Goal: Information Seeking & Learning: Find specific fact

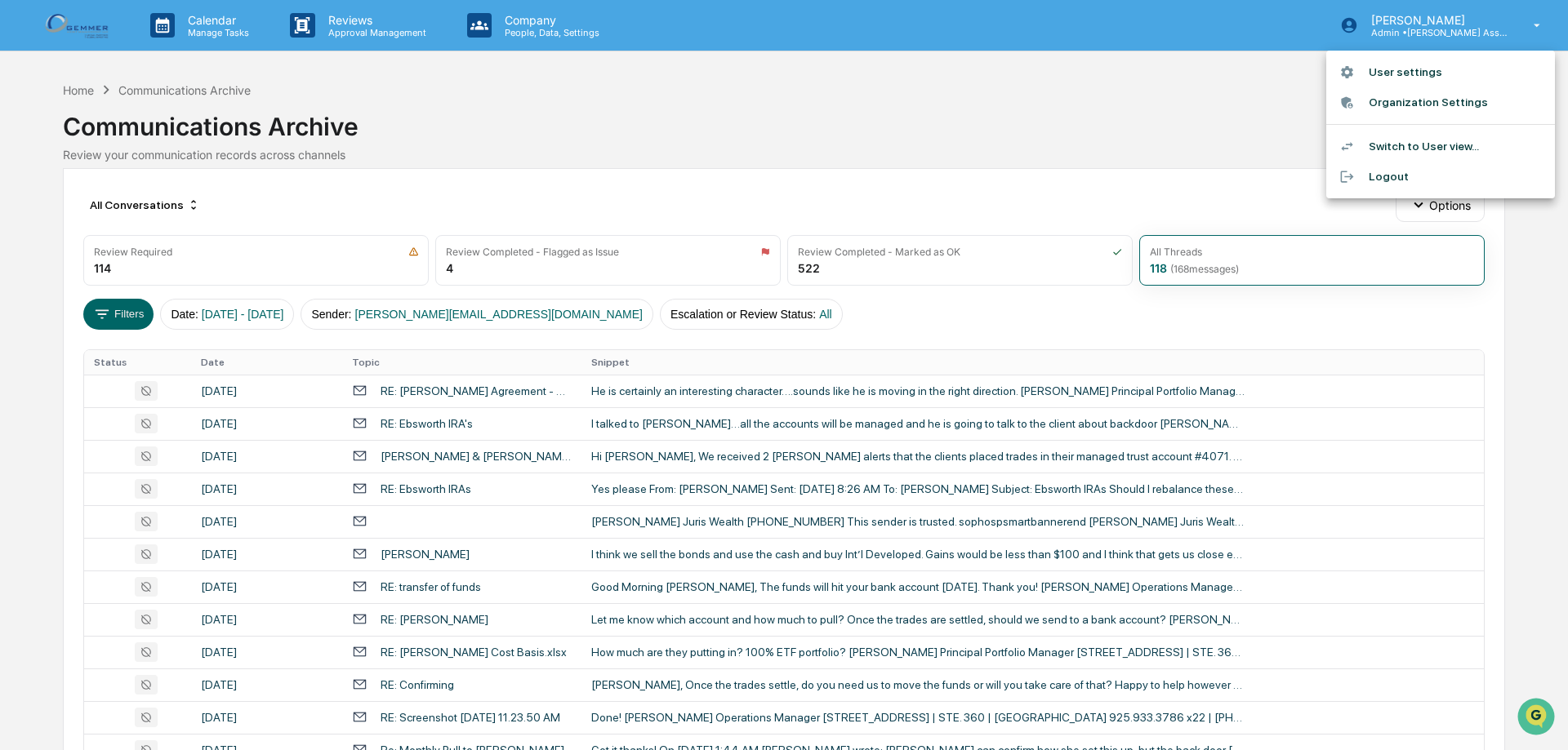
click at [132, 321] on div at bounding box center [784, 375] width 1568 height 750
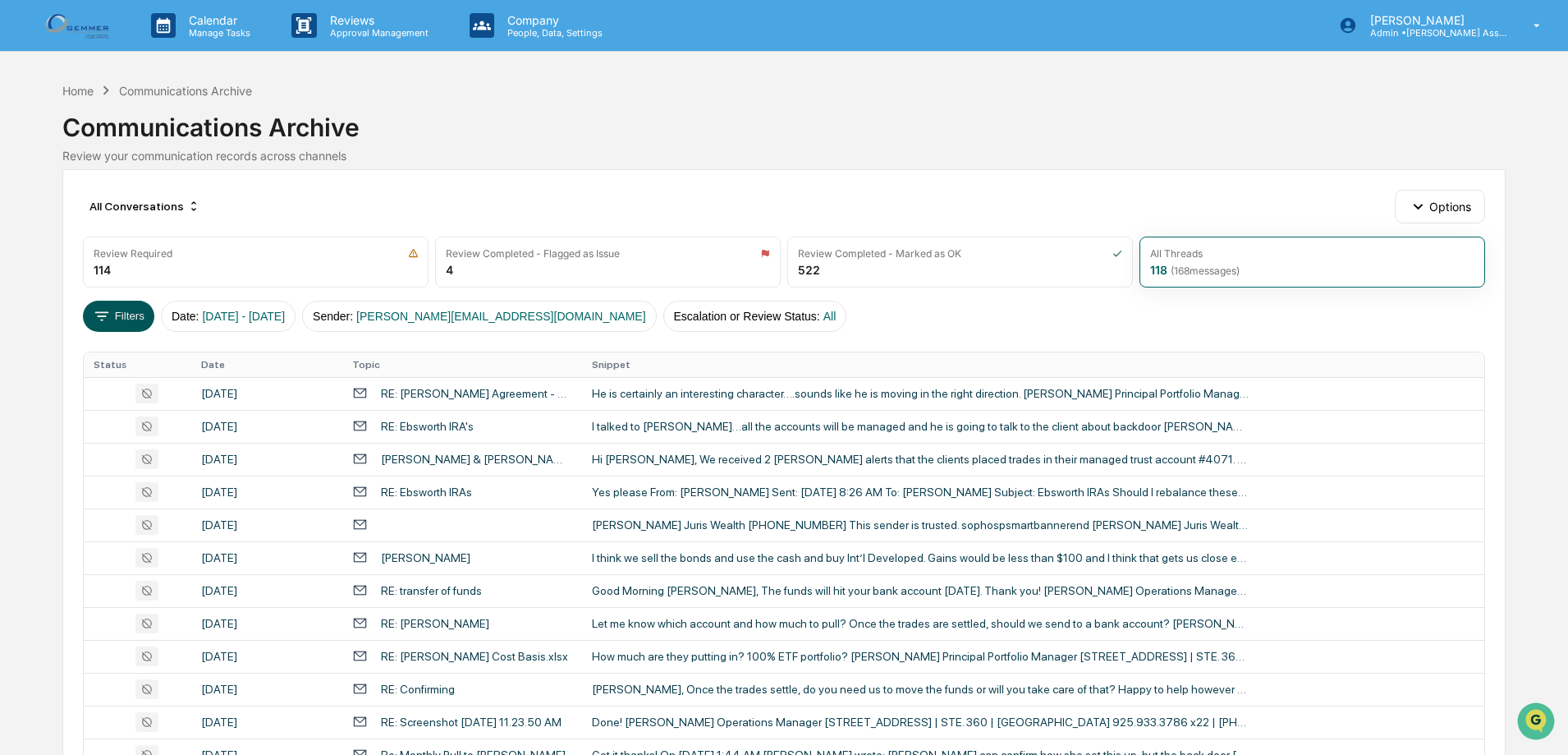
click at [132, 320] on button "Filters" at bounding box center [118, 316] width 71 height 31
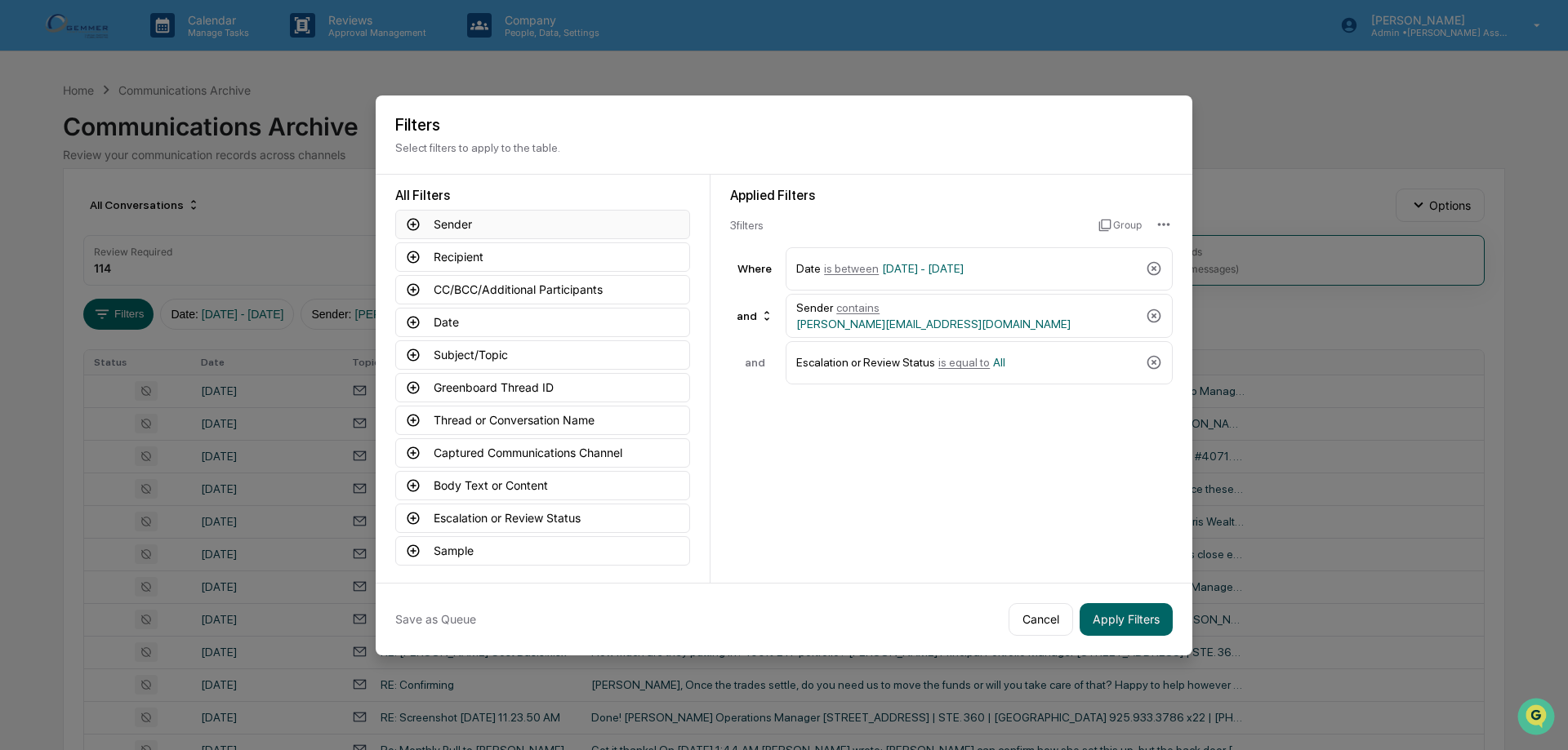
click at [454, 229] on button "Sender" at bounding box center [543, 224] width 295 height 29
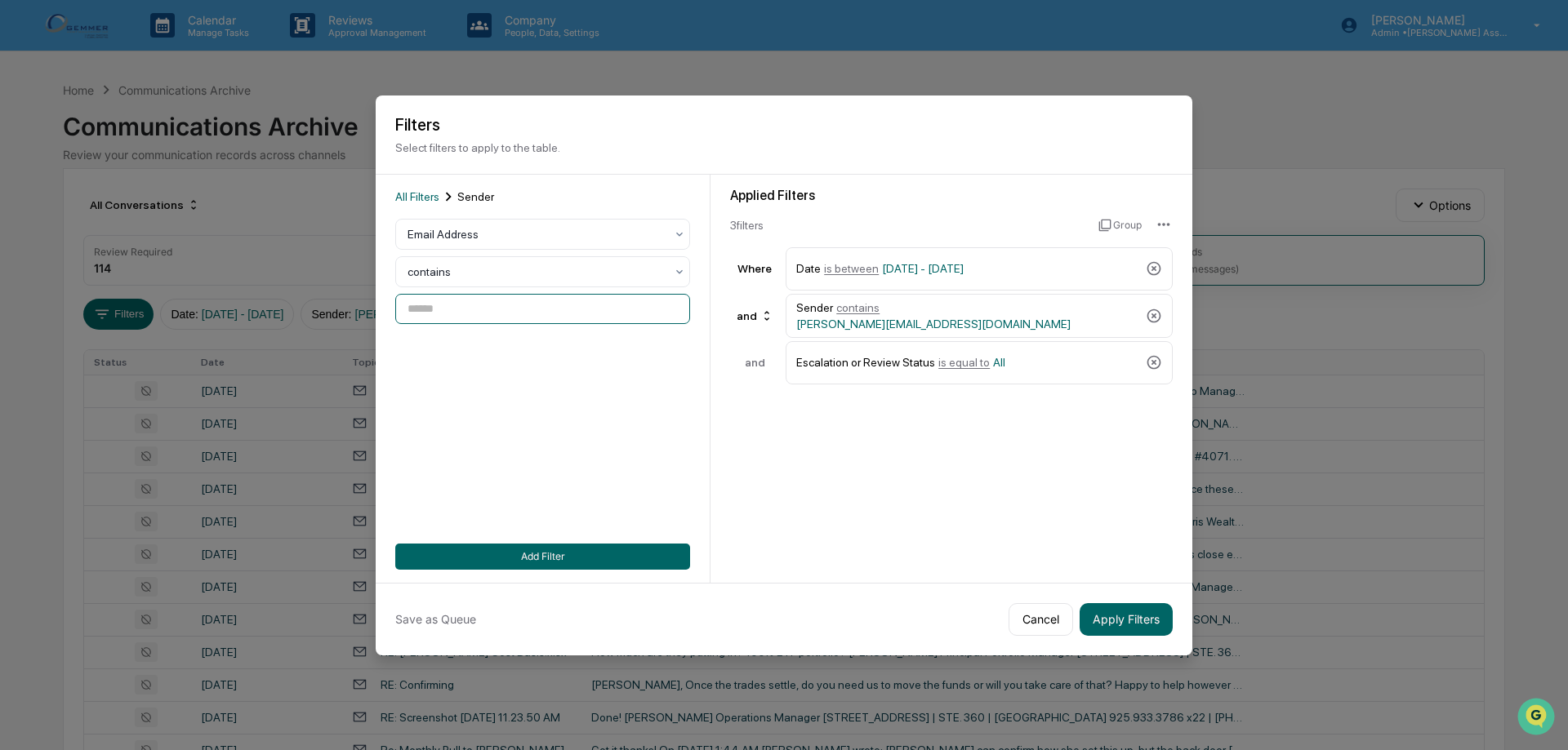
click at [462, 316] on input at bounding box center [543, 309] width 295 height 30
paste input "**********"
type input "**********"
click at [484, 551] on button "Add Filter" at bounding box center [543, 557] width 295 height 26
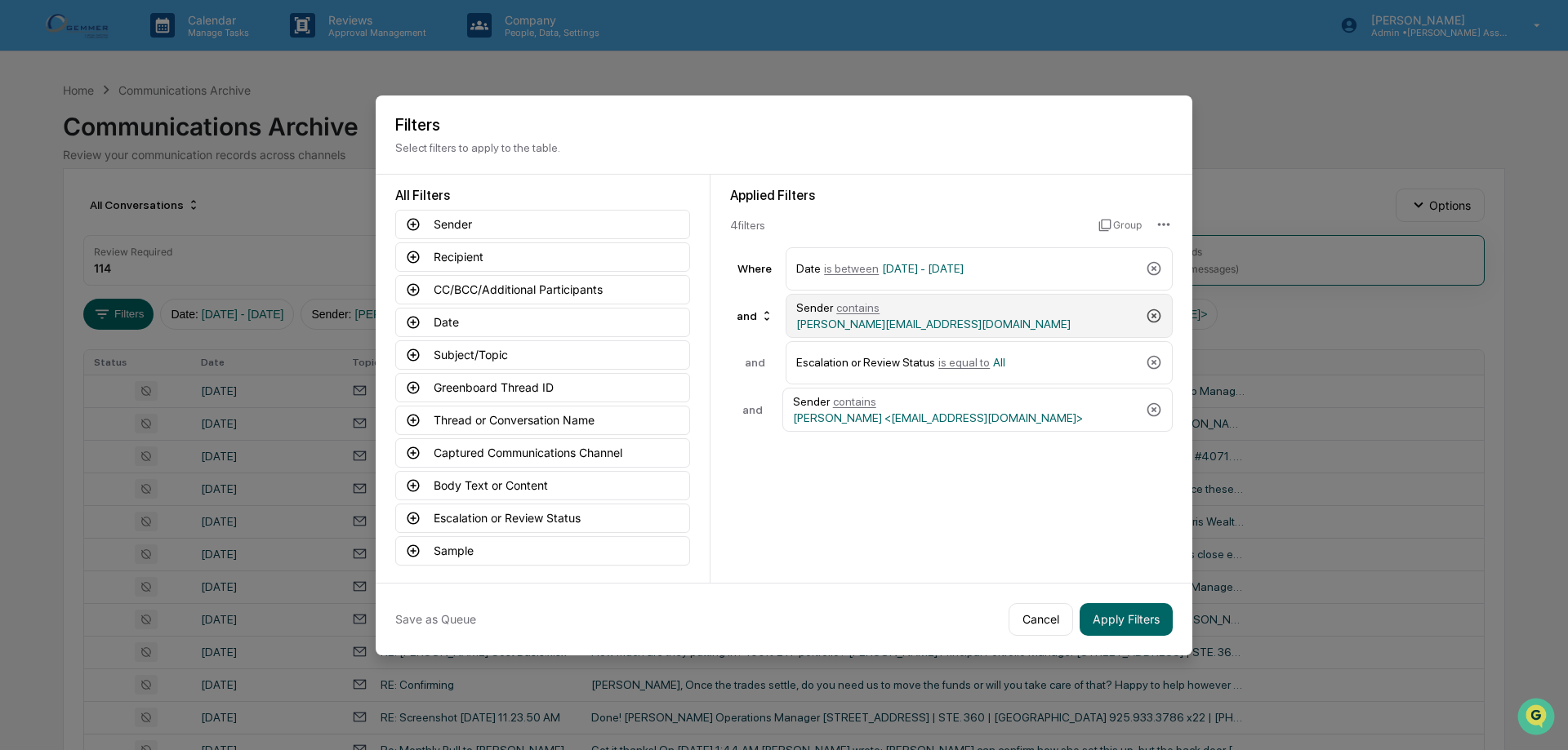
click at [1151, 312] on icon at bounding box center [1154, 315] width 16 height 16
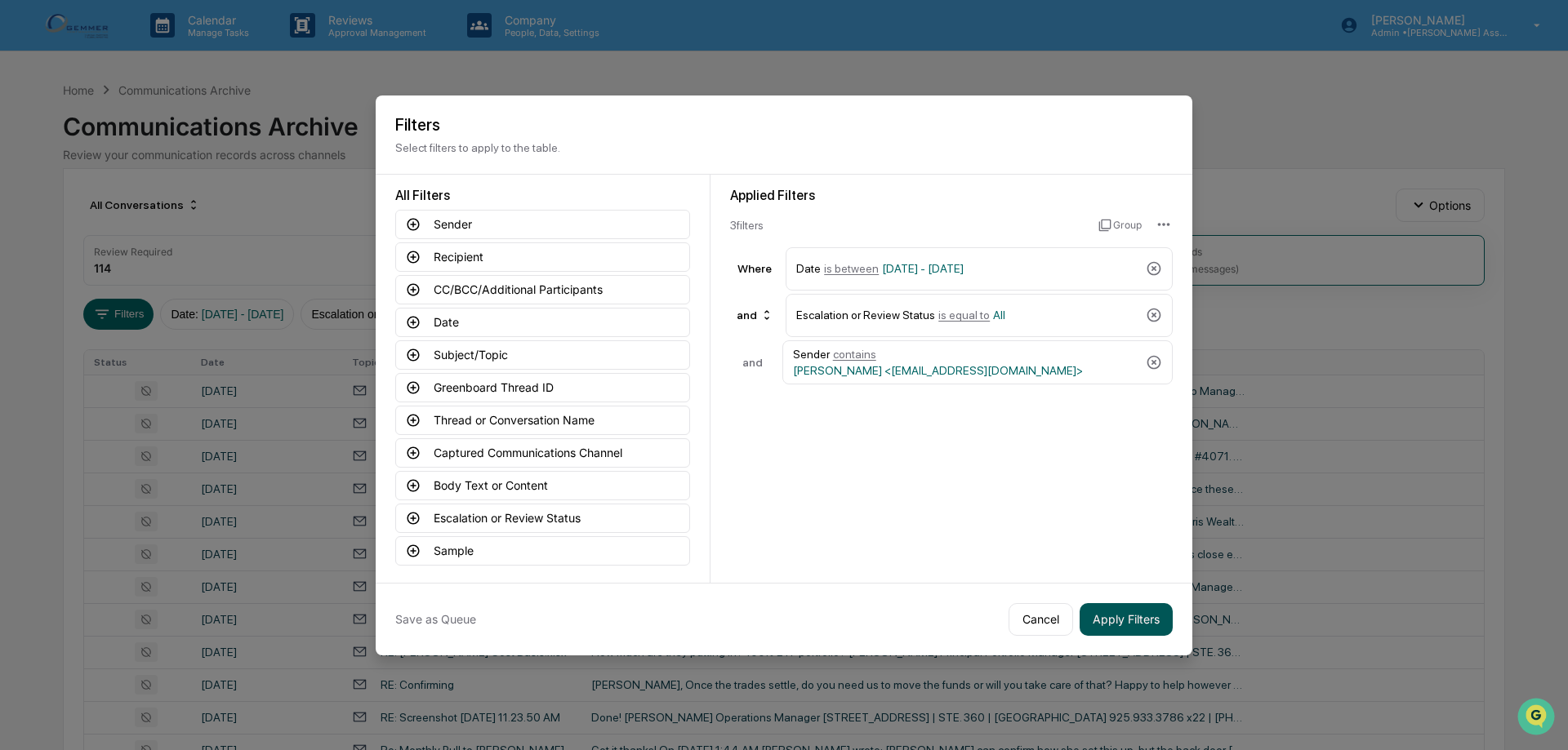
click at [1128, 619] on button "Apply Filters" at bounding box center [1126, 619] width 93 height 33
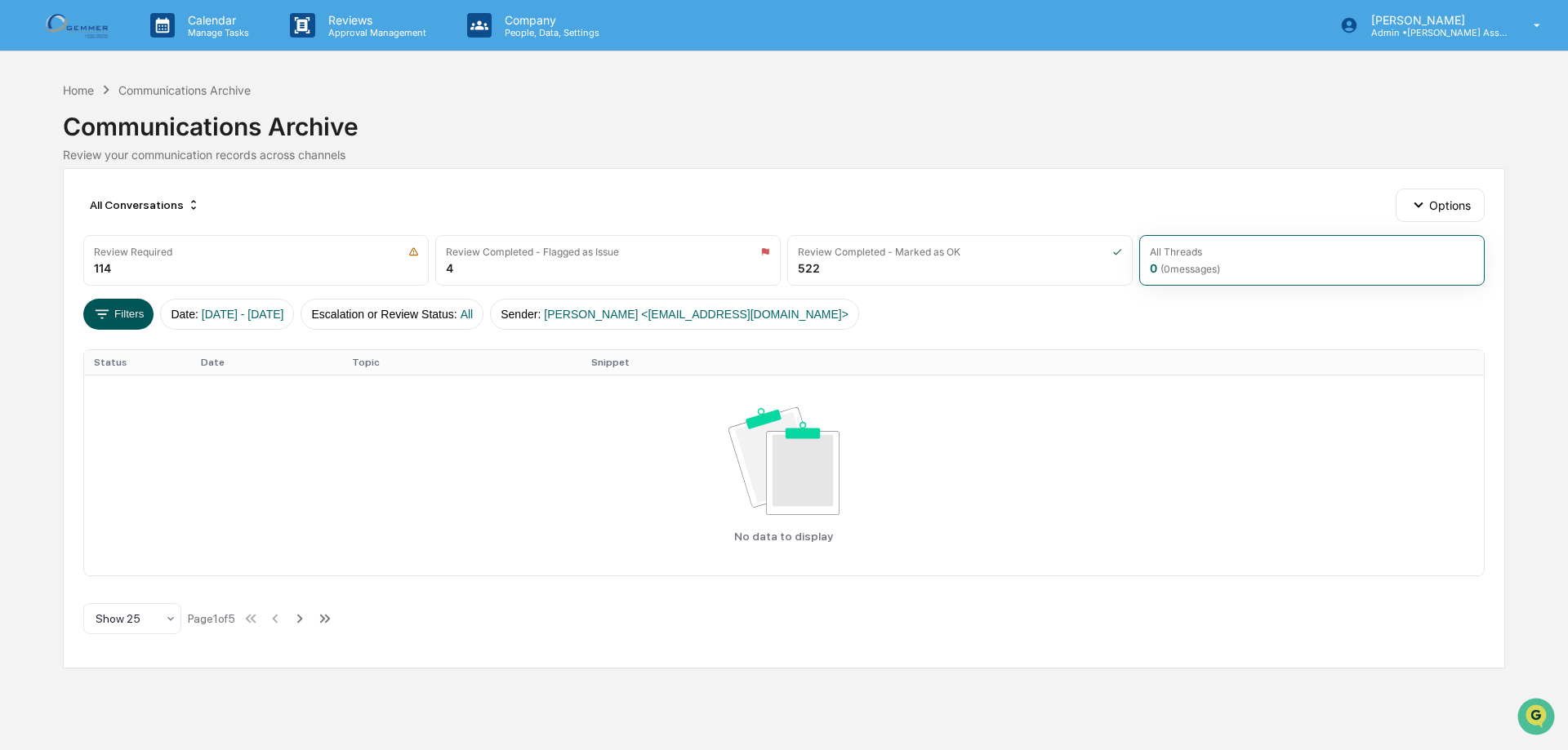
click at [115, 309] on button "Filters" at bounding box center [118, 314] width 71 height 31
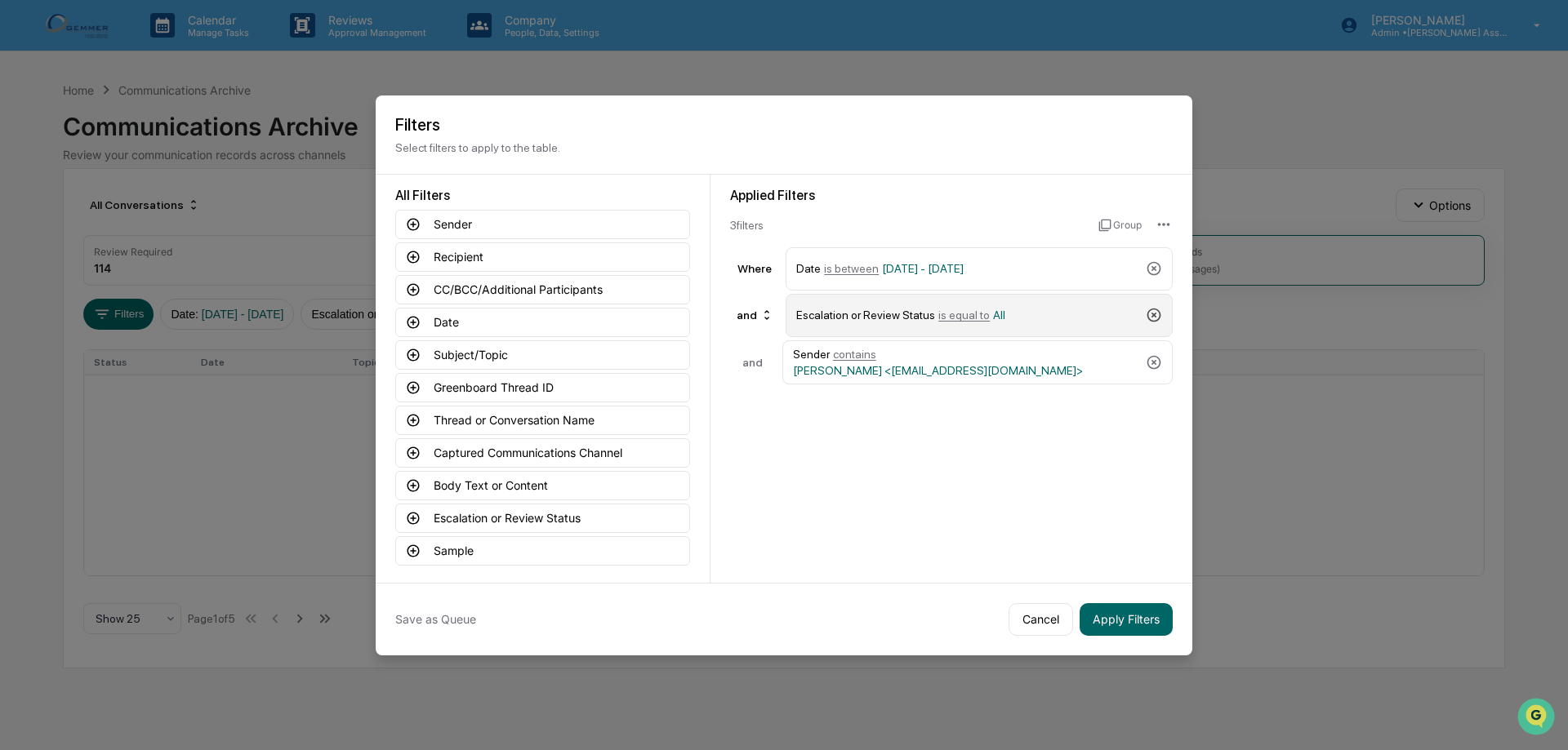
click at [1149, 314] on icon at bounding box center [1154, 314] width 16 height 16
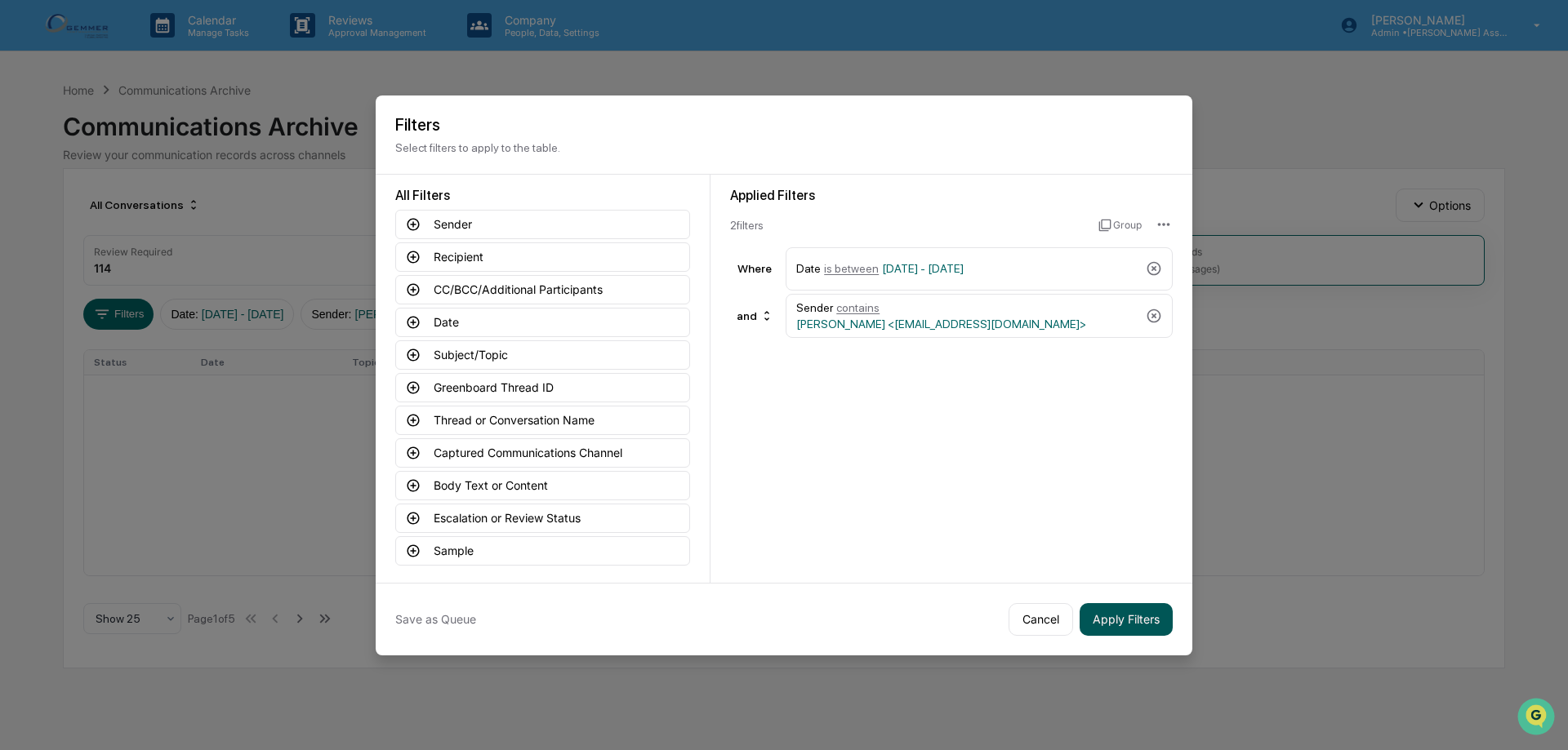
click at [1112, 622] on button "Apply Filters" at bounding box center [1126, 619] width 93 height 33
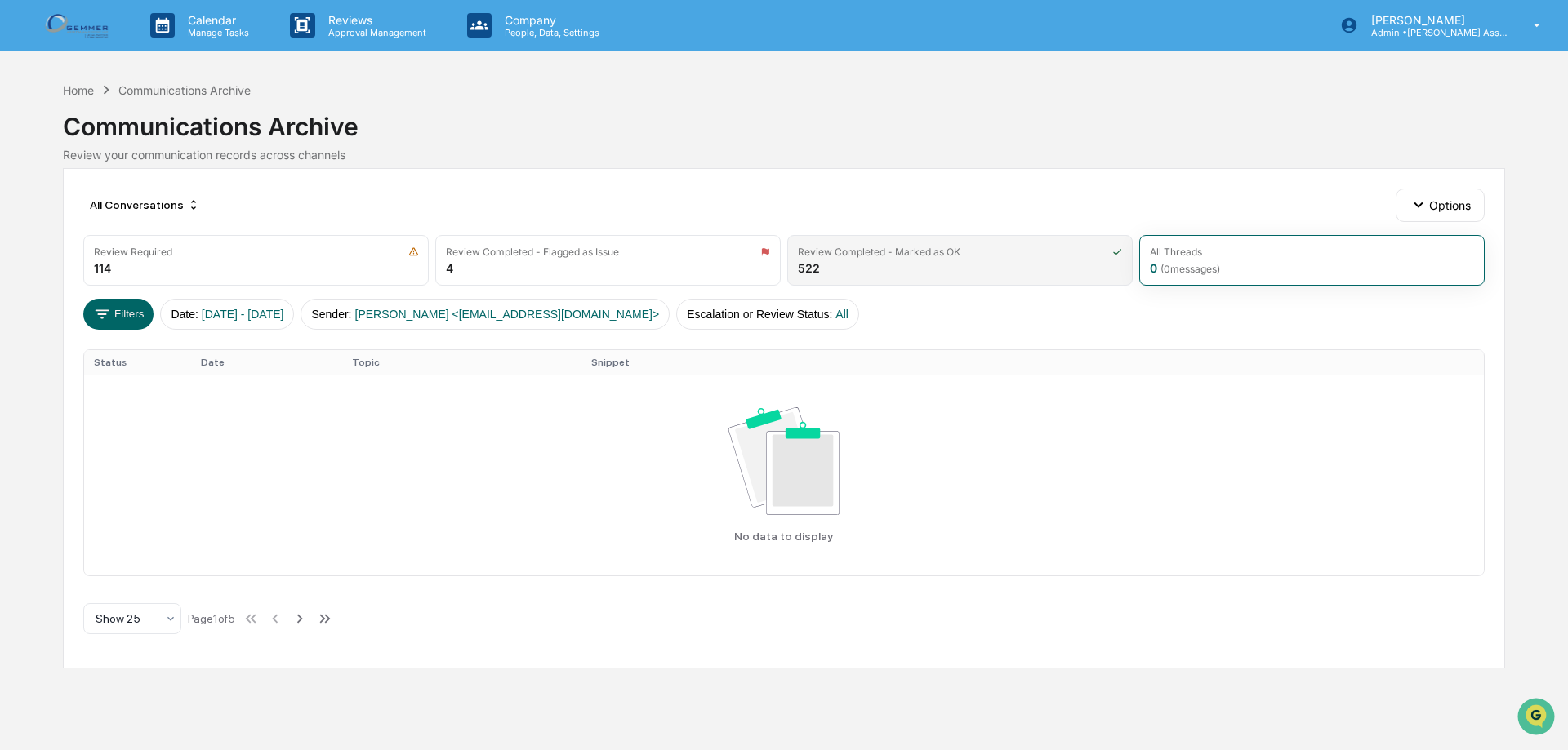
click at [812, 247] on div "Review Completed - Marked as OK" at bounding box center [879, 252] width 163 height 12
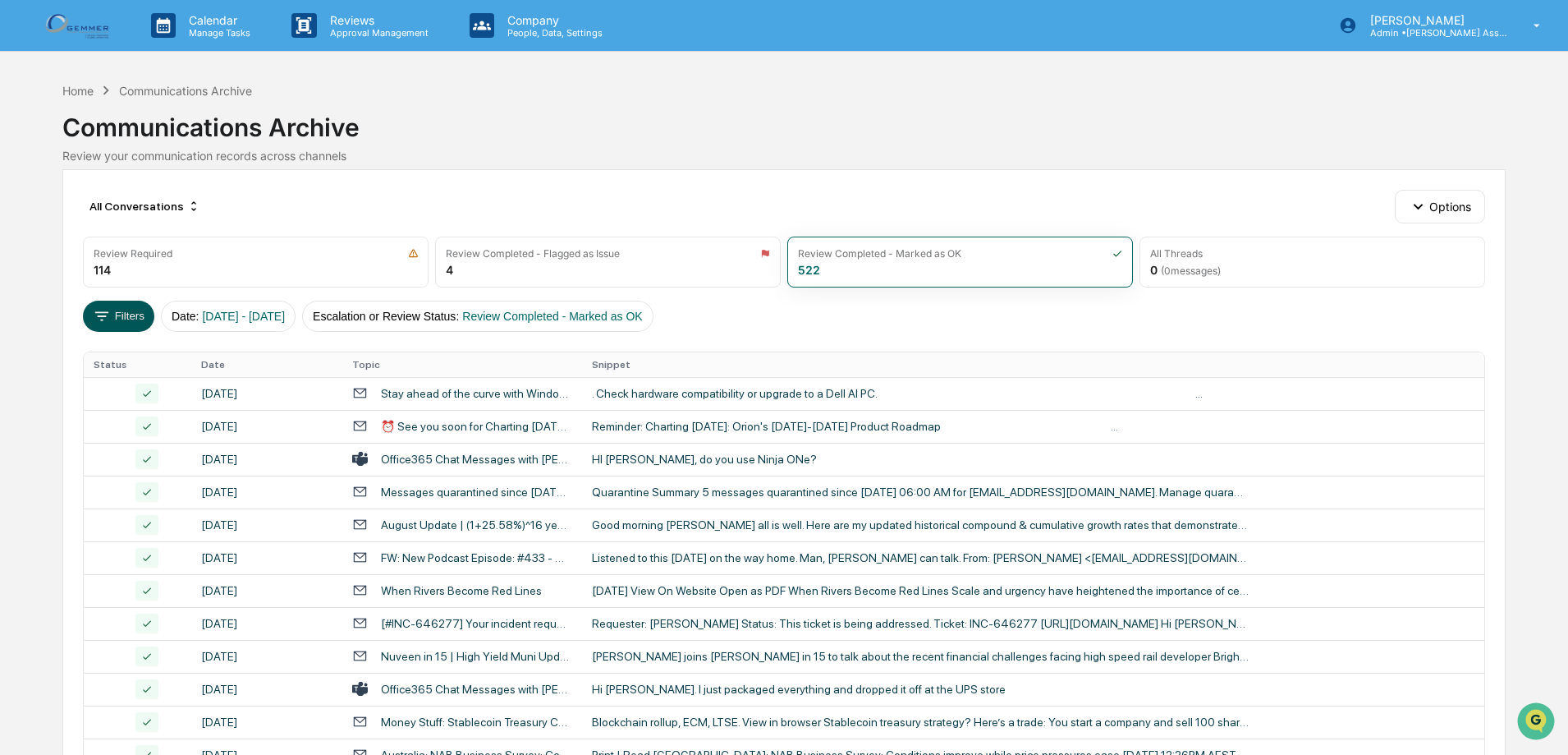
click at [109, 324] on icon at bounding box center [102, 316] width 18 height 18
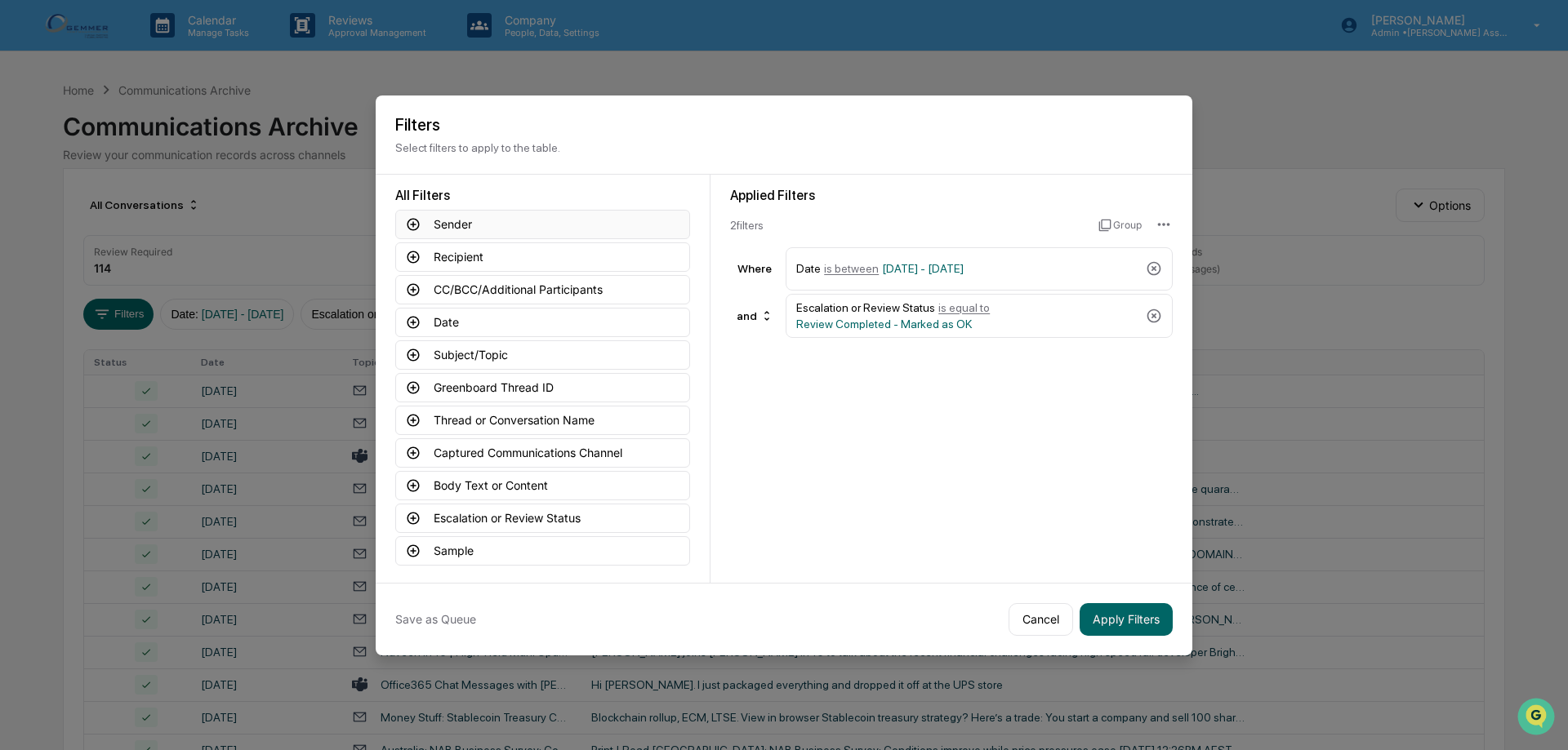
click at [414, 226] on icon at bounding box center [414, 225] width 15 height 15
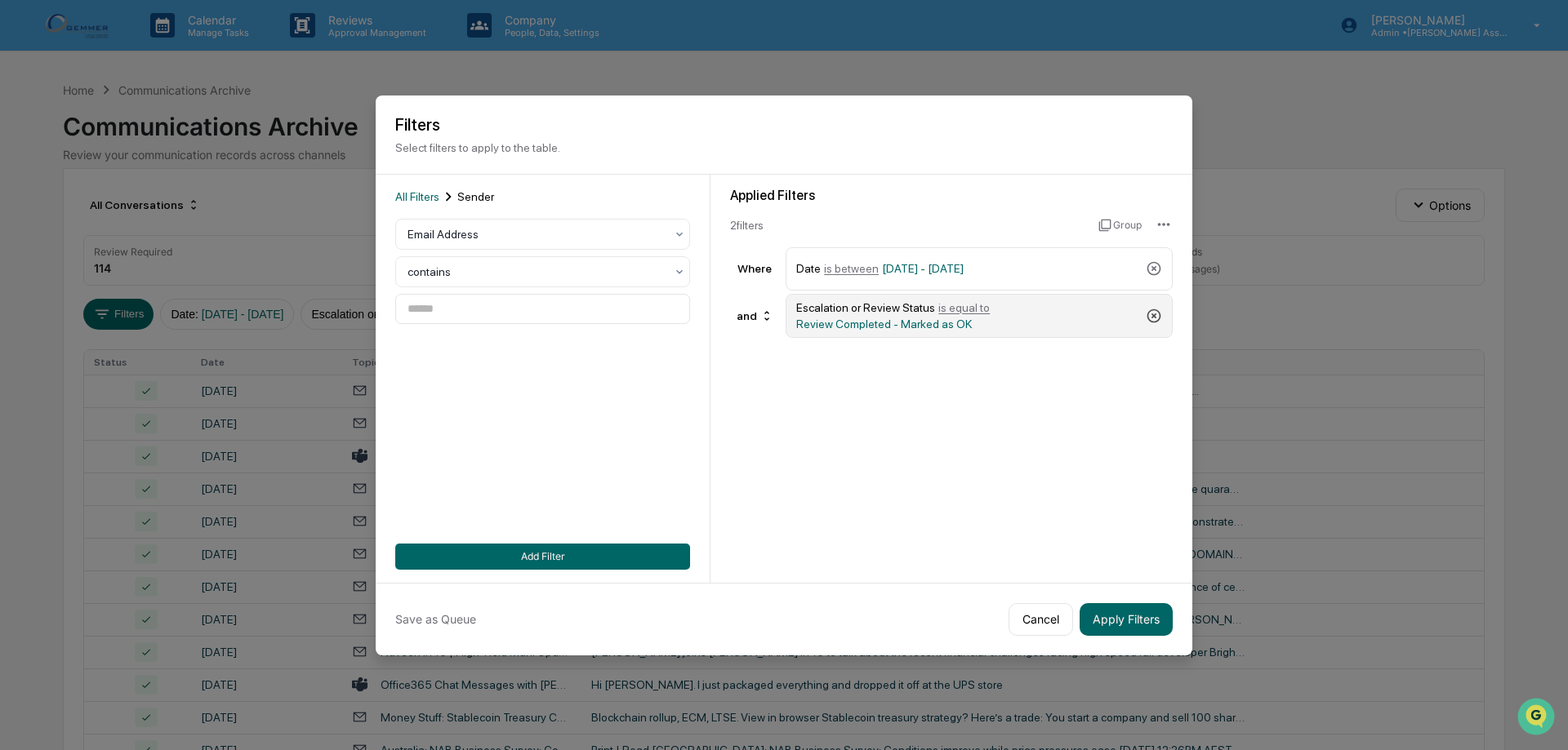
click at [1151, 319] on icon at bounding box center [1154, 315] width 16 height 16
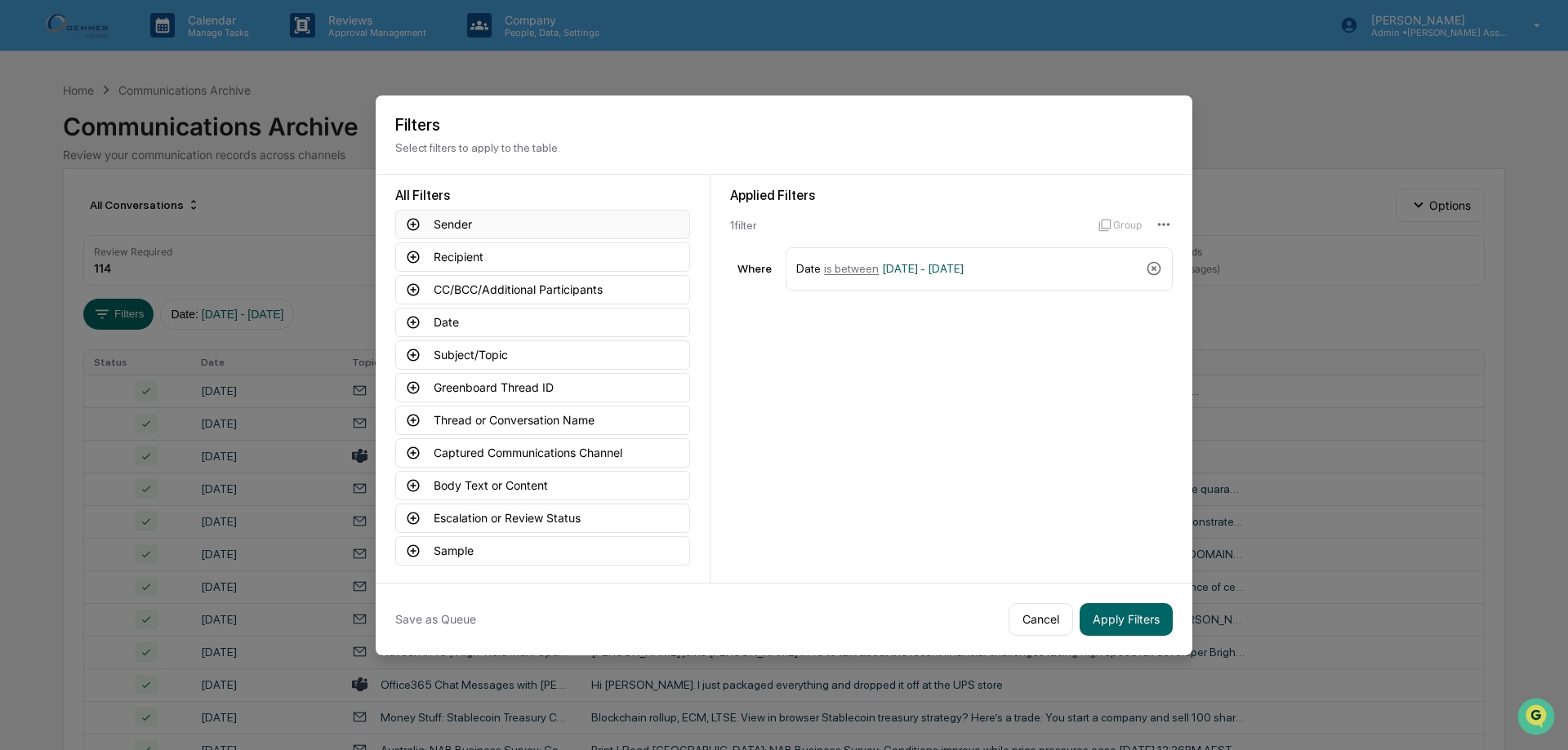
click at [496, 226] on button "Sender" at bounding box center [543, 224] width 295 height 29
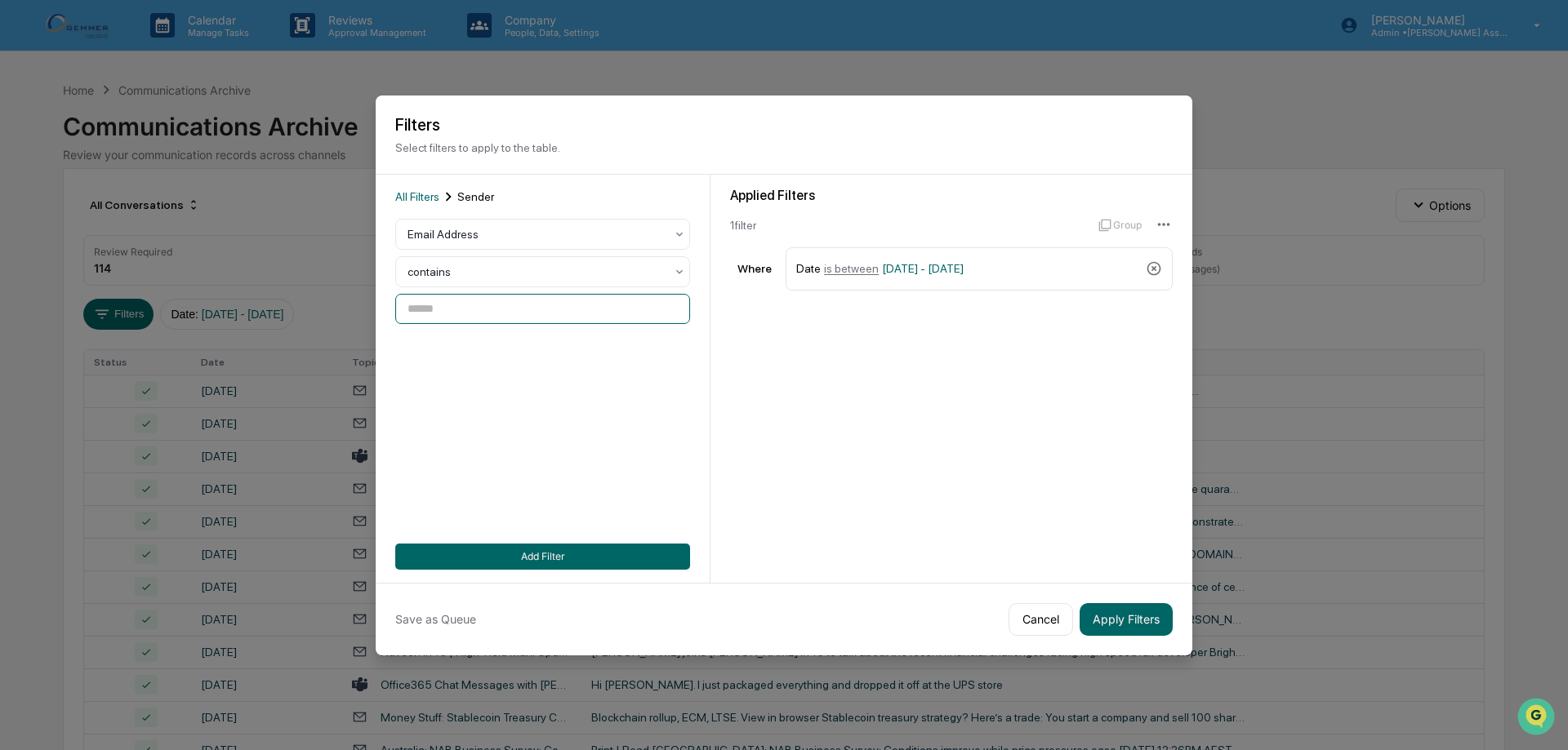
click at [443, 306] on input at bounding box center [543, 309] width 295 height 30
paste input "**********"
type input "**********"
click at [509, 557] on button "Add Filter" at bounding box center [543, 557] width 295 height 26
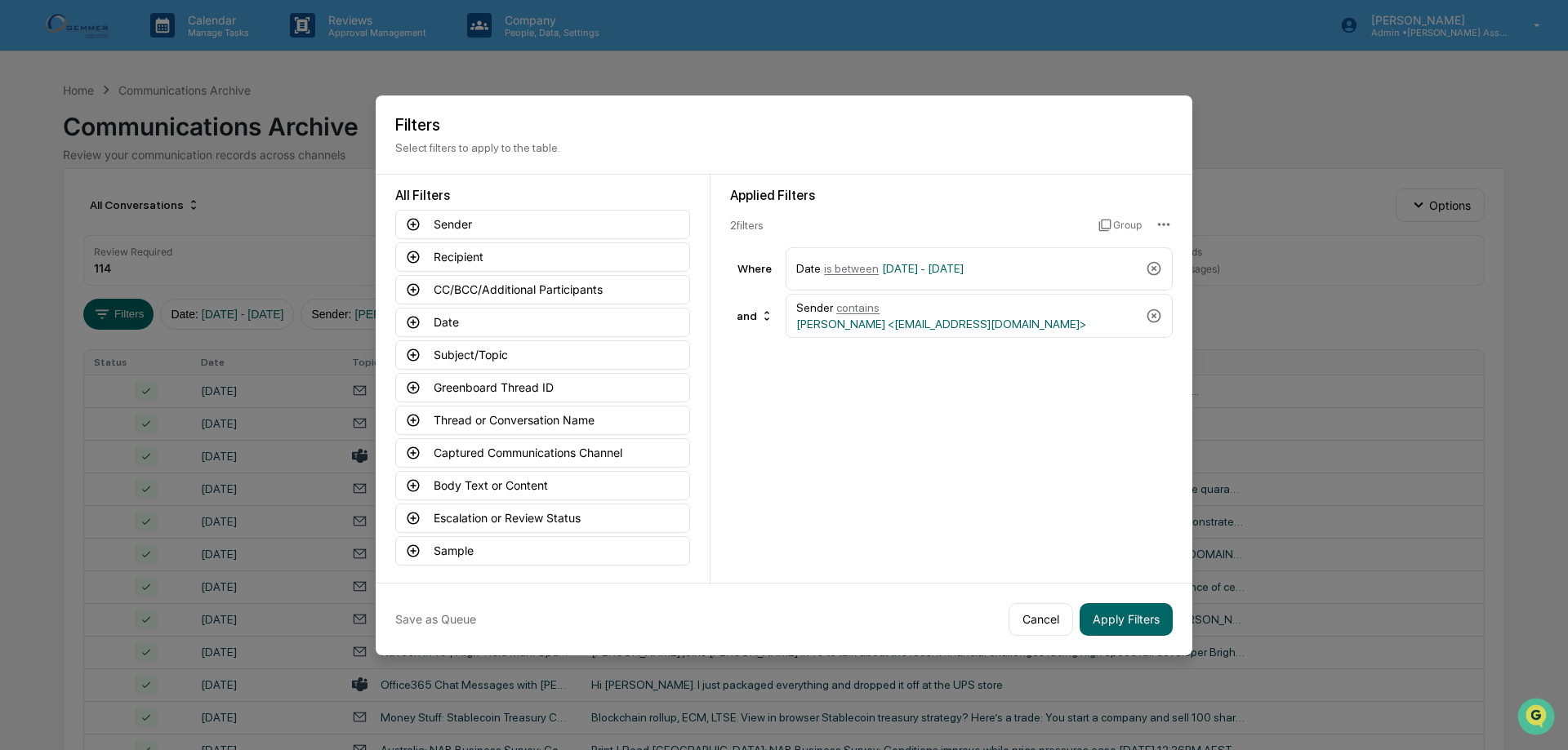
click at [1120, 618] on button "Apply Filters" at bounding box center [1126, 619] width 93 height 33
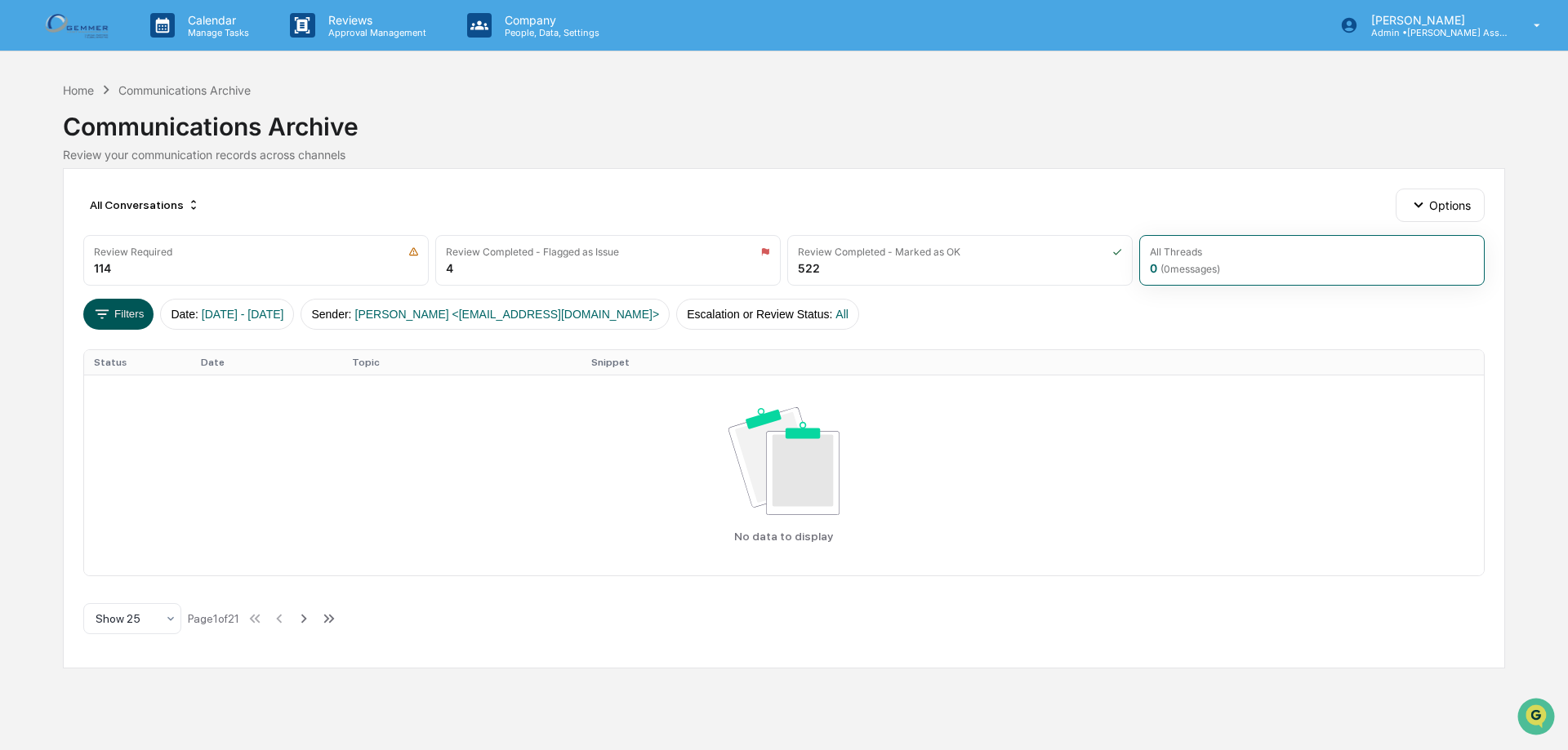
click at [116, 303] on button "Filters" at bounding box center [118, 314] width 71 height 31
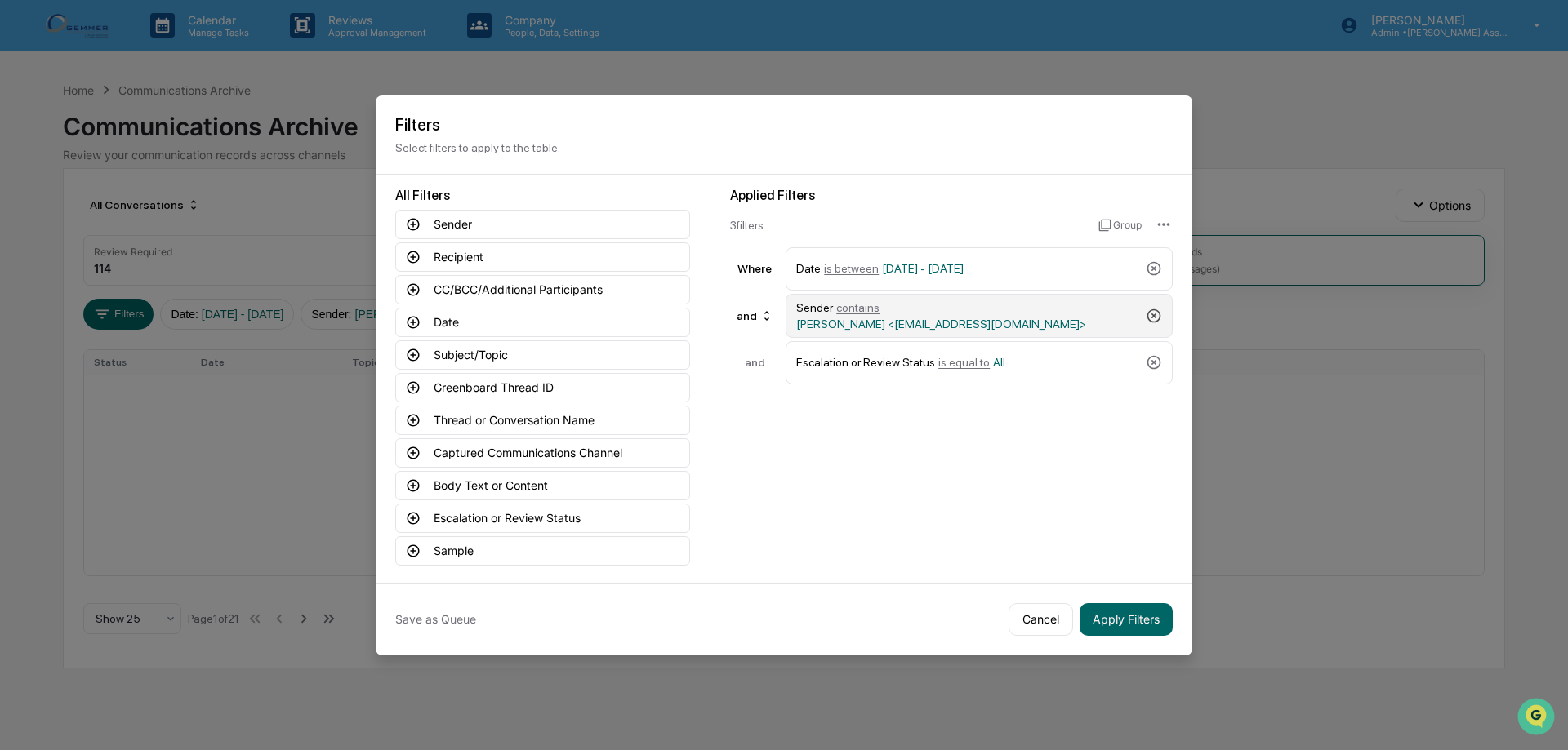
click at [1159, 311] on icon at bounding box center [1154, 315] width 16 height 16
click at [1157, 318] on icon at bounding box center [1154, 314] width 16 height 16
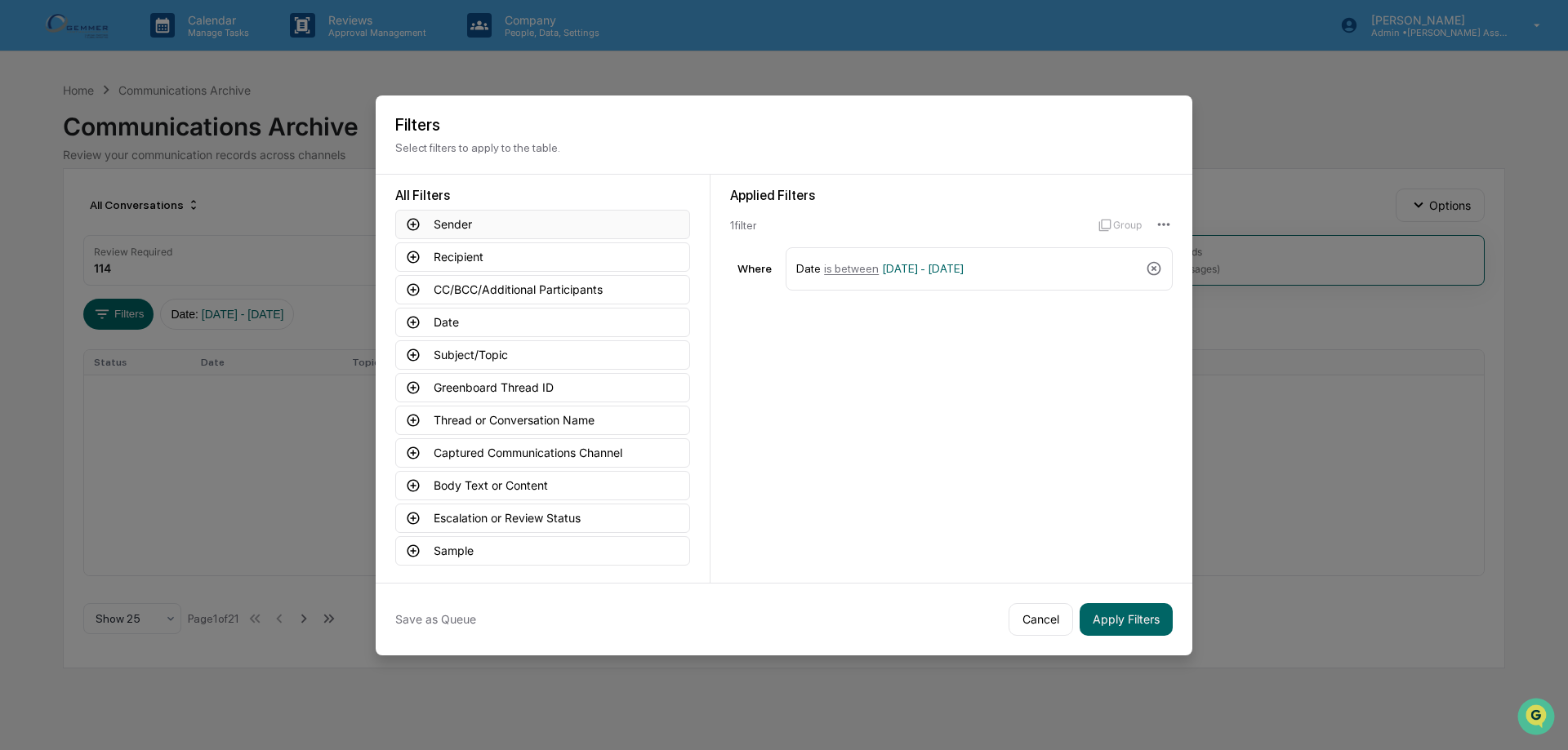
click at [510, 224] on button "Sender" at bounding box center [543, 224] width 295 height 29
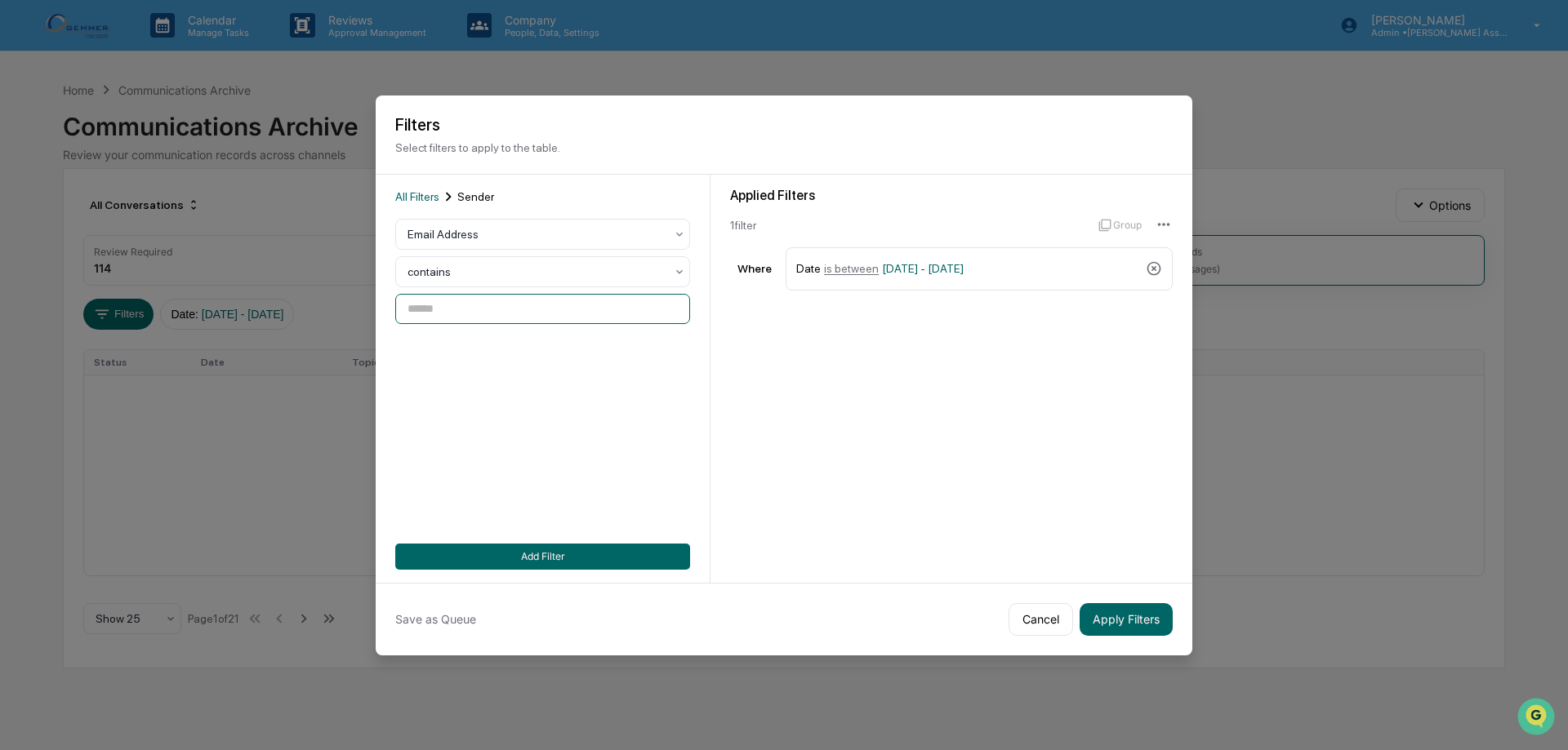
click at [478, 308] on input at bounding box center [543, 309] width 295 height 30
paste input "**********"
drag, startPoint x: 476, startPoint y: 309, endPoint x: 361, endPoint y: 313, distance: 115.1
click at [361, 313] on body "**********" at bounding box center [784, 375] width 1568 height 750
click at [583, 309] on input "**********" at bounding box center [543, 309] width 295 height 30
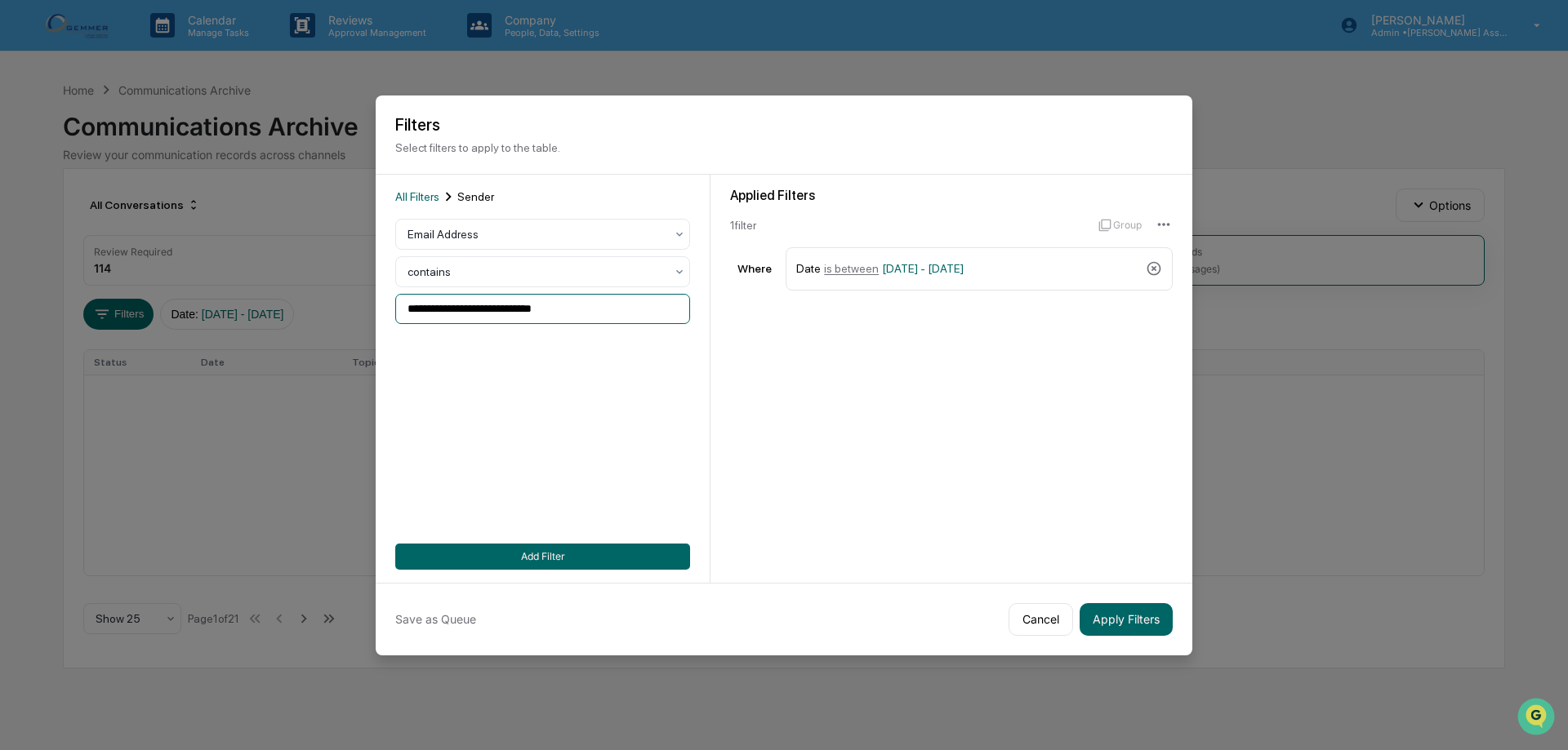
type input "**********"
click at [610, 557] on button "Add Filter" at bounding box center [543, 557] width 295 height 26
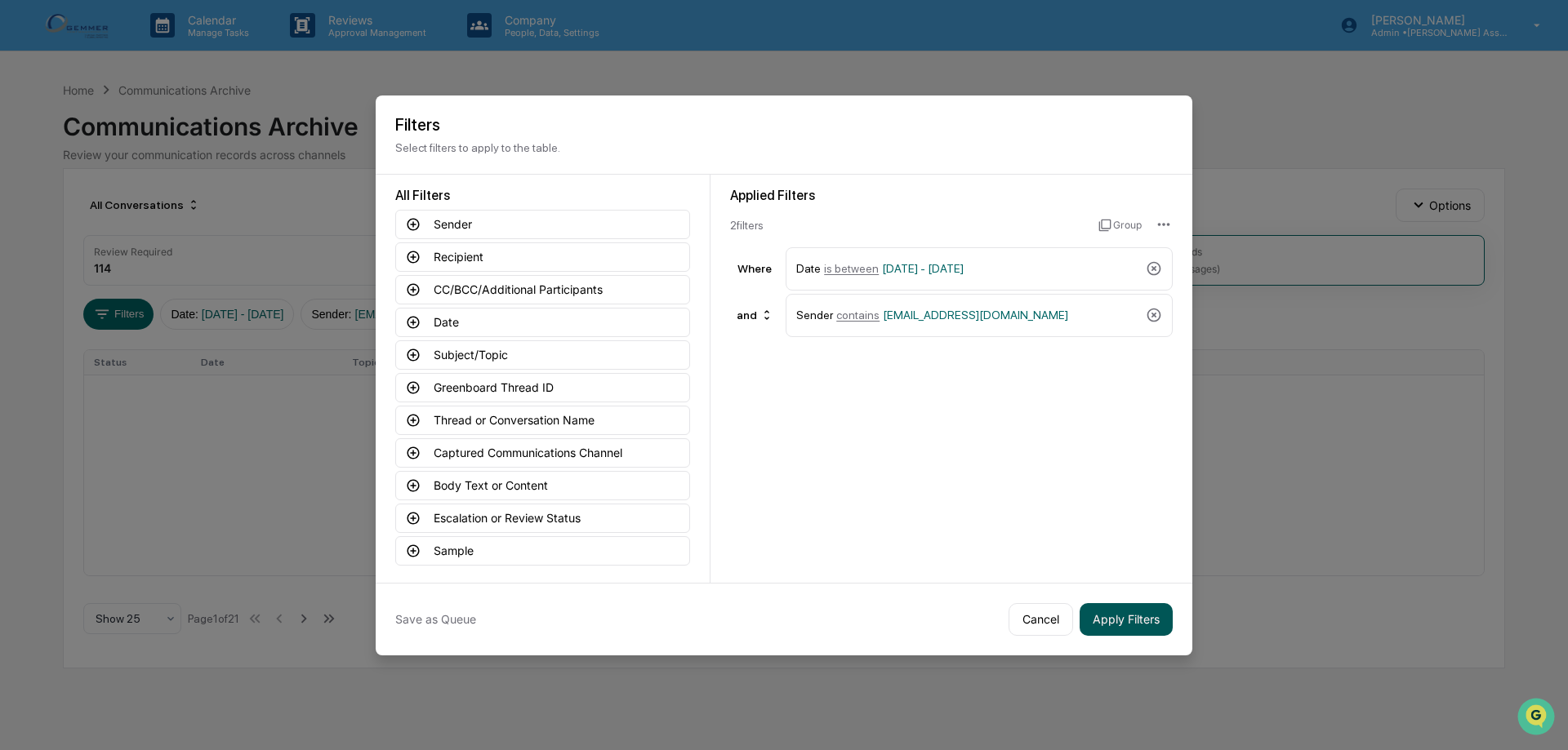
click at [1128, 617] on button "Apply Filters" at bounding box center [1126, 619] width 93 height 33
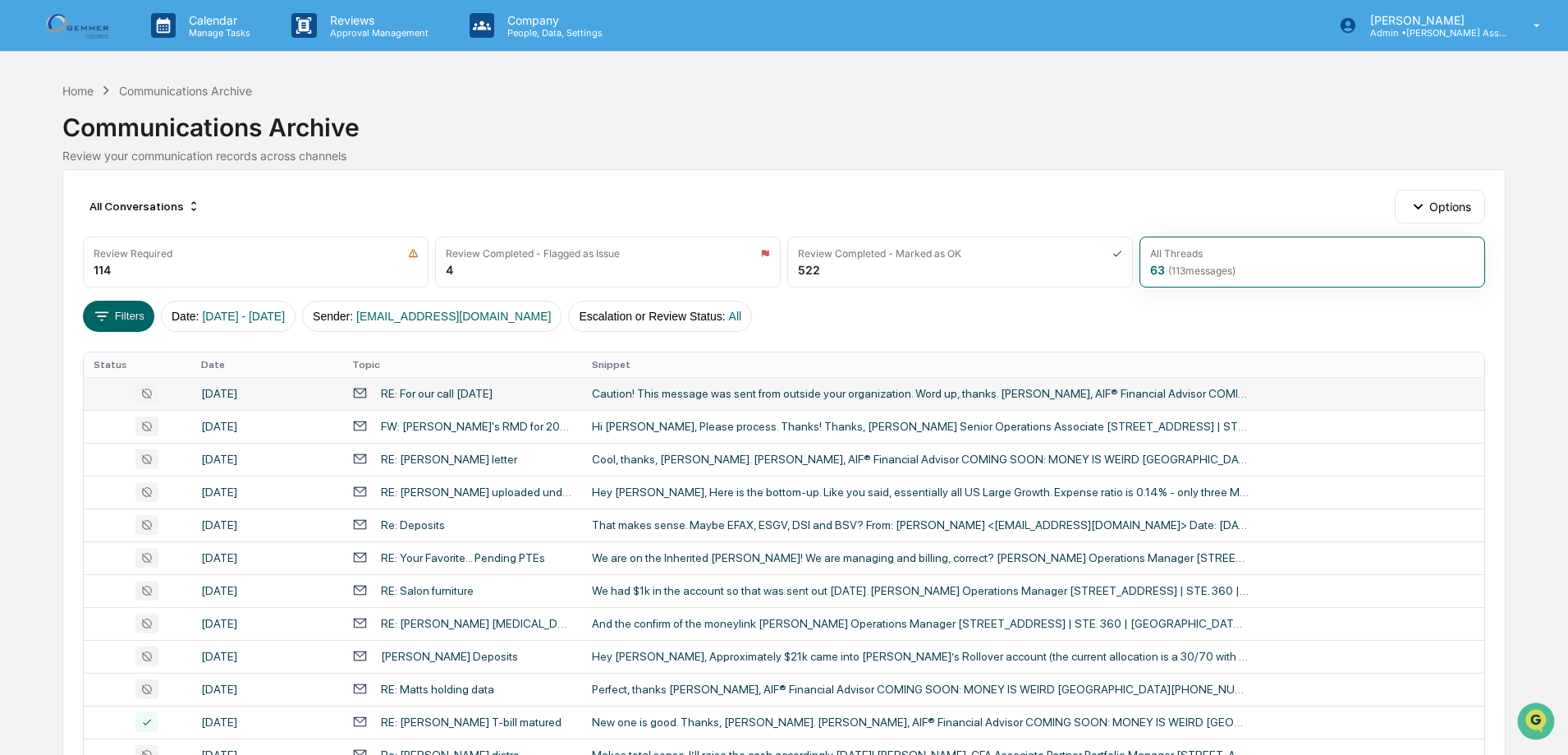
click at [813, 397] on div "Caution! This message was sent from outside your organization. Word up, thanks.…" at bounding box center [920, 393] width 657 height 13
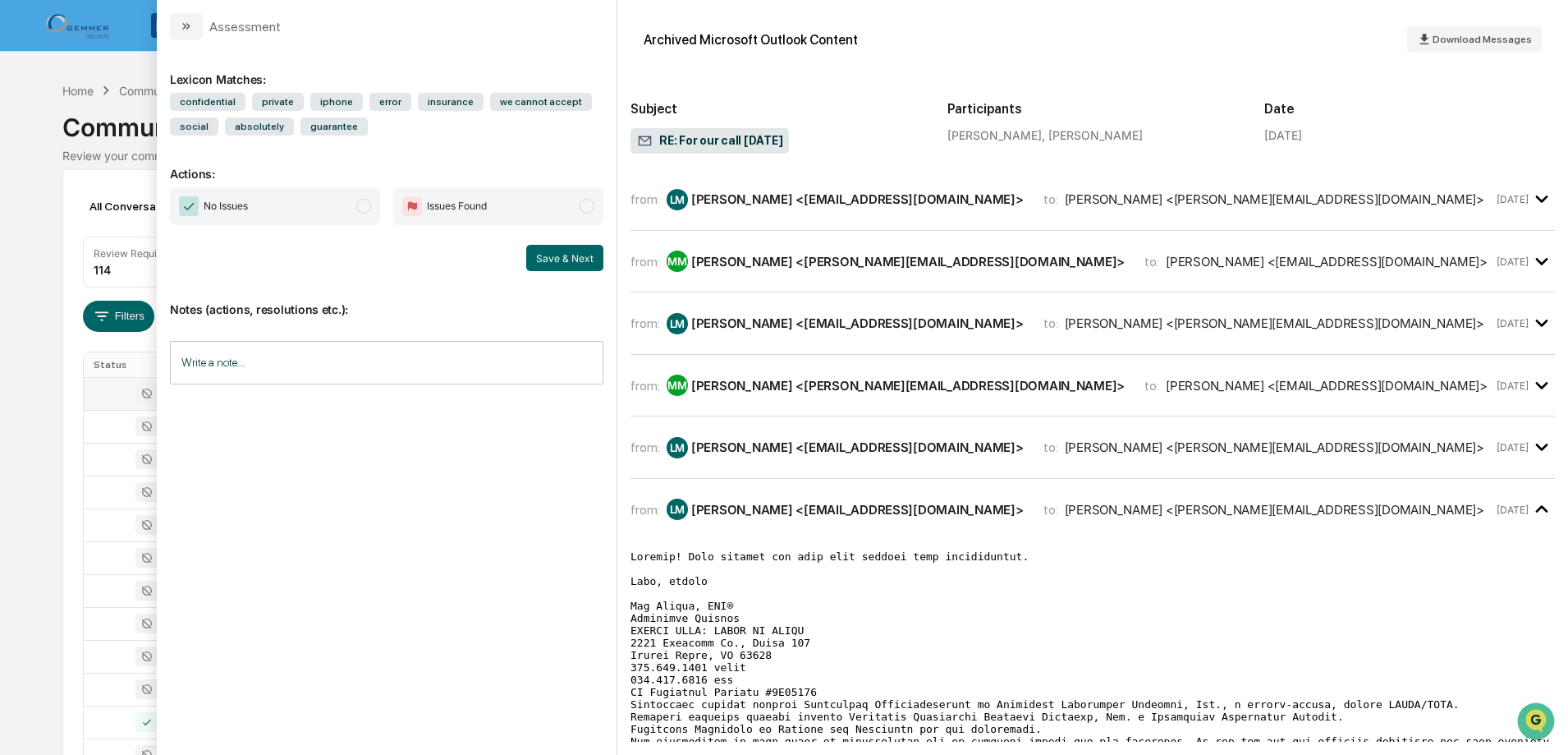
click at [891, 475] on div "from: [PERSON_NAME] <[EMAIL_ADDRESS][DOMAIN_NAME]> to: [PERSON_NAME] <[PERSON_N…" at bounding box center [1093, 454] width 925 height 50
click at [896, 464] on div "from: [PERSON_NAME] <[EMAIL_ADDRESS][DOMAIN_NAME]> to: [PERSON_NAME] <[PERSON_N…" at bounding box center [1093, 447] width 925 height 35
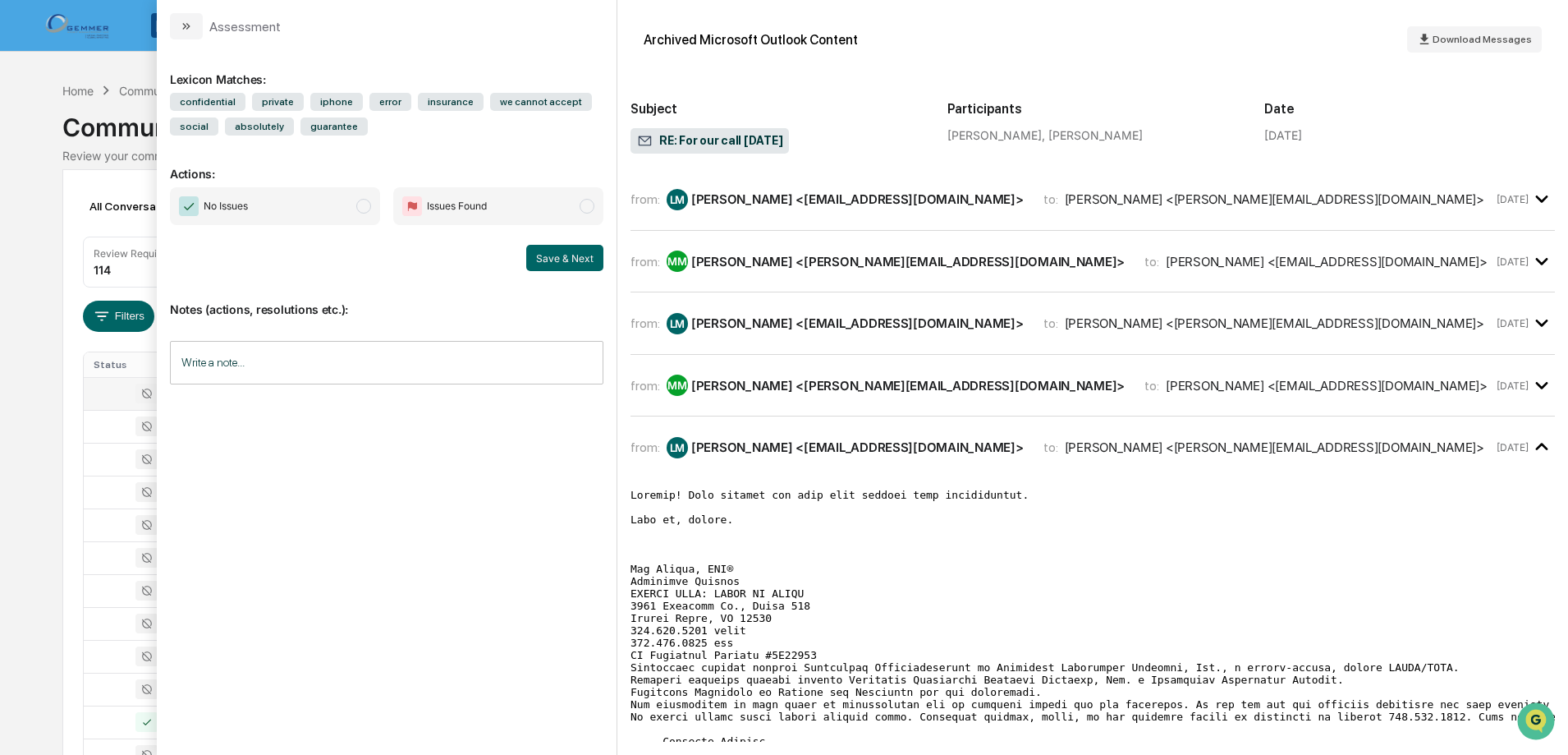
click at [924, 380] on div "[PERSON_NAME] <[PERSON_NAME][EMAIL_ADDRESS][DOMAIN_NAME]>" at bounding box center [909, 386] width 434 height 15
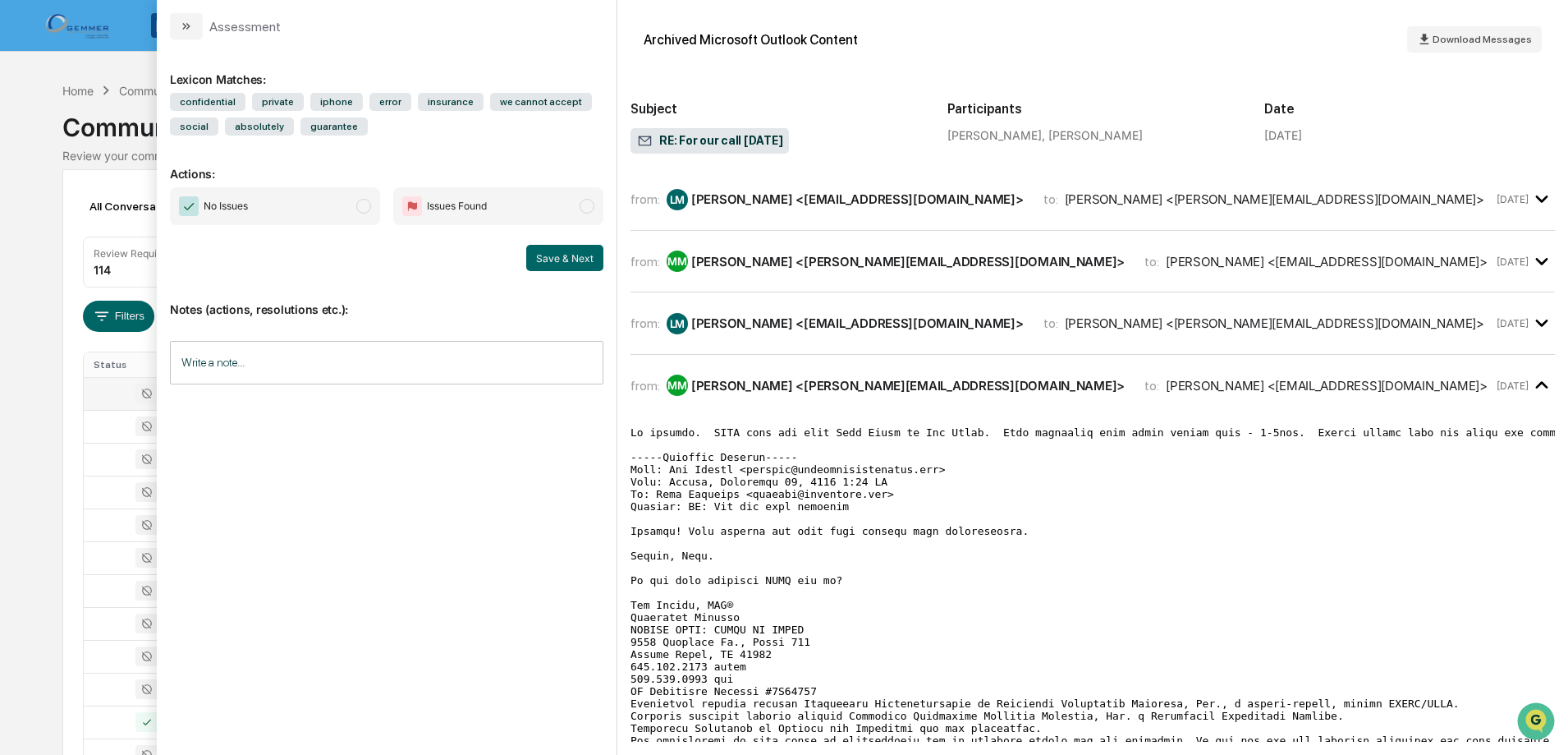
click at [927, 319] on div "[PERSON_NAME] <[EMAIL_ADDRESS][DOMAIN_NAME]>" at bounding box center [858, 323] width 333 height 15
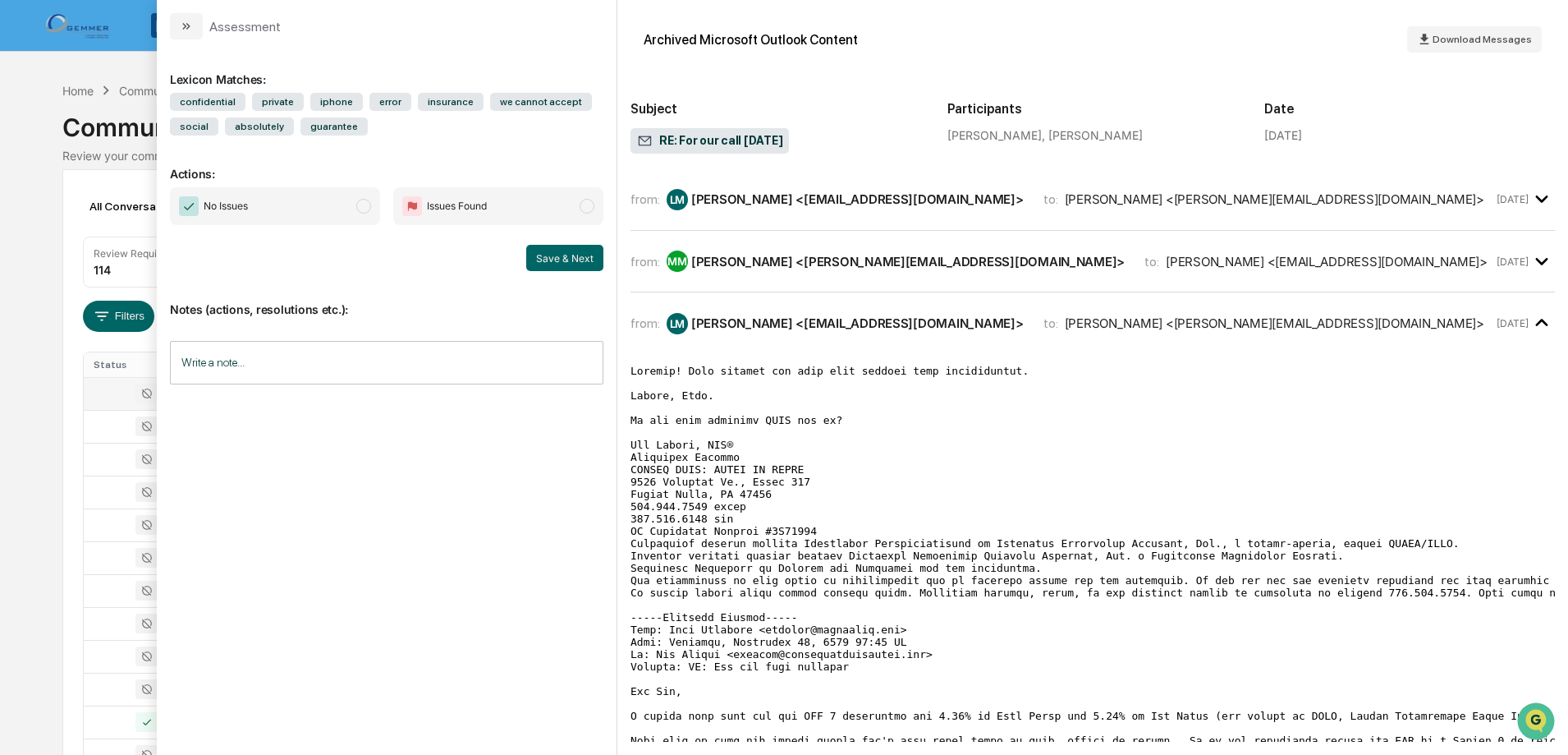
click at [775, 268] on div "[PERSON_NAME] <[PERSON_NAME][EMAIL_ADDRESS][DOMAIN_NAME]>" at bounding box center [909, 262] width 434 height 15
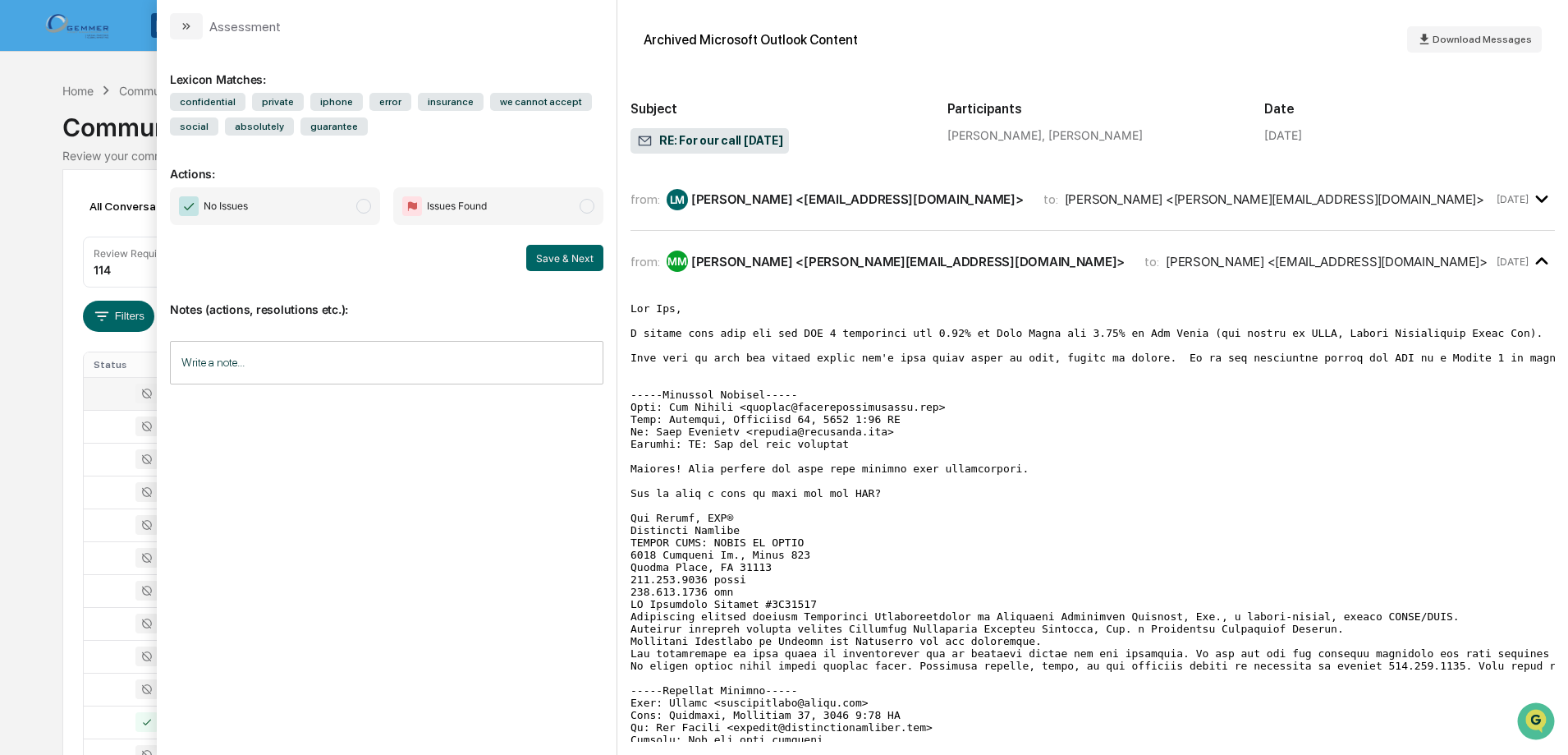
click at [770, 211] on div "from: [PERSON_NAME] <[EMAIL_ADDRESS][DOMAIN_NAME]> to: [PERSON_NAME] <[PERSON_N…" at bounding box center [1093, 199] width 925 height 35
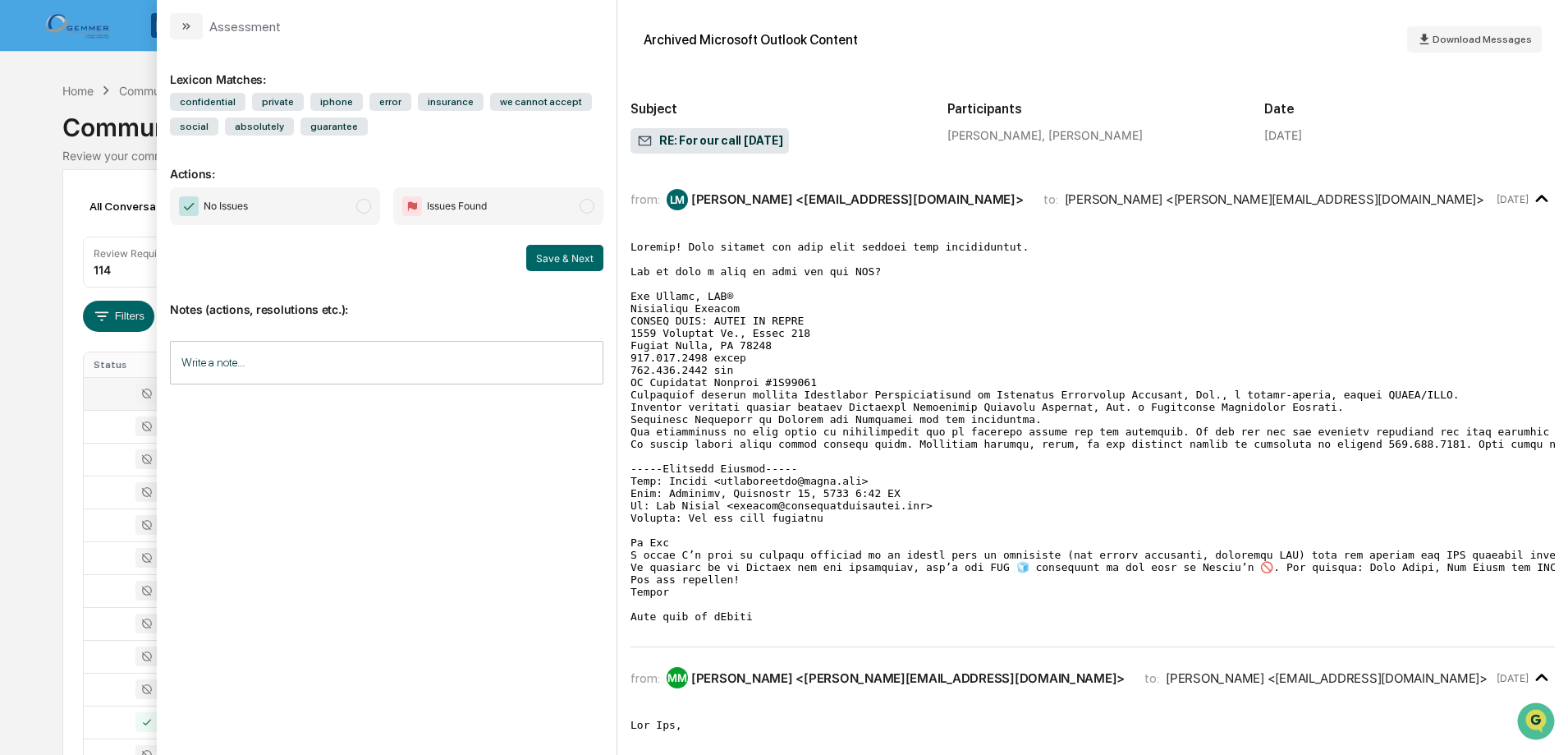
click at [55, 390] on div "Calendar Manage Tasks Reviews Approval Management Company People, Data, Setting…" at bounding box center [784, 646] width 1568 height 1293
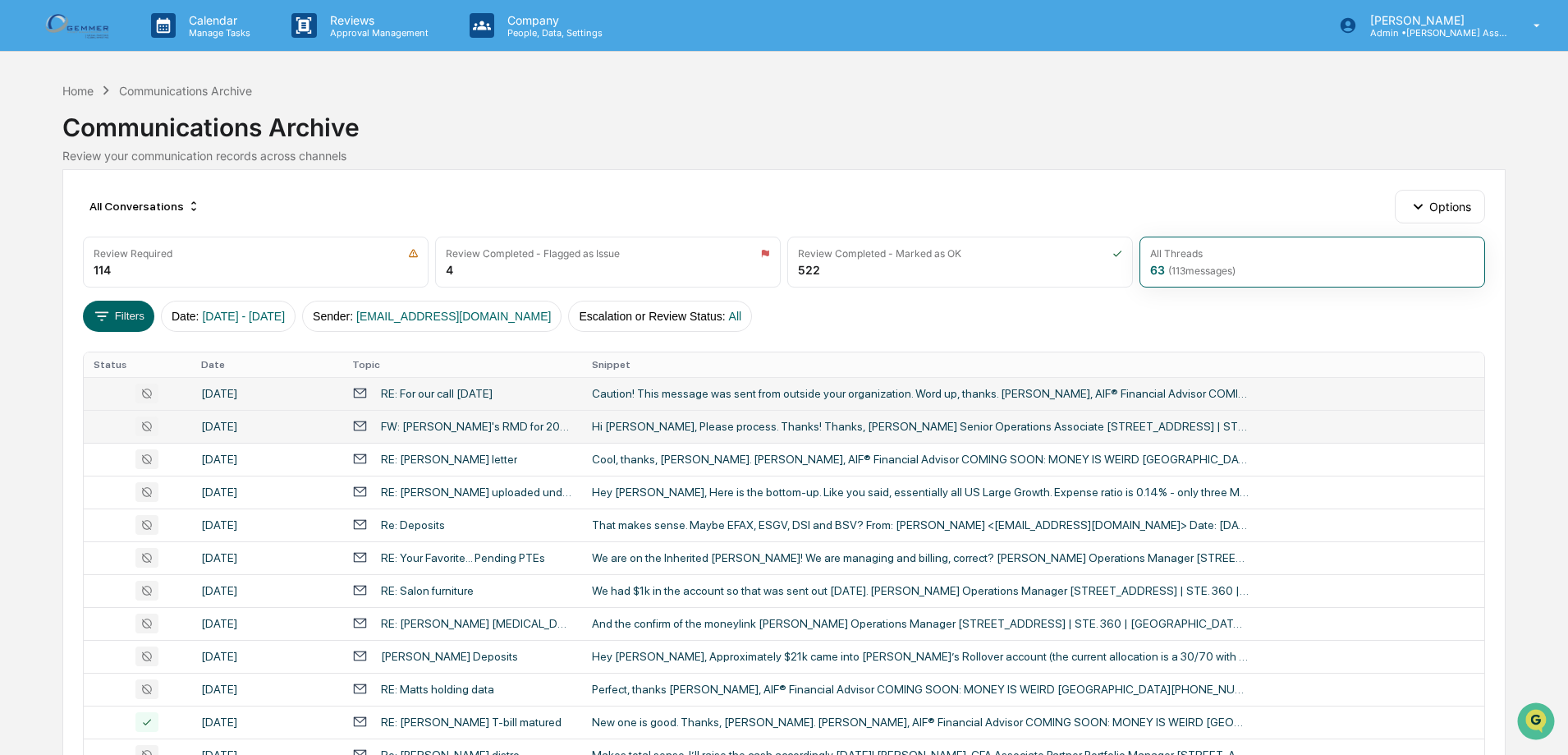
click at [638, 420] on div "Hi [PERSON_NAME], Please process. Thanks! Thanks, [PERSON_NAME] Senior Operatio…" at bounding box center [920, 427] width 657 height 13
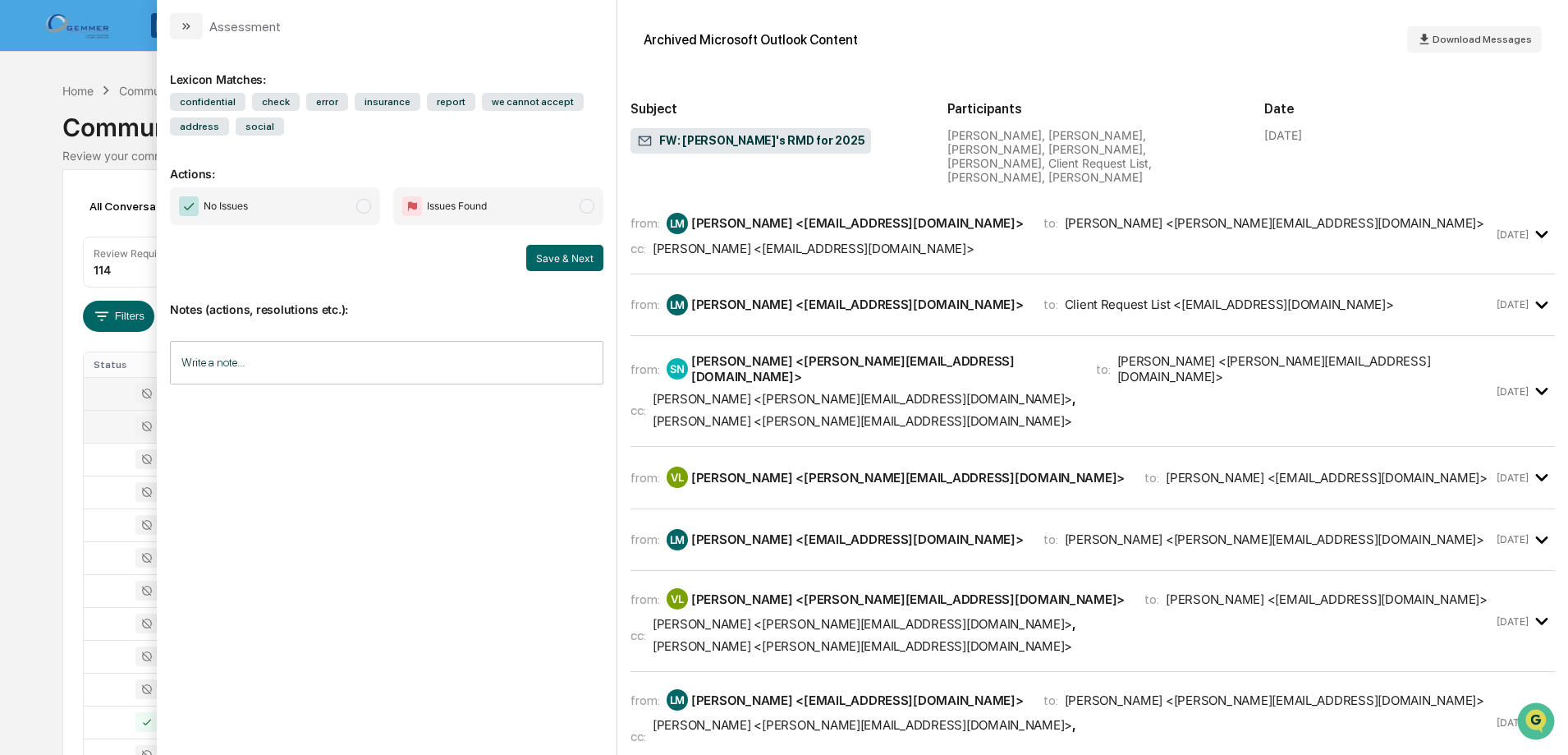
click at [953, 220] on div "from: [PERSON_NAME] <[EMAIL_ADDRESS][DOMAIN_NAME]> to: [PERSON_NAME] <[PERSON_N…" at bounding box center [1062, 235] width 863 height 44
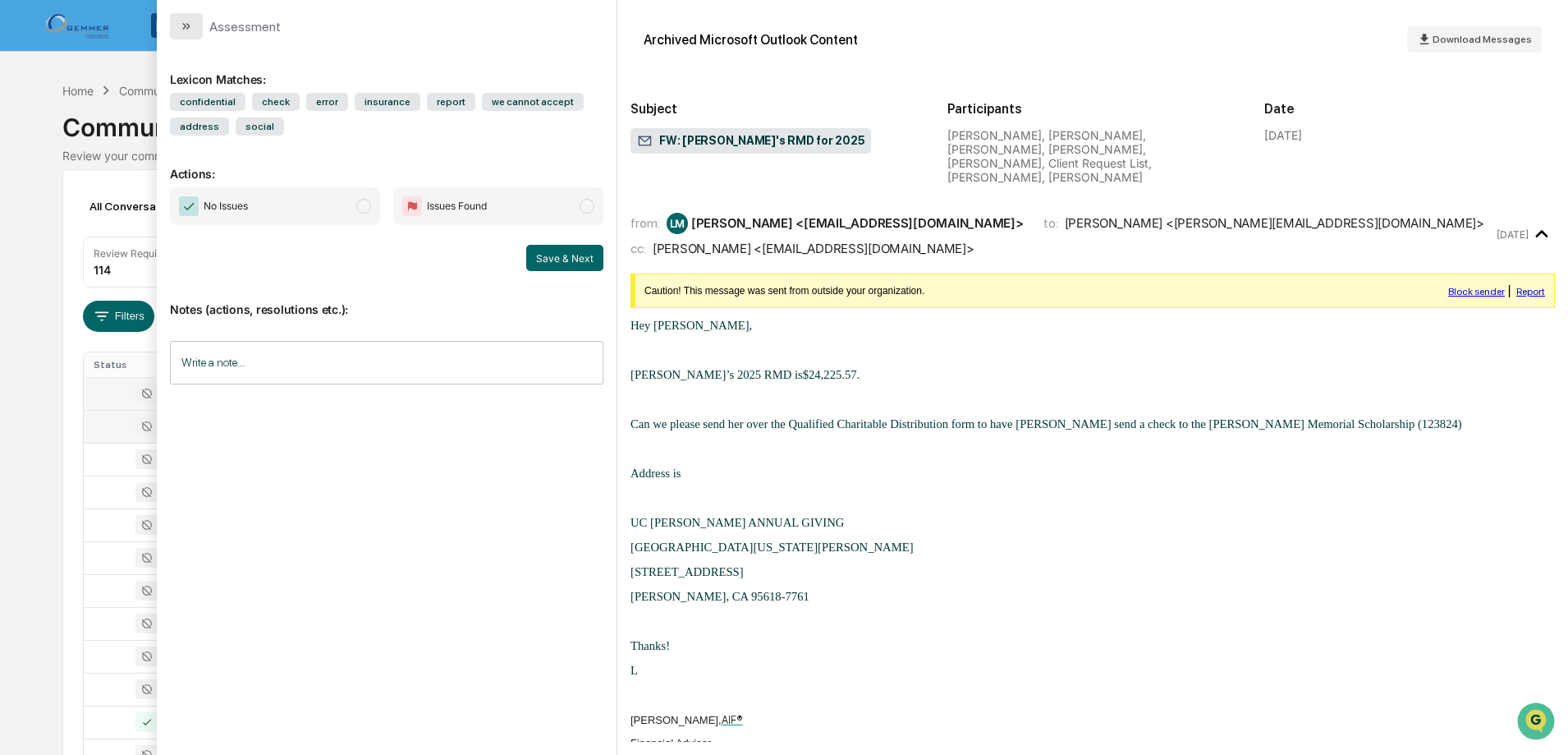
click at [180, 29] on icon "modal" at bounding box center [186, 27] width 13 height 13
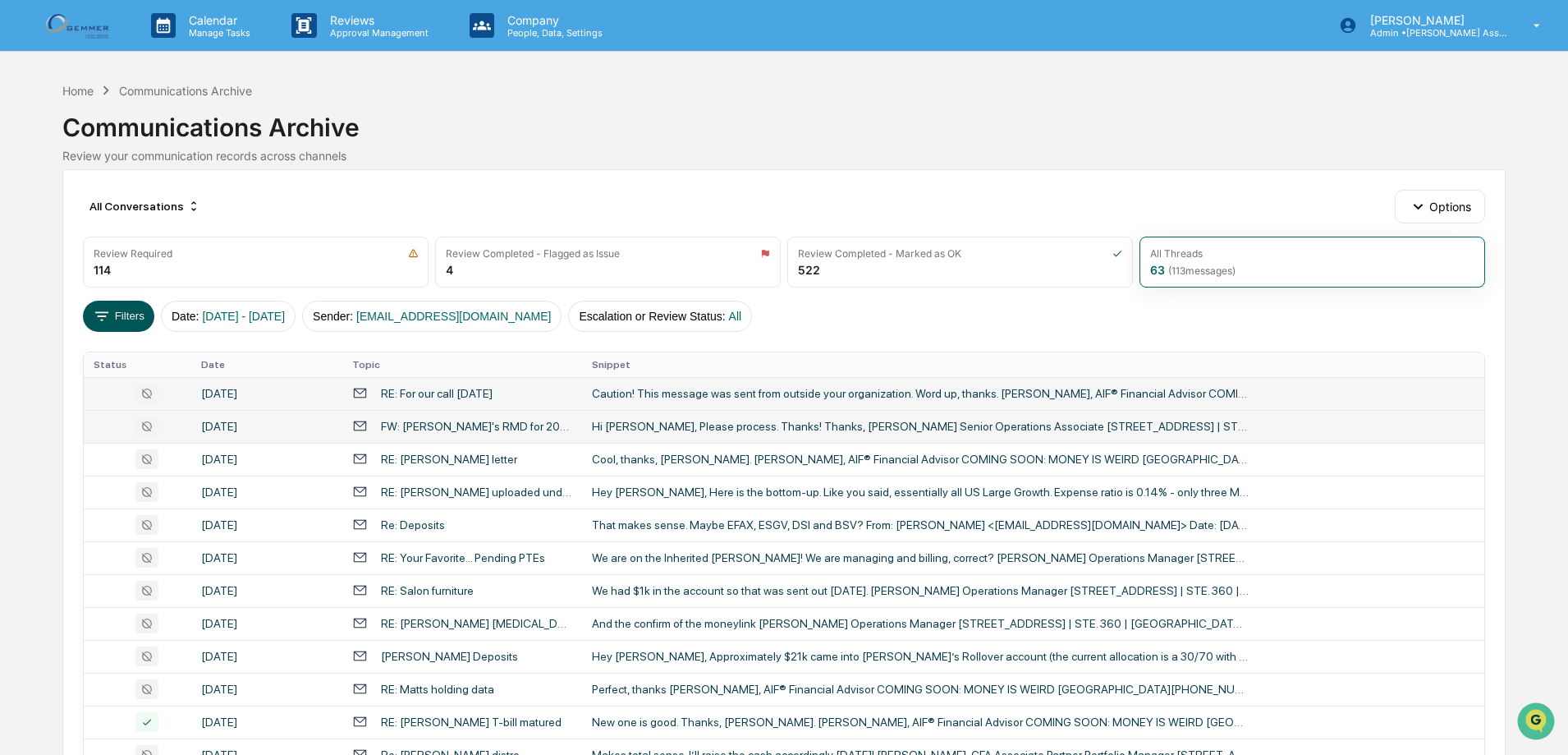
click at [109, 313] on icon at bounding box center [102, 316] width 18 height 18
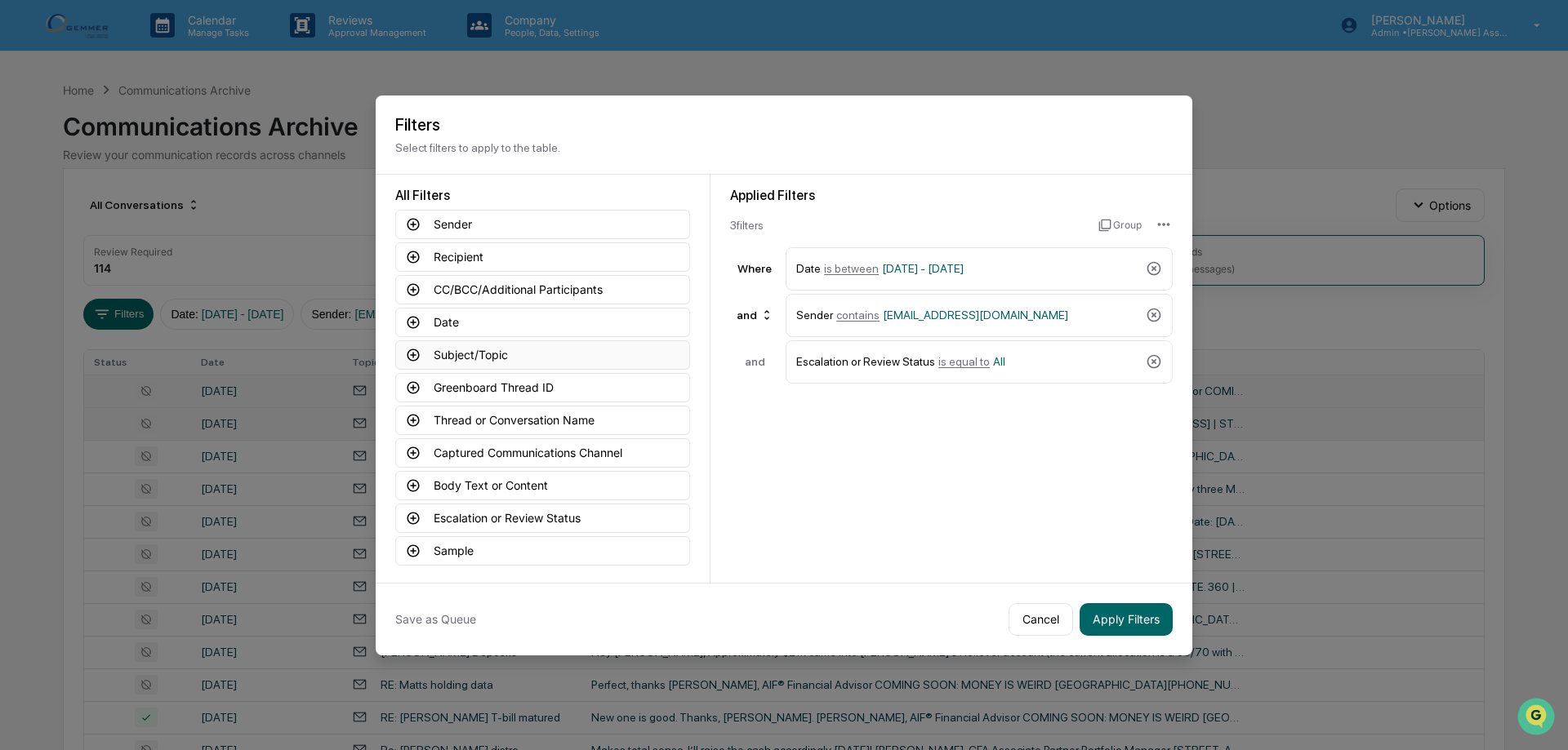
click at [555, 356] on button "Subject/Topic" at bounding box center [543, 355] width 295 height 29
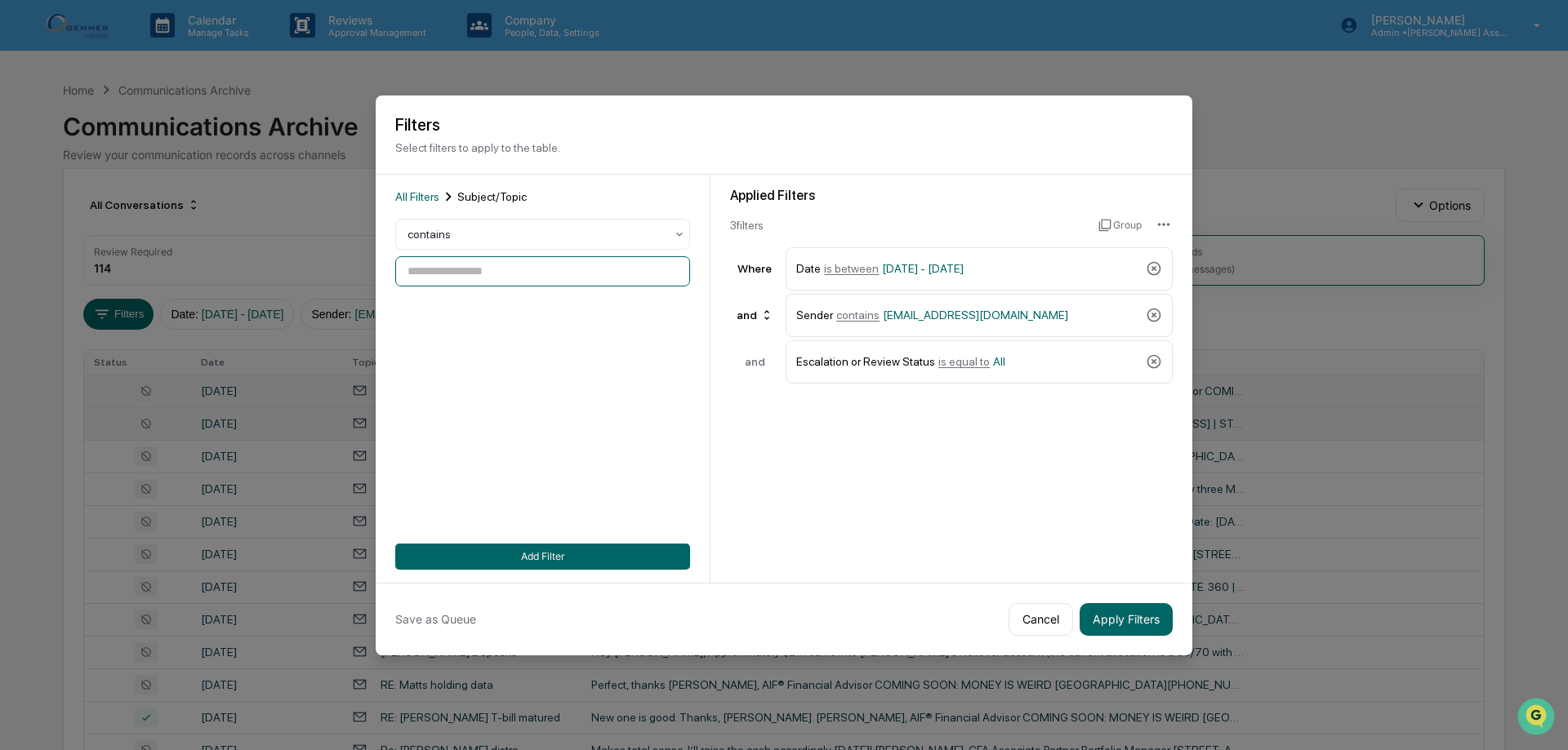
click at [486, 271] on input at bounding box center [543, 271] width 295 height 30
type input "******"
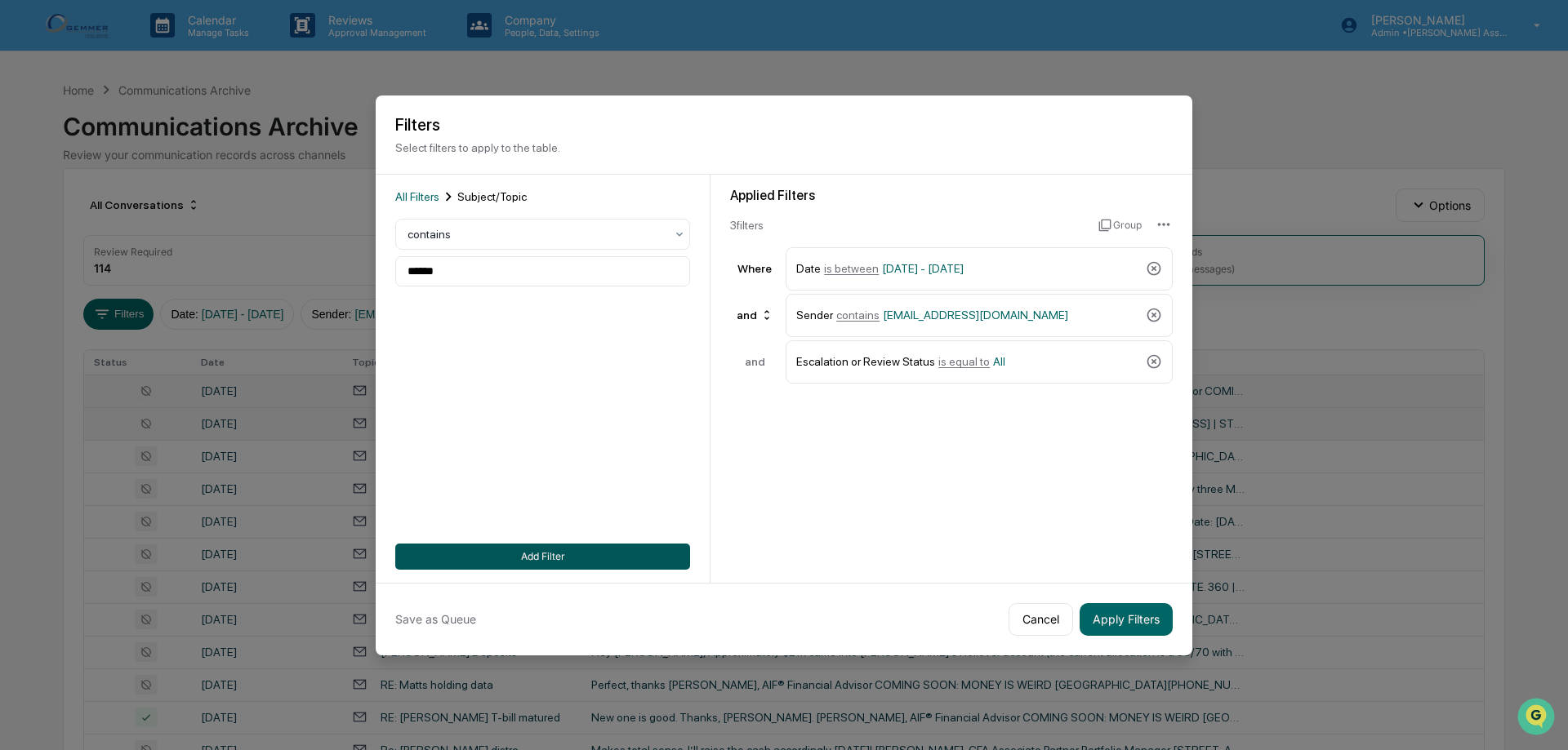
click at [529, 555] on button "Add Filter" at bounding box center [543, 557] width 295 height 26
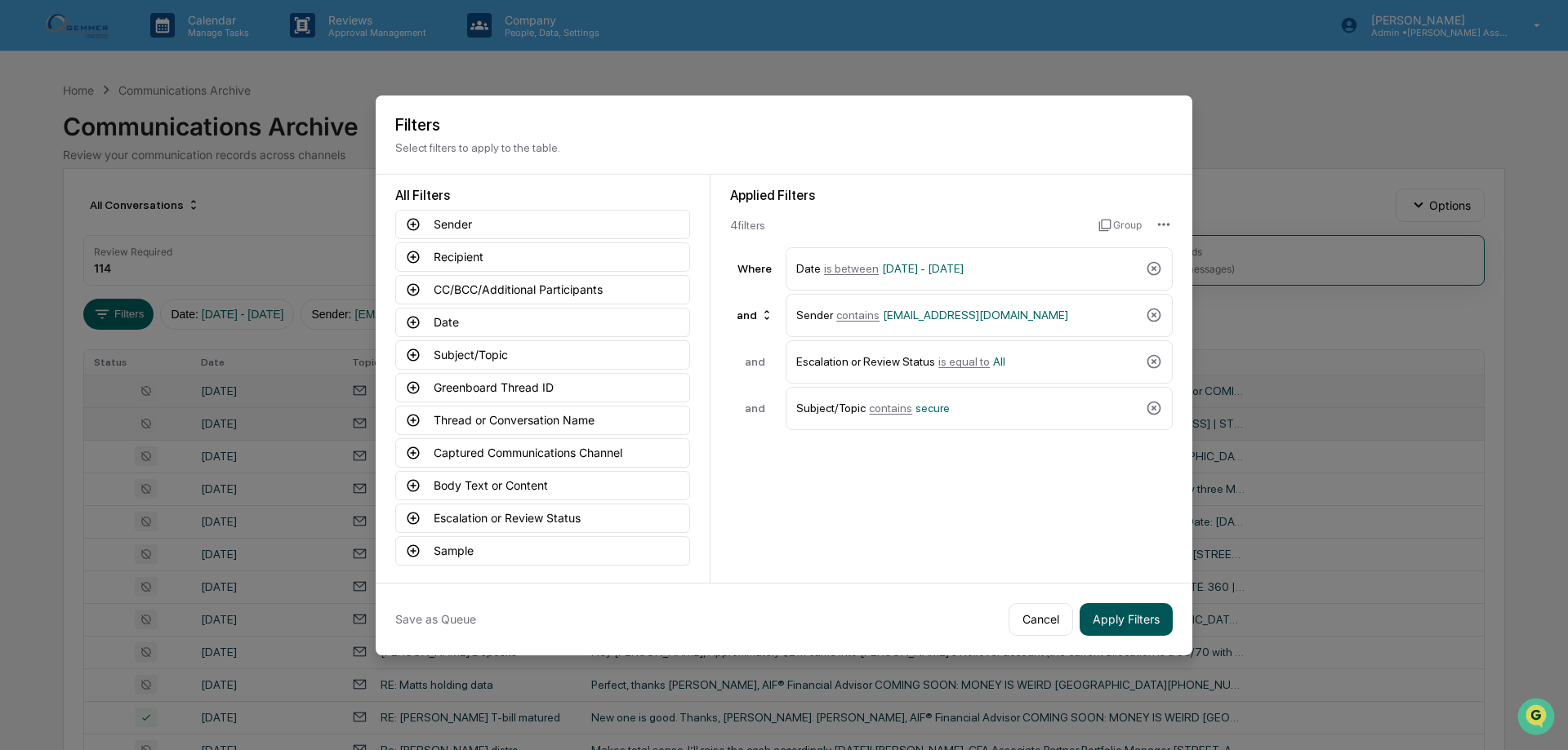
click at [1112, 620] on button "Apply Filters" at bounding box center [1126, 619] width 93 height 33
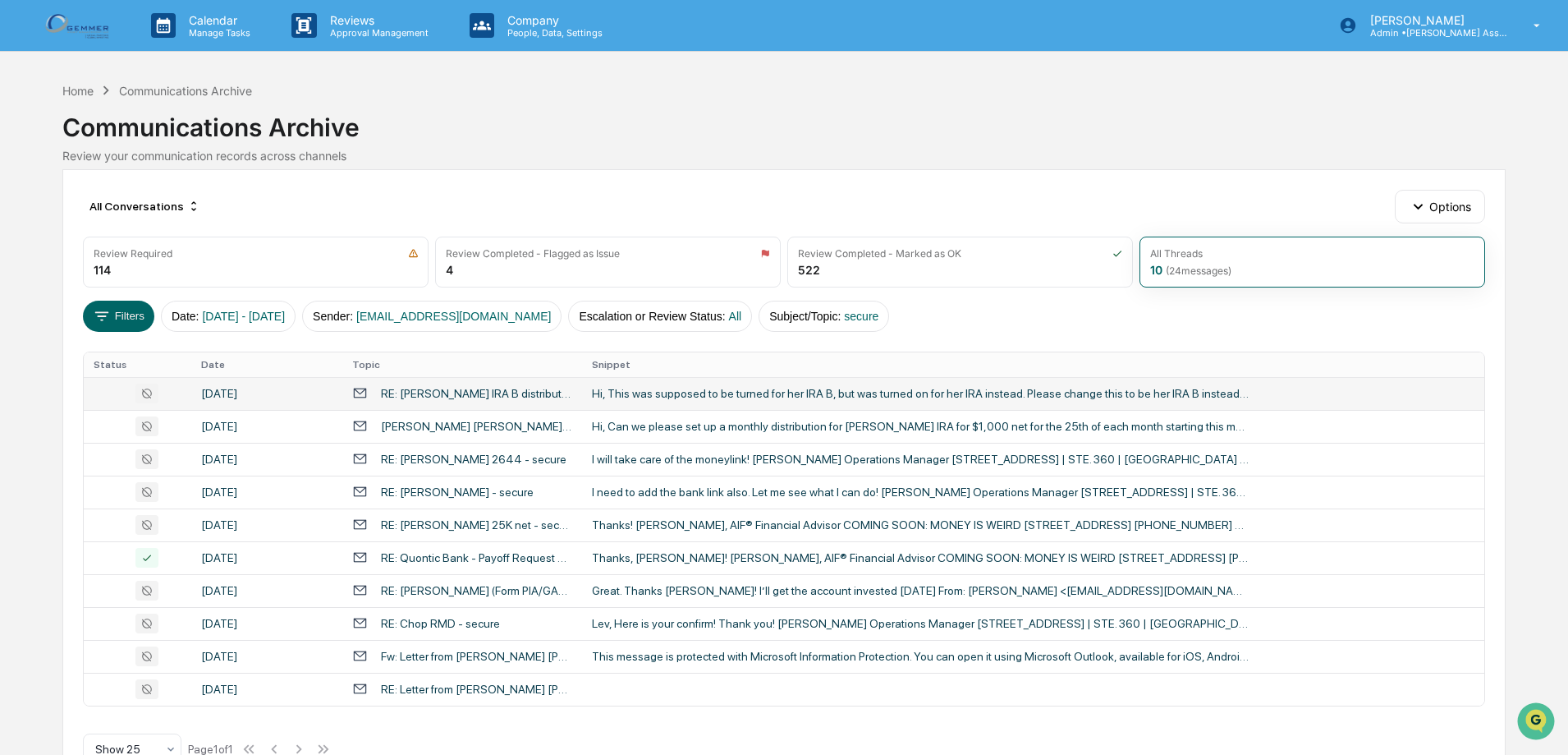
click at [640, 399] on div "Hi, This was supposed to be turned for her IRA B, but was turned on for her IRA…" at bounding box center [920, 393] width 657 height 13
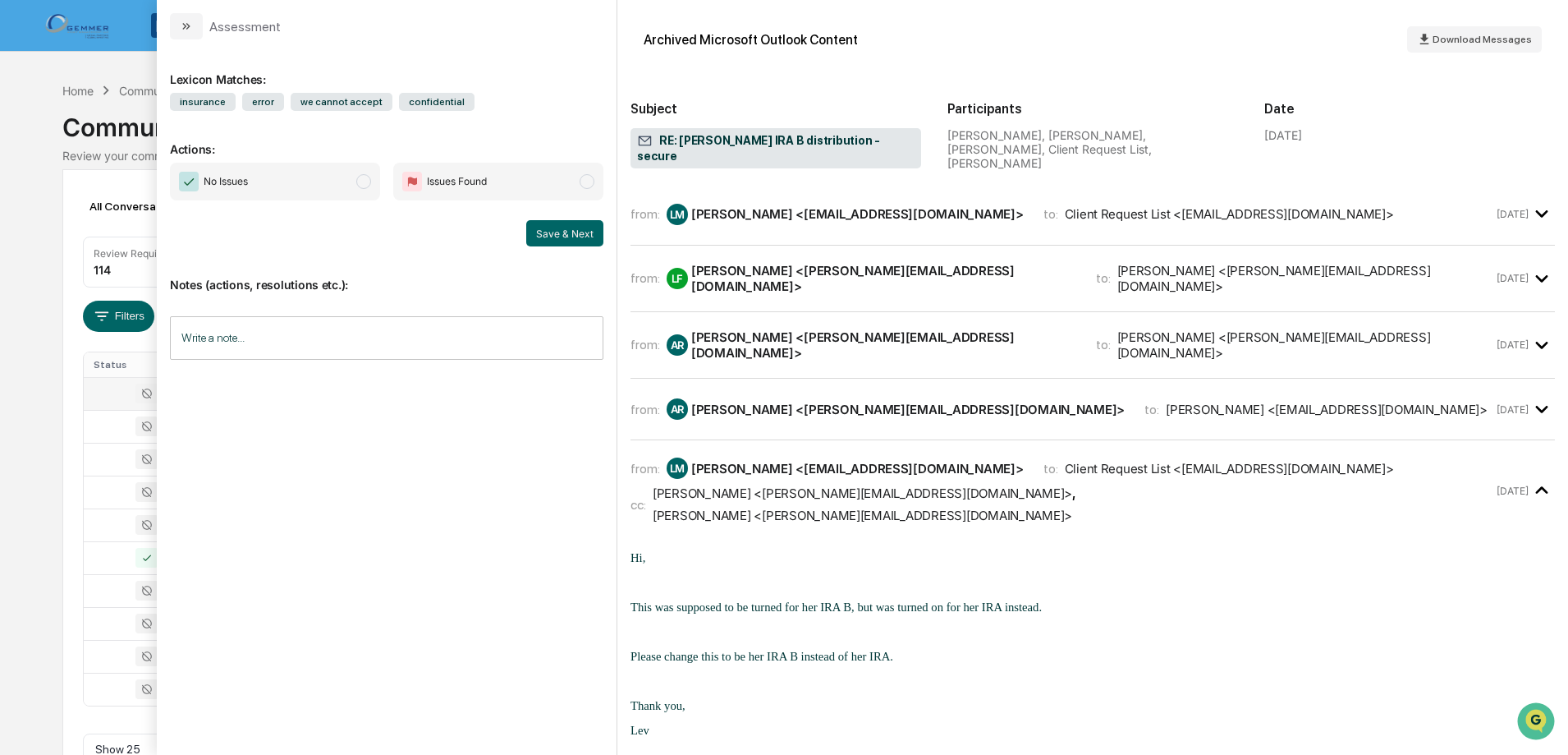
click at [771, 196] on div "from: [PERSON_NAME] <[EMAIL_ADDRESS][DOMAIN_NAME]> to: Client Request List <[EM…" at bounding box center [1093, 213] width 925 height 35
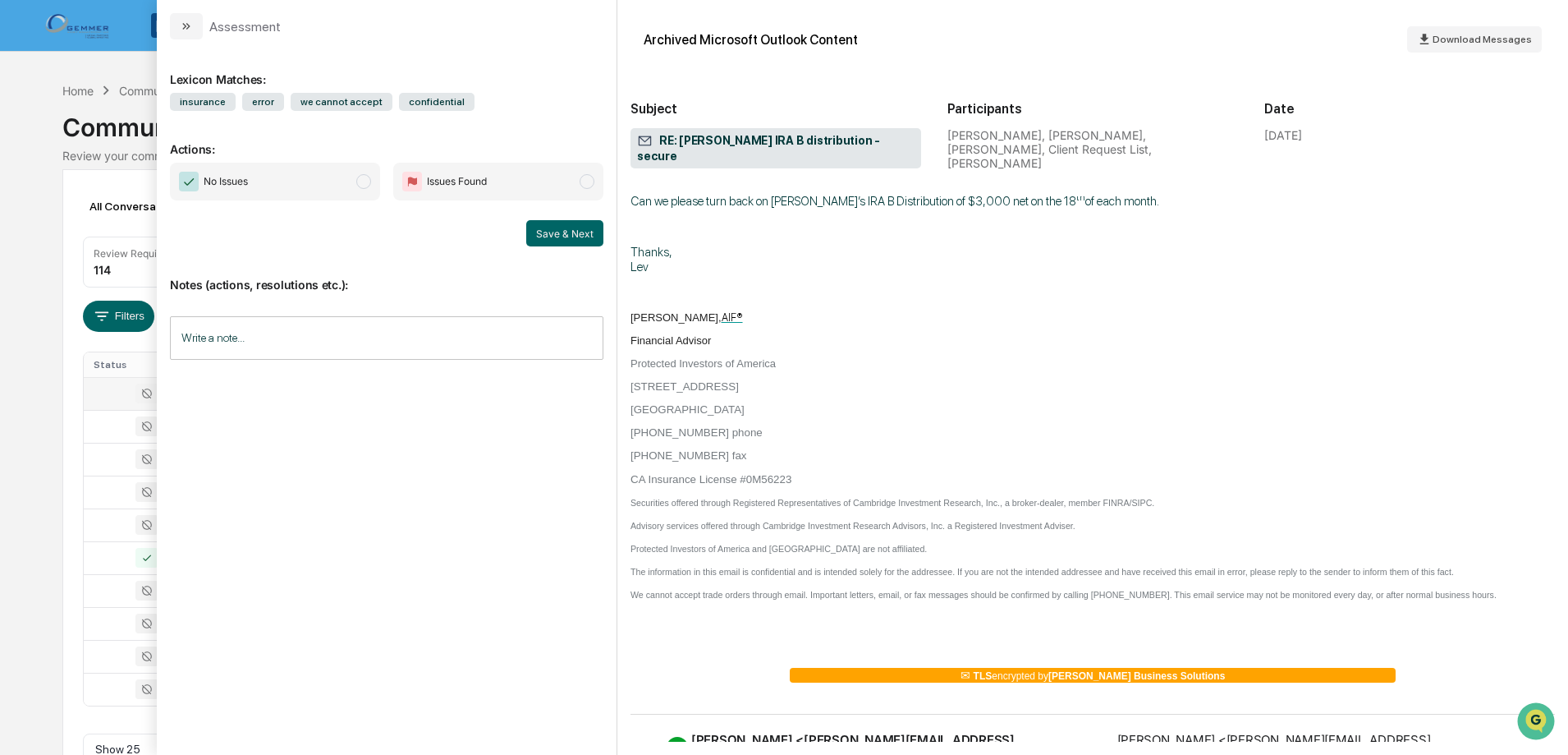
scroll to position [493, 0]
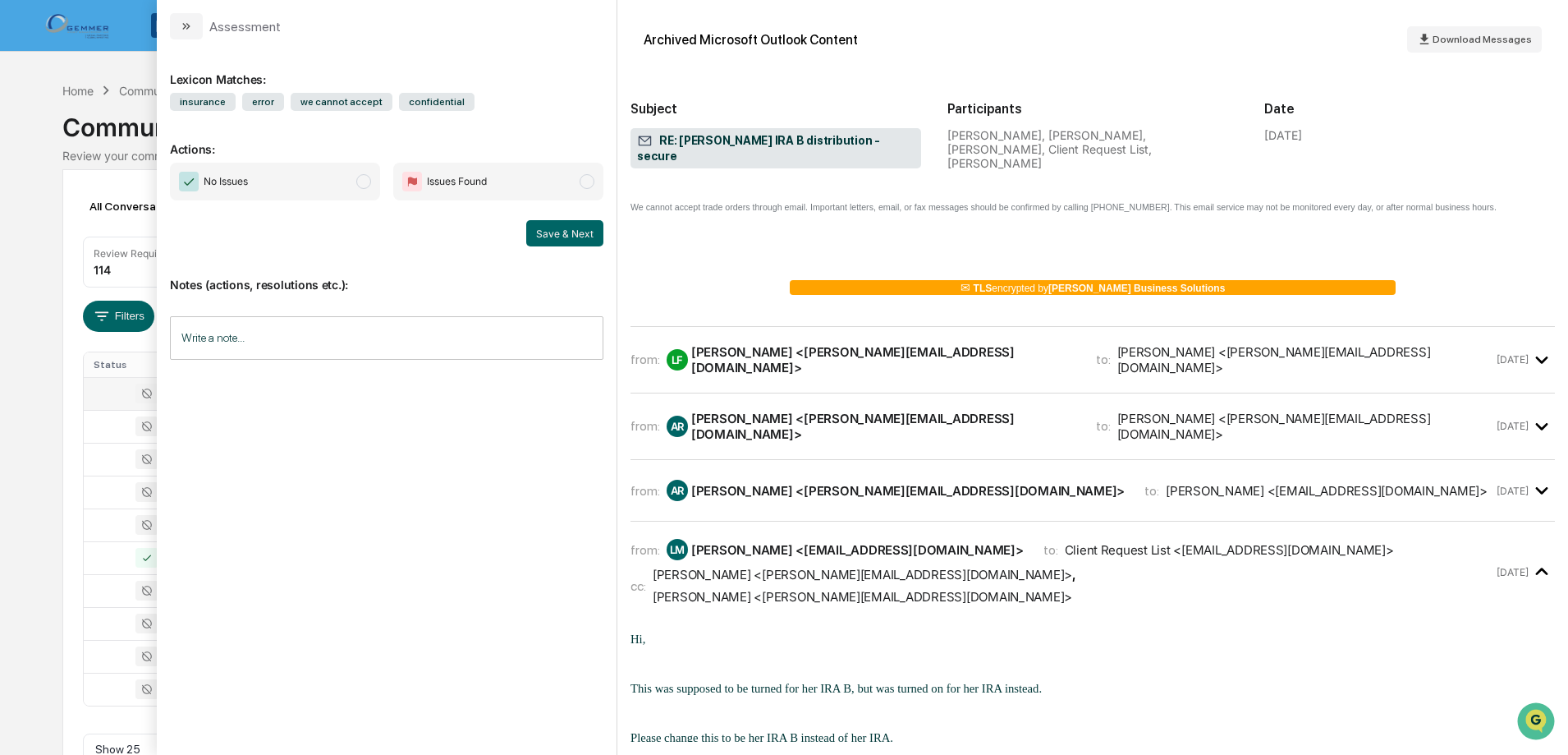
click at [884, 345] on div "[PERSON_NAME] <[PERSON_NAME][EMAIL_ADDRESS][DOMAIN_NAME]>" at bounding box center [884, 360] width 385 height 31
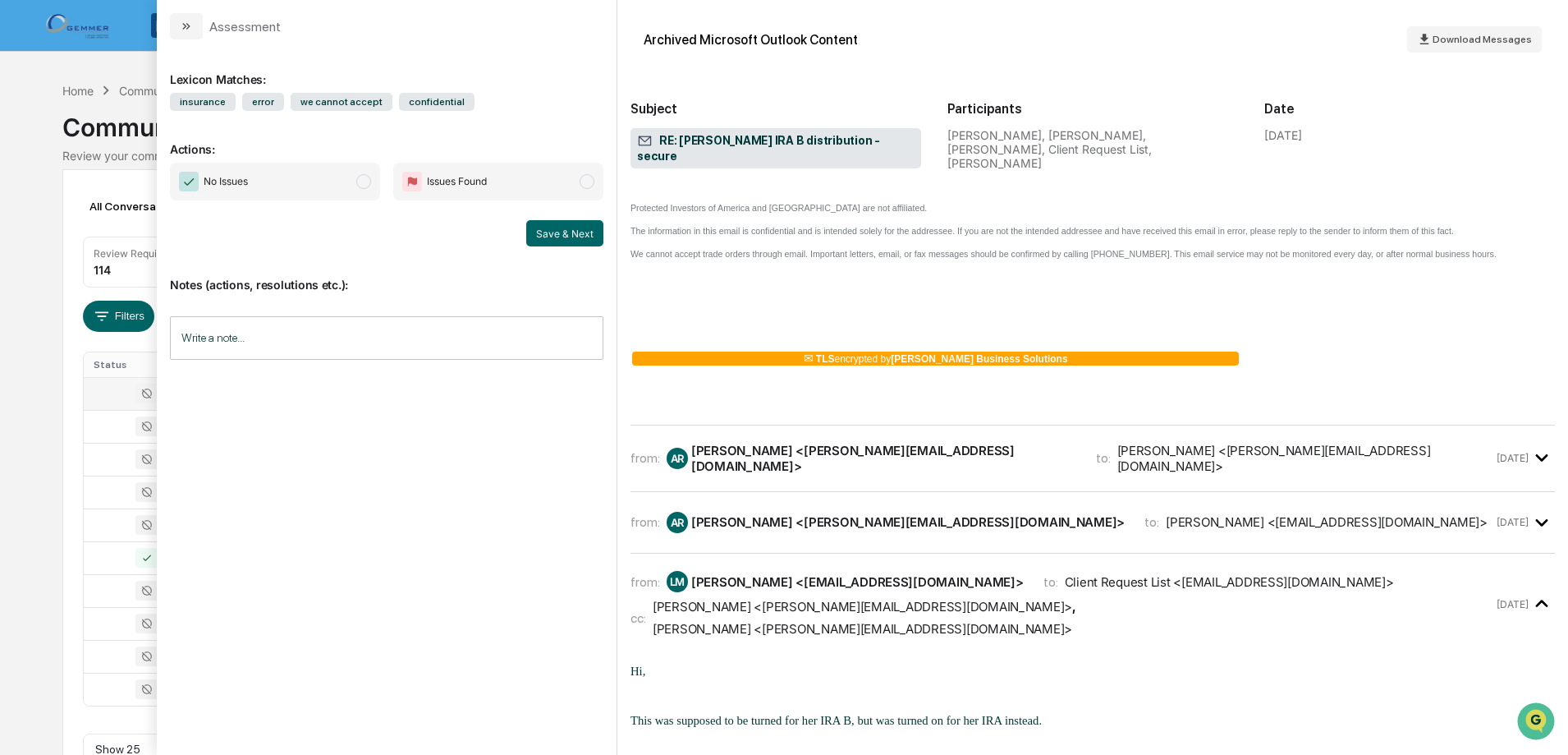
scroll to position [1808, 0]
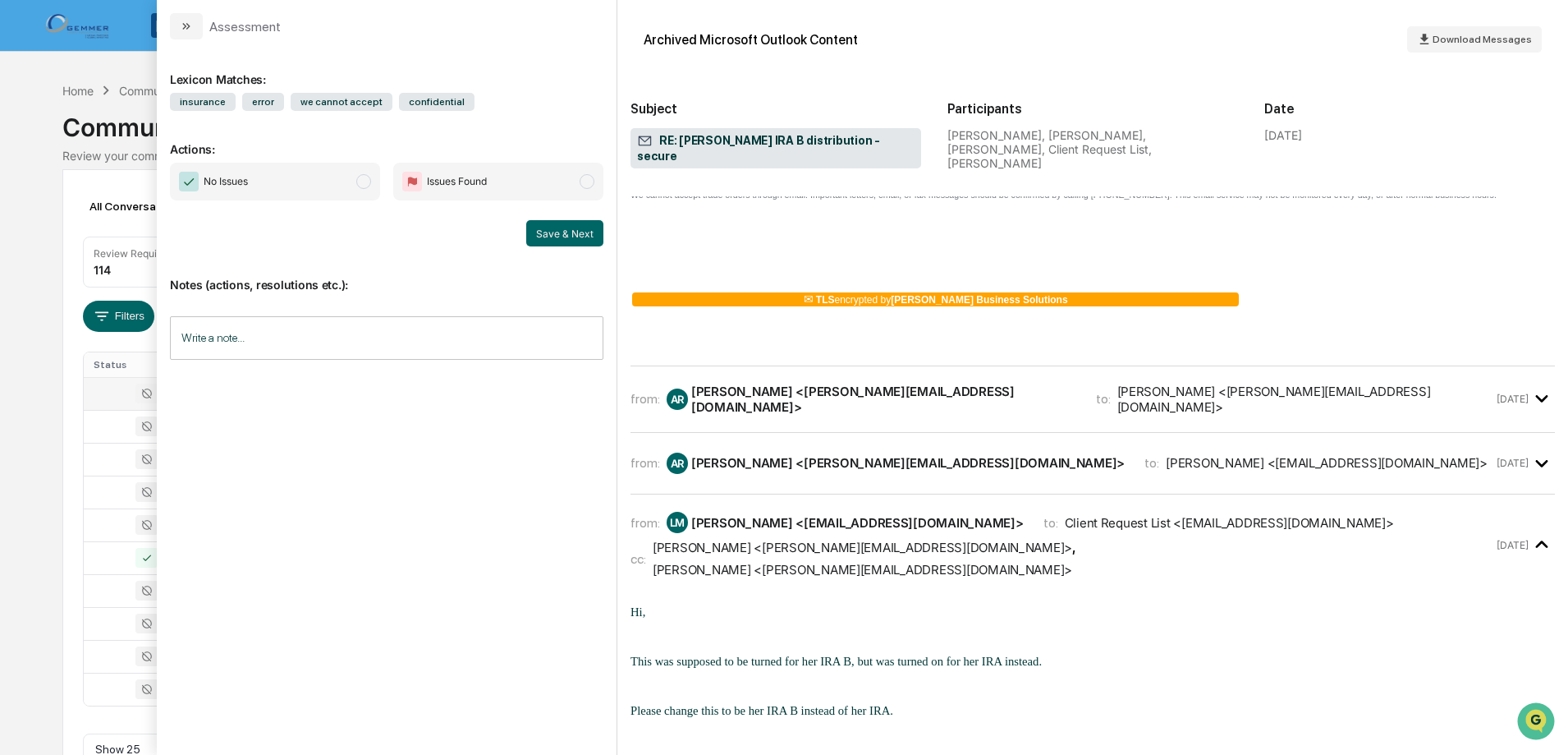
click at [831, 384] on div "[PERSON_NAME] <[PERSON_NAME][EMAIL_ADDRESS][DOMAIN_NAME]>" at bounding box center [884, 399] width 385 height 31
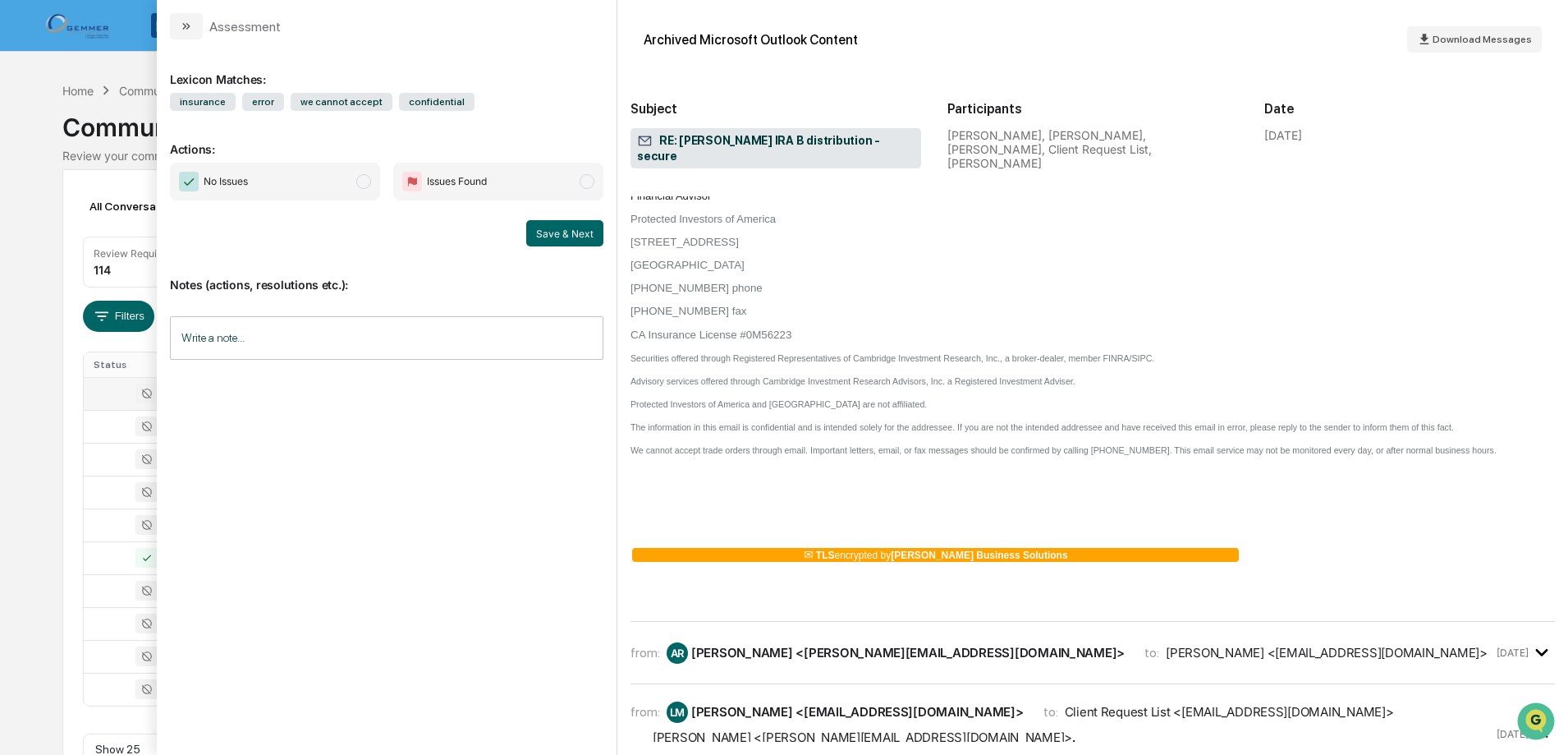
scroll to position [3368, 0]
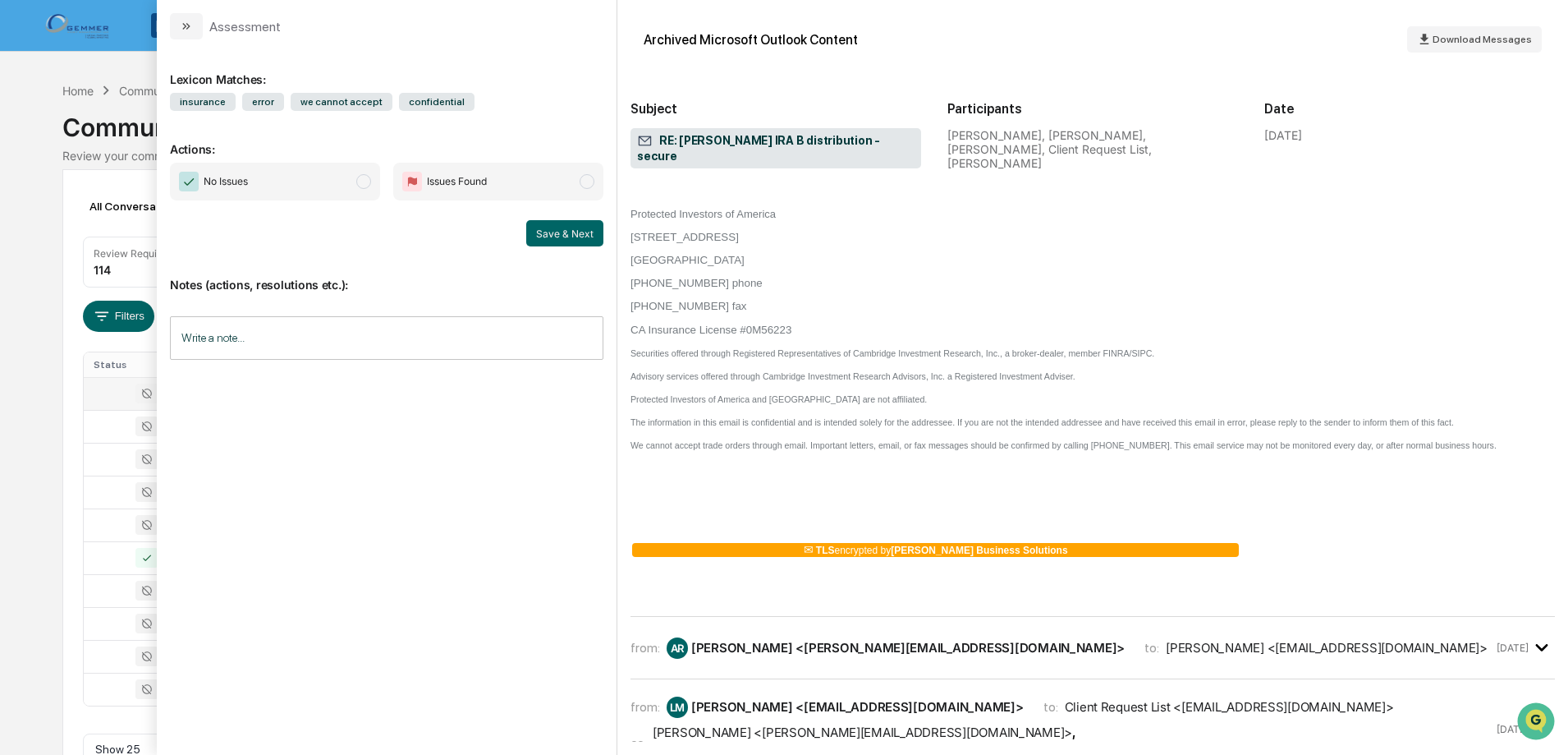
click at [905, 640] on div "[PERSON_NAME] <[PERSON_NAME][EMAIL_ADDRESS][DOMAIN_NAME]>" at bounding box center [909, 647] width 434 height 15
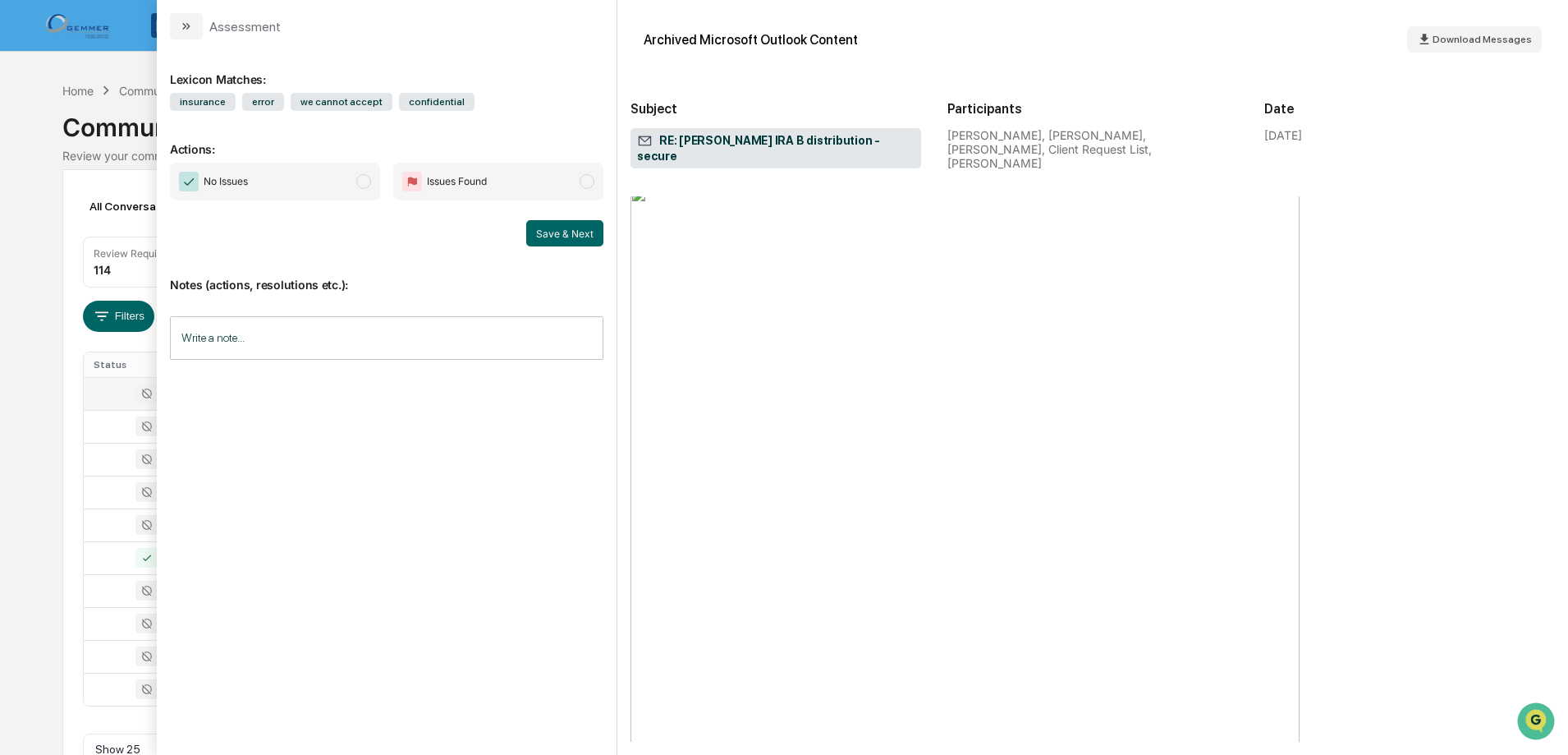
scroll to position [4190, 0]
click at [186, 20] on icon "modal" at bounding box center [186, 27] width 13 height 13
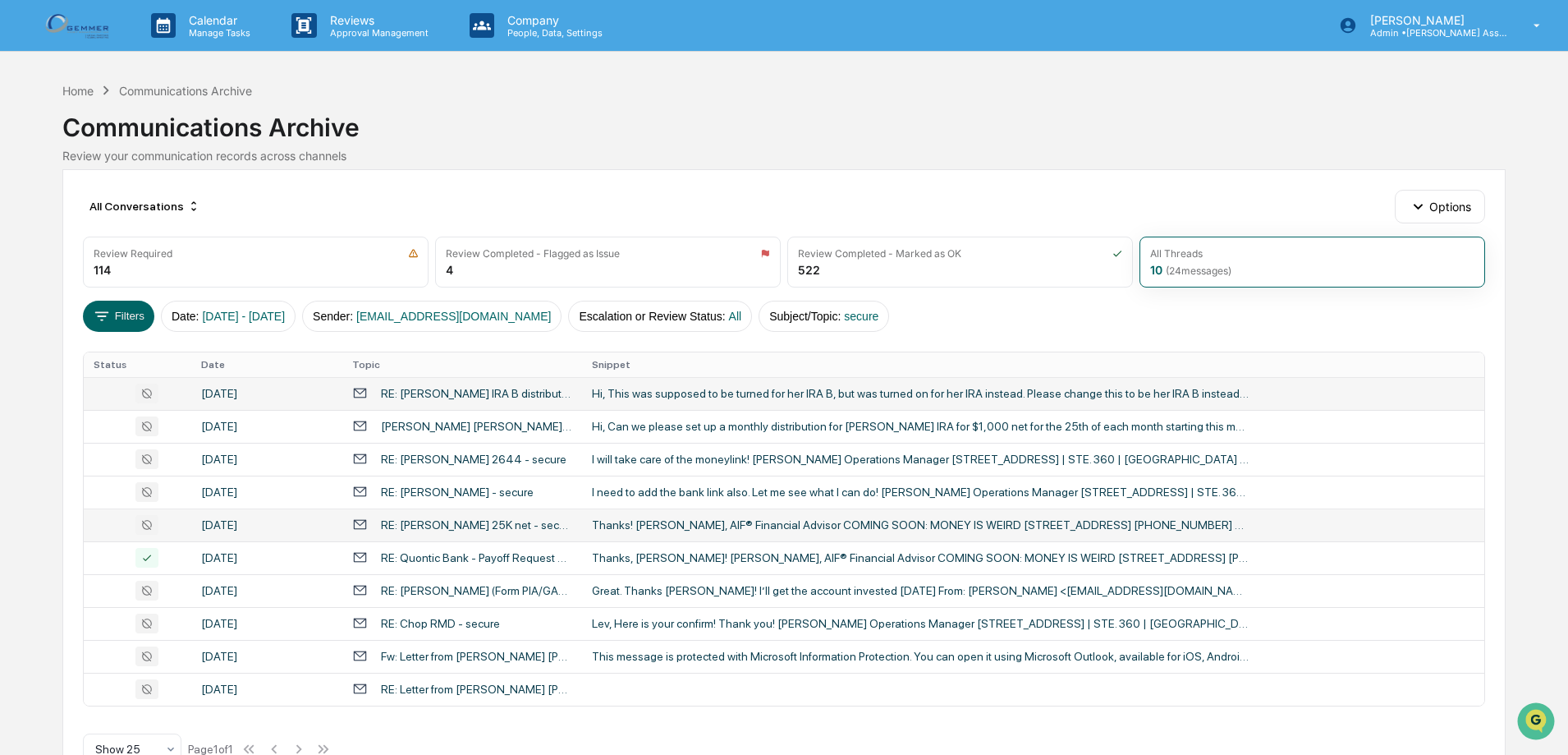
click at [670, 523] on div "Thanks! [PERSON_NAME], AIF® Financial Advisor COMING SOON: MONEY IS WEIRD [STRE…" at bounding box center [920, 526] width 657 height 13
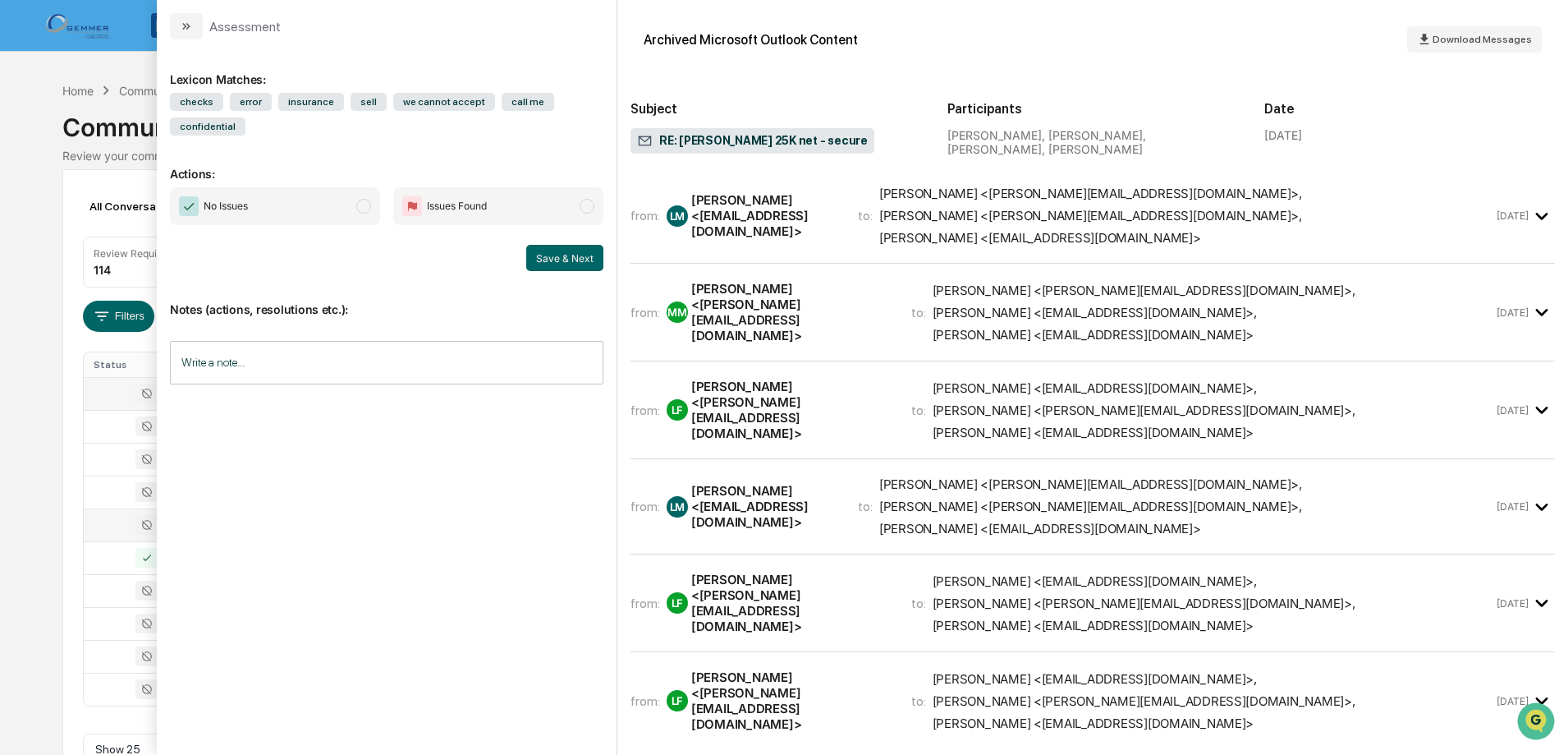
click at [1014, 194] on div "[PERSON_NAME] <[PERSON_NAME][EMAIL_ADDRESS][DOMAIN_NAME]> ," at bounding box center [1090, 193] width 422 height 15
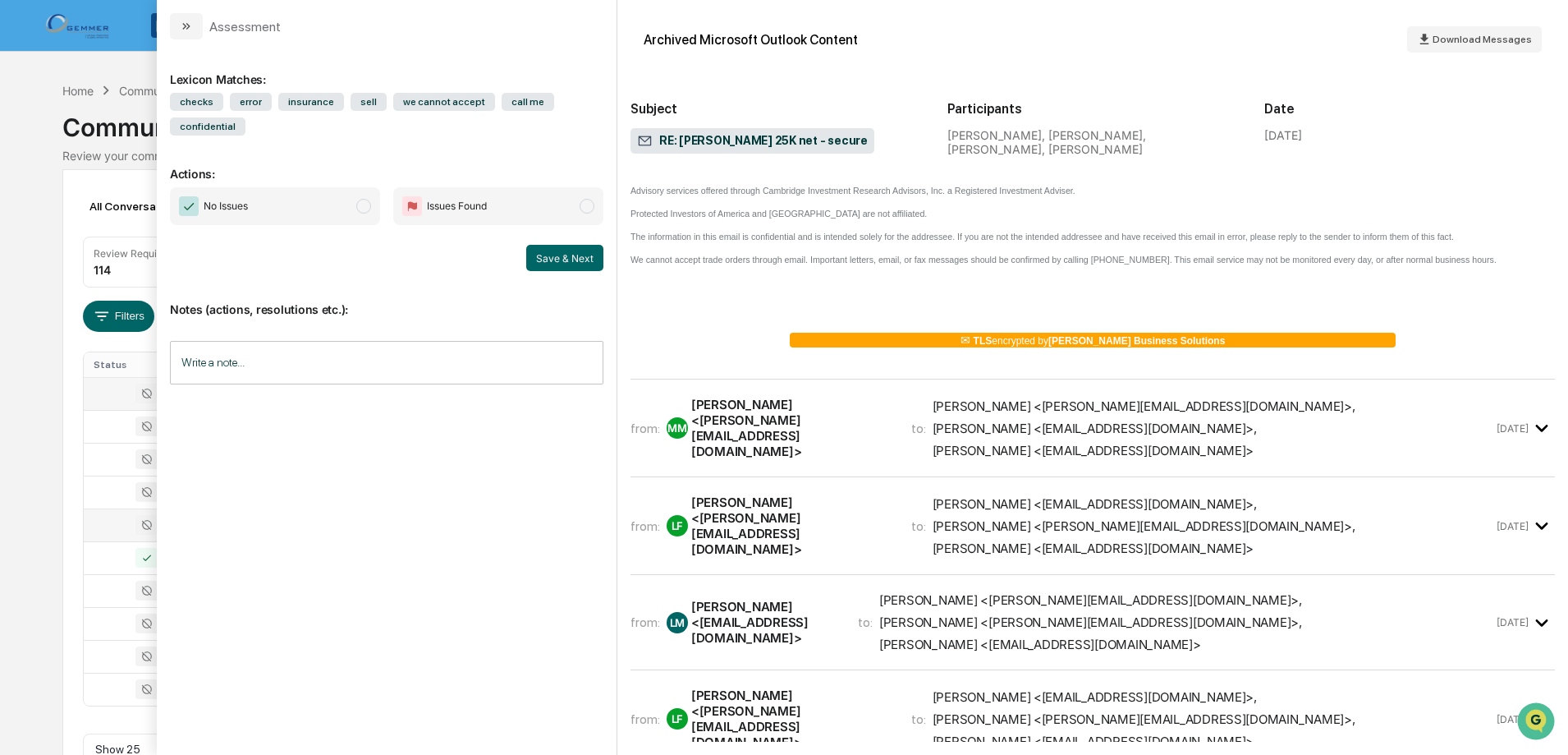
scroll to position [493, 0]
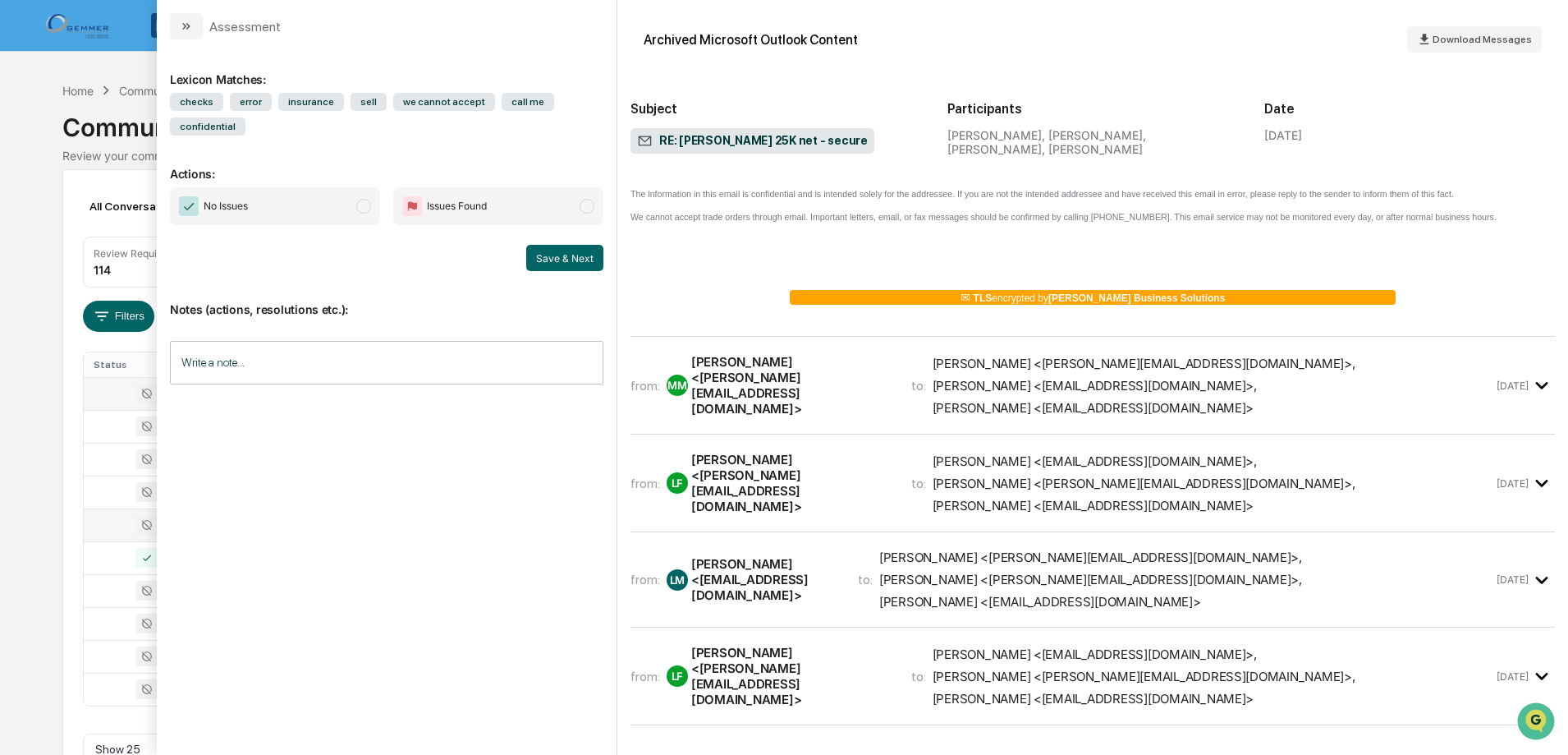
click at [862, 354] on div "from: MM [PERSON_NAME] <[PERSON_NAME][EMAIL_ADDRESS][DOMAIN_NAME]> to: [PERSON_…" at bounding box center [1062, 386] width 863 height 63
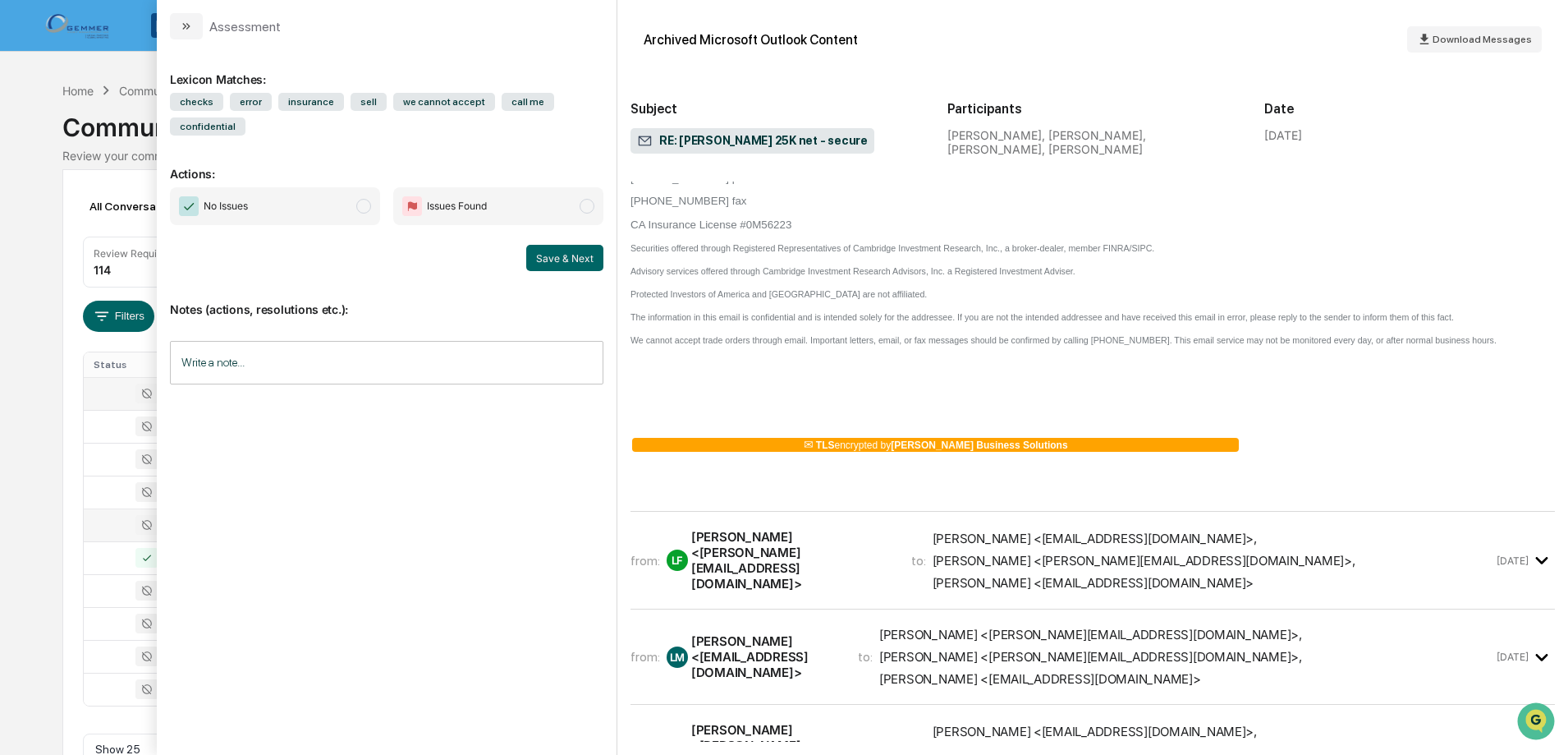
scroll to position [1233, 0]
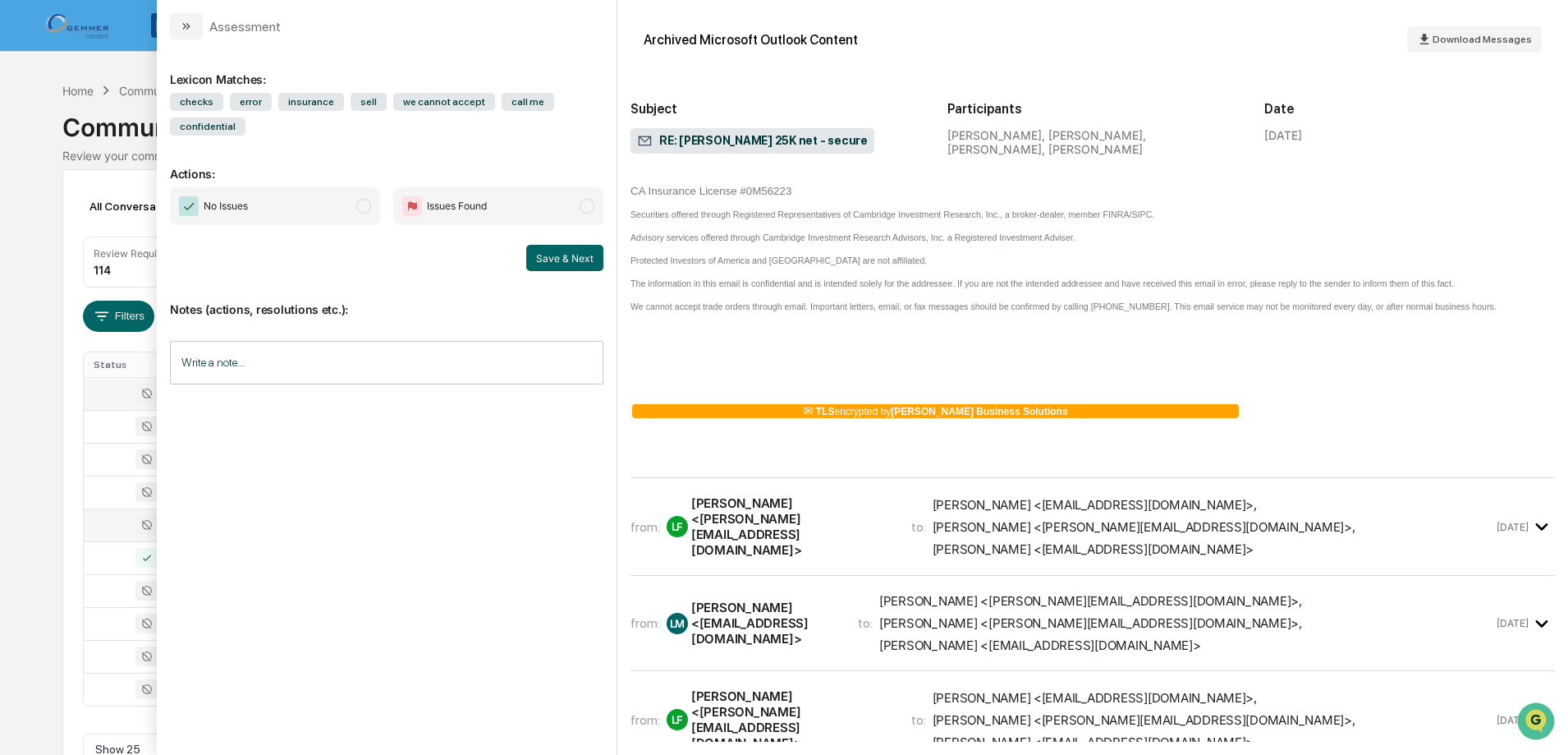
click at [1118, 497] on span "[PERSON_NAME] <[EMAIL_ADDRESS][DOMAIN_NAME]> , [PERSON_NAME] <[PERSON_NAME][EMA…" at bounding box center [1212, 527] width 560 height 60
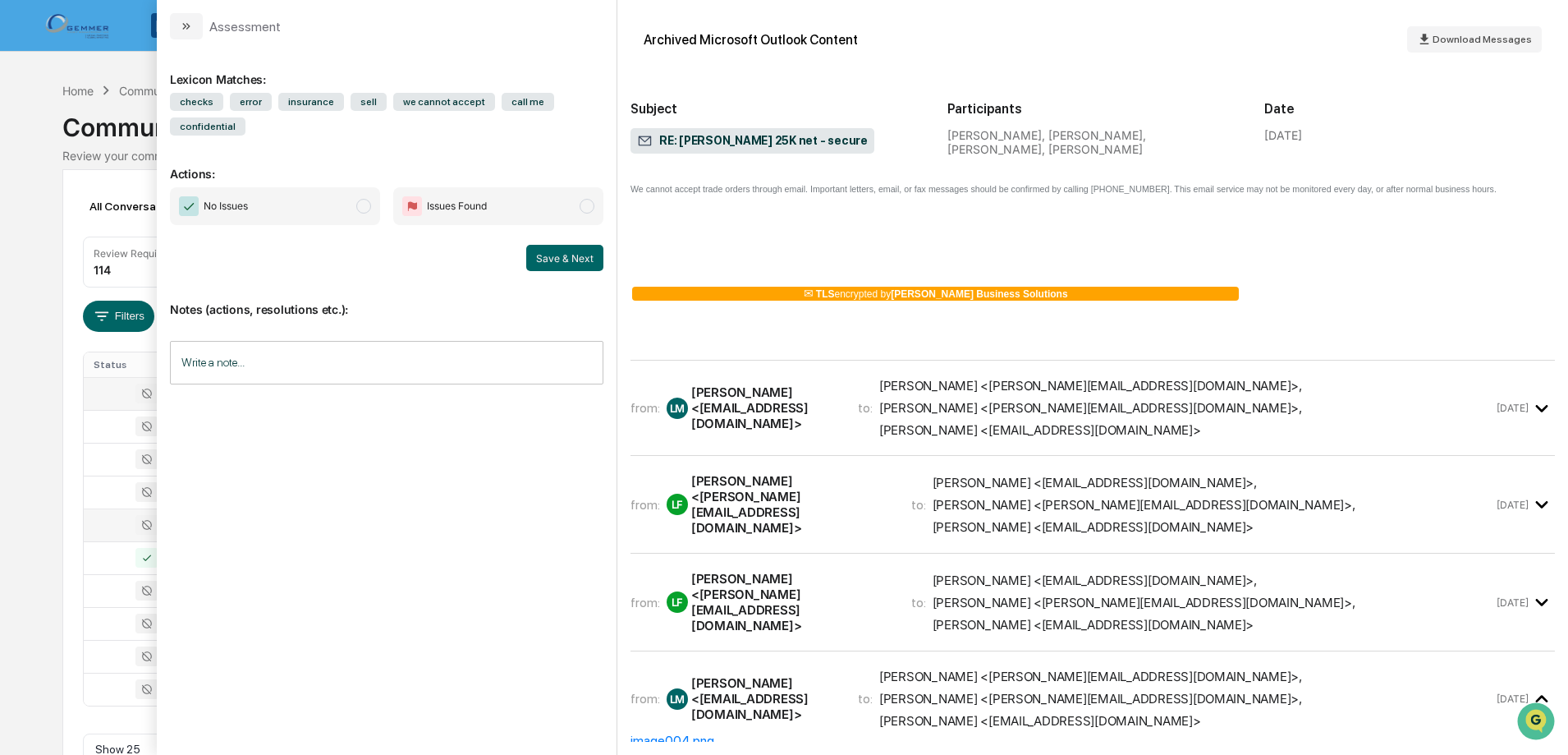
scroll to position [2958, 0]
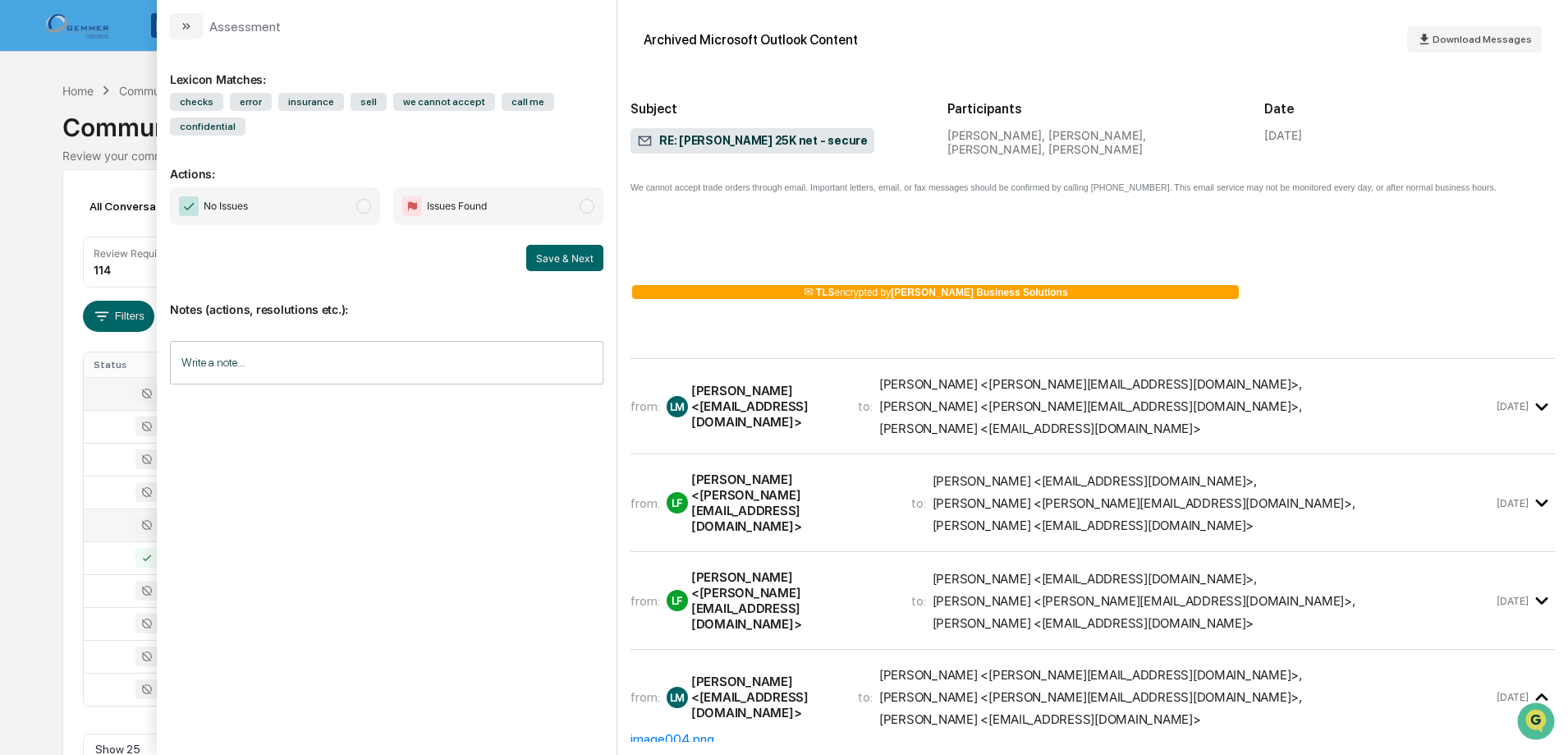
click at [1208, 473] on span "[PERSON_NAME] <[EMAIL_ADDRESS][DOMAIN_NAME]> , [PERSON_NAME] <[PERSON_NAME][EMA…" at bounding box center [1212, 503] width 560 height 60
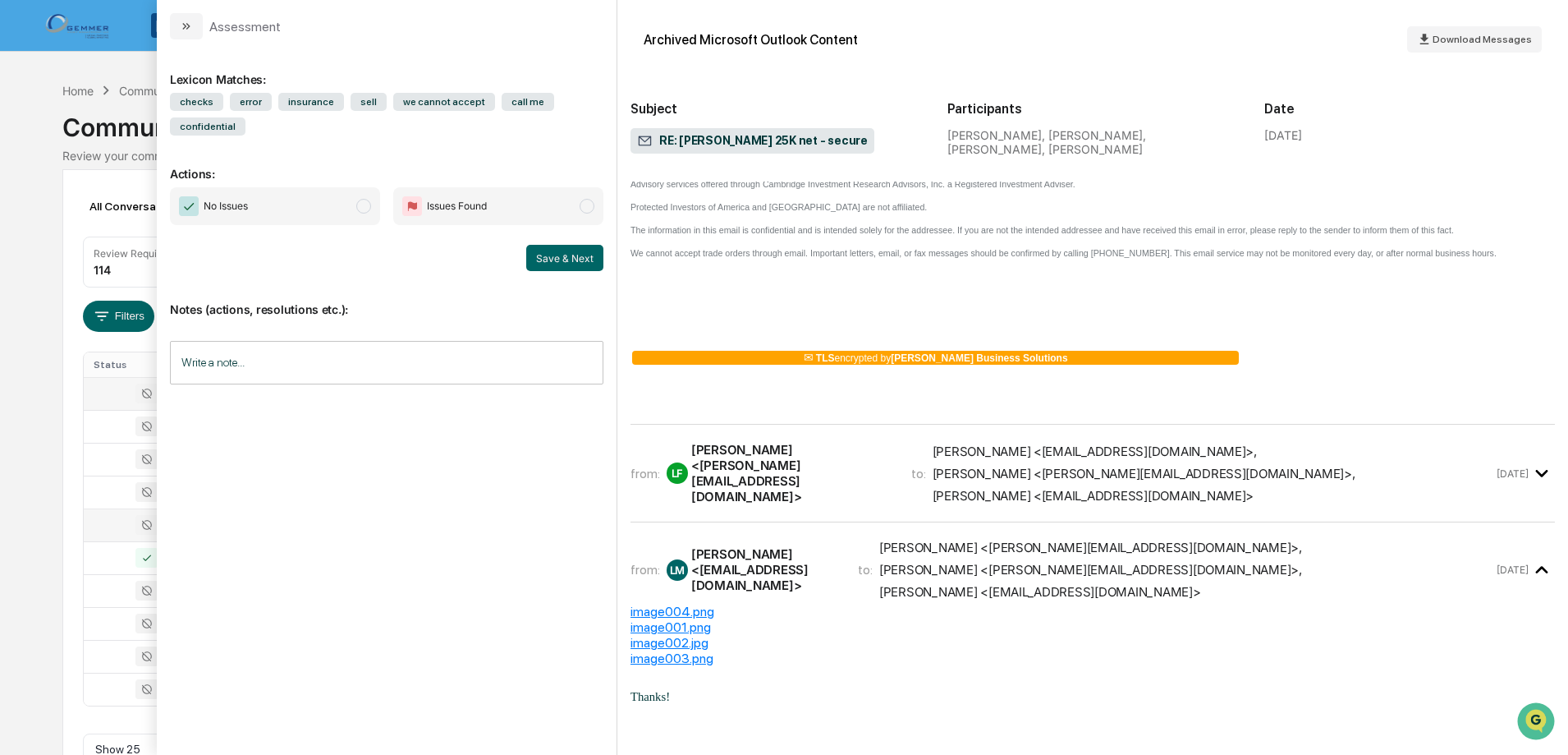
scroll to position [5012, 0]
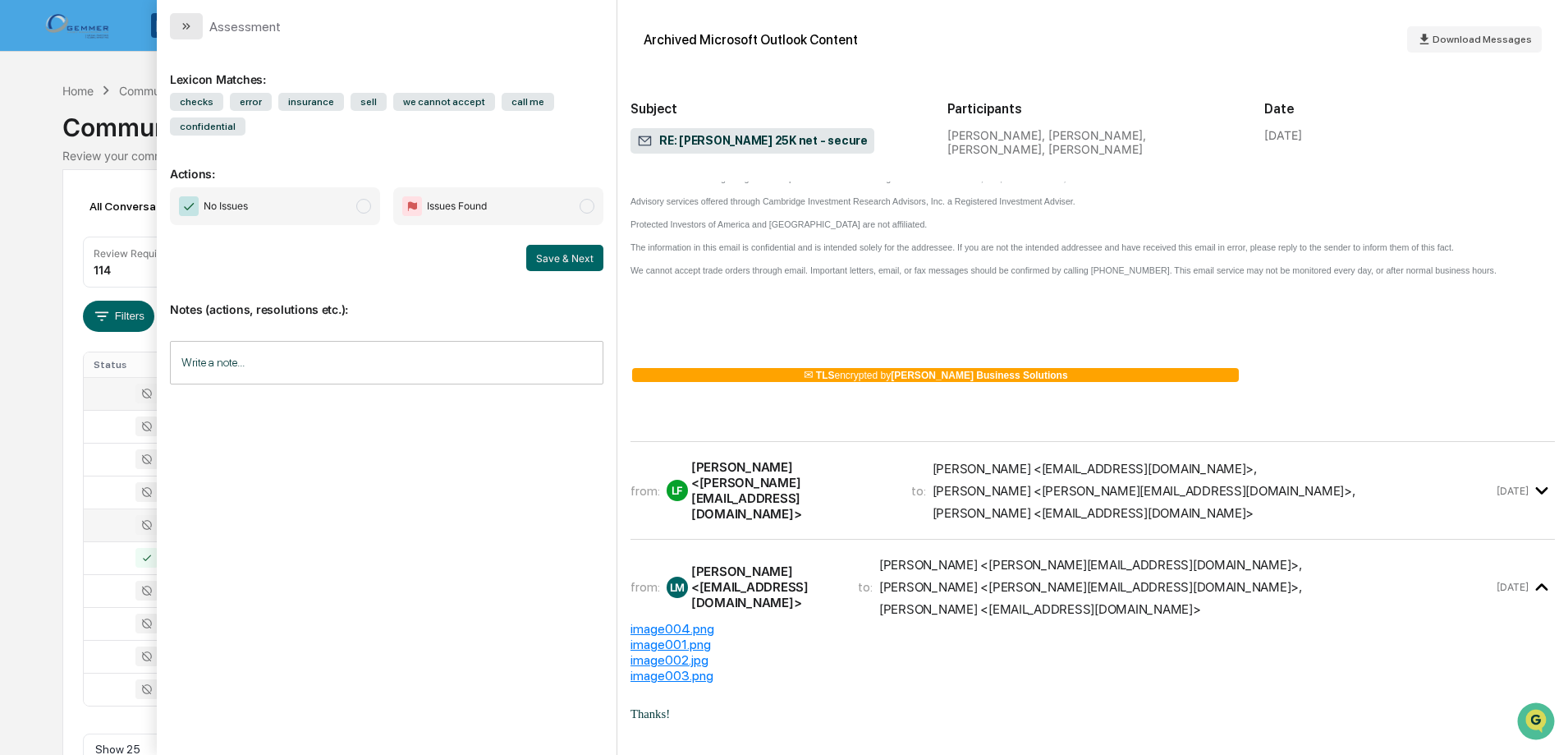
click at [175, 36] on button "modal" at bounding box center [186, 27] width 33 height 27
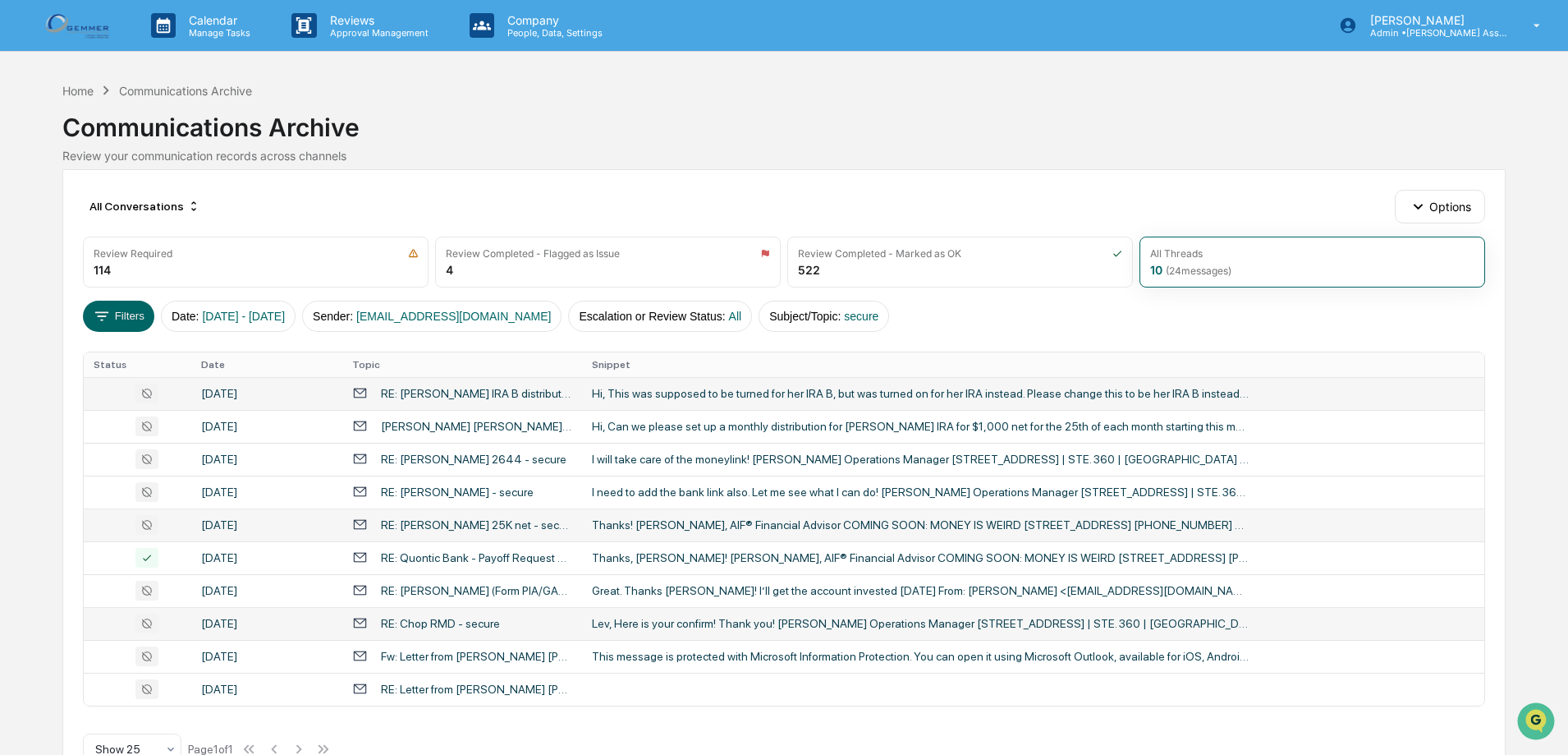
click at [469, 615] on td "RE: Chop RMD - secure" at bounding box center [462, 624] width 240 height 33
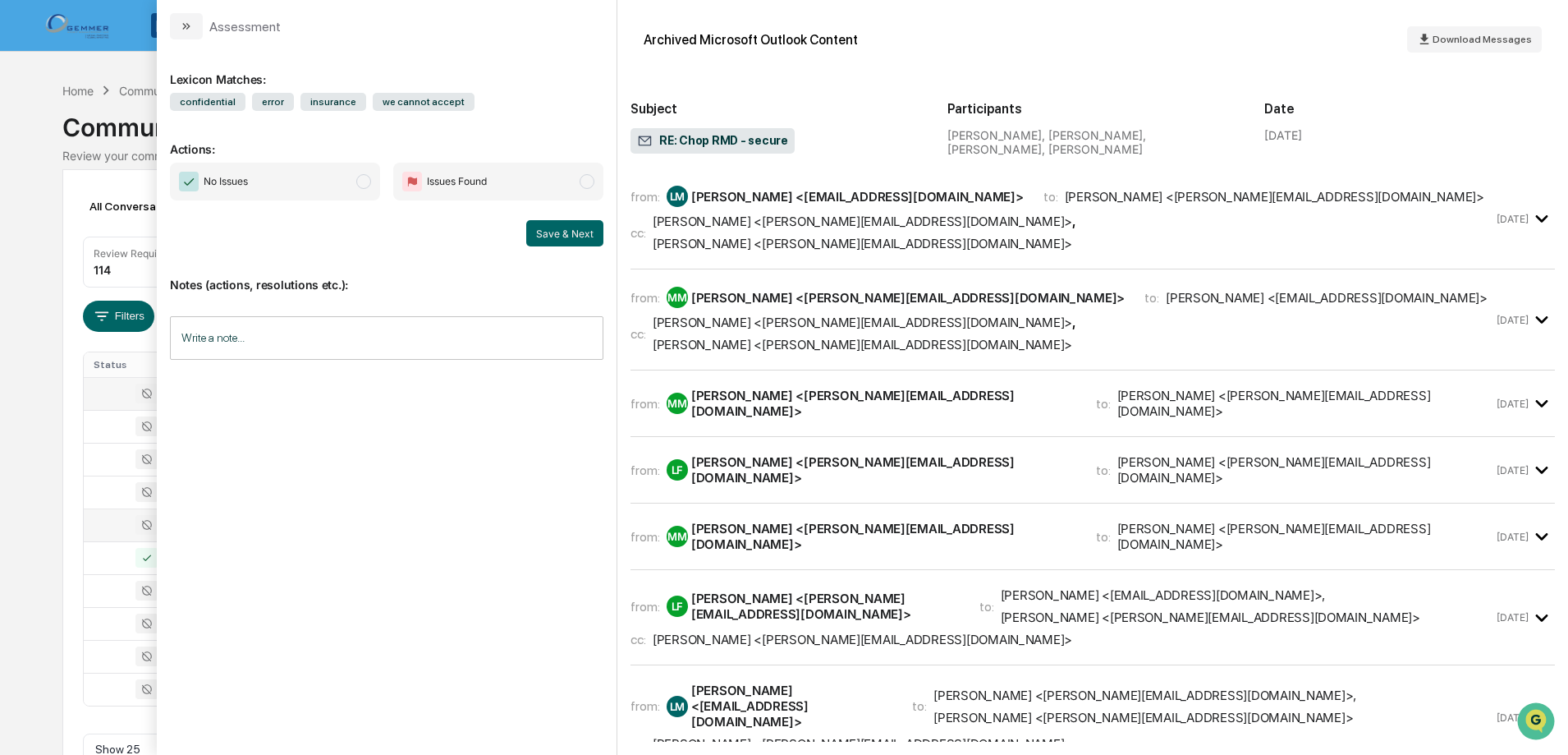
click at [882, 201] on div "[PERSON_NAME] <[EMAIL_ADDRESS][DOMAIN_NAME]>" at bounding box center [858, 196] width 333 height 15
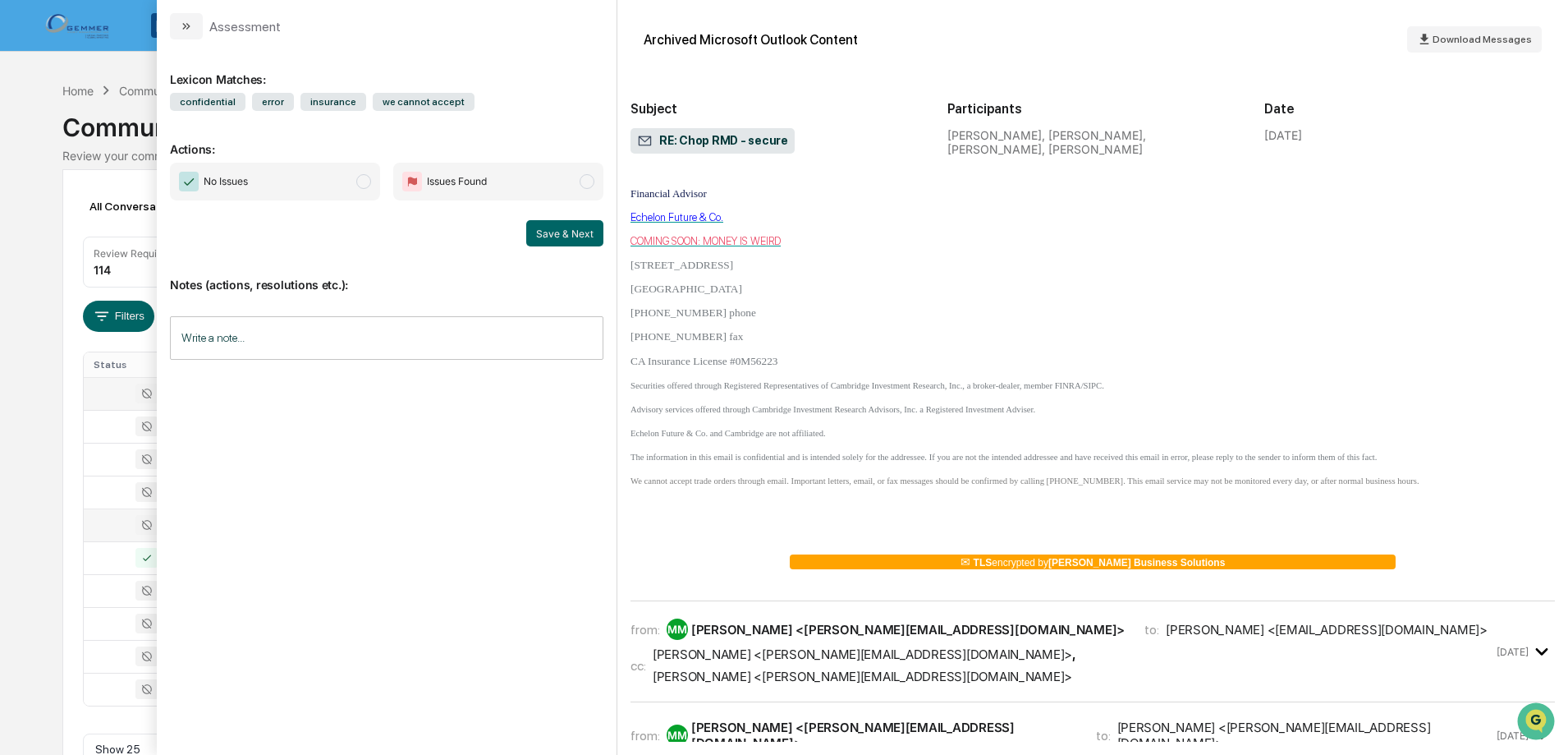
scroll to position [493, 0]
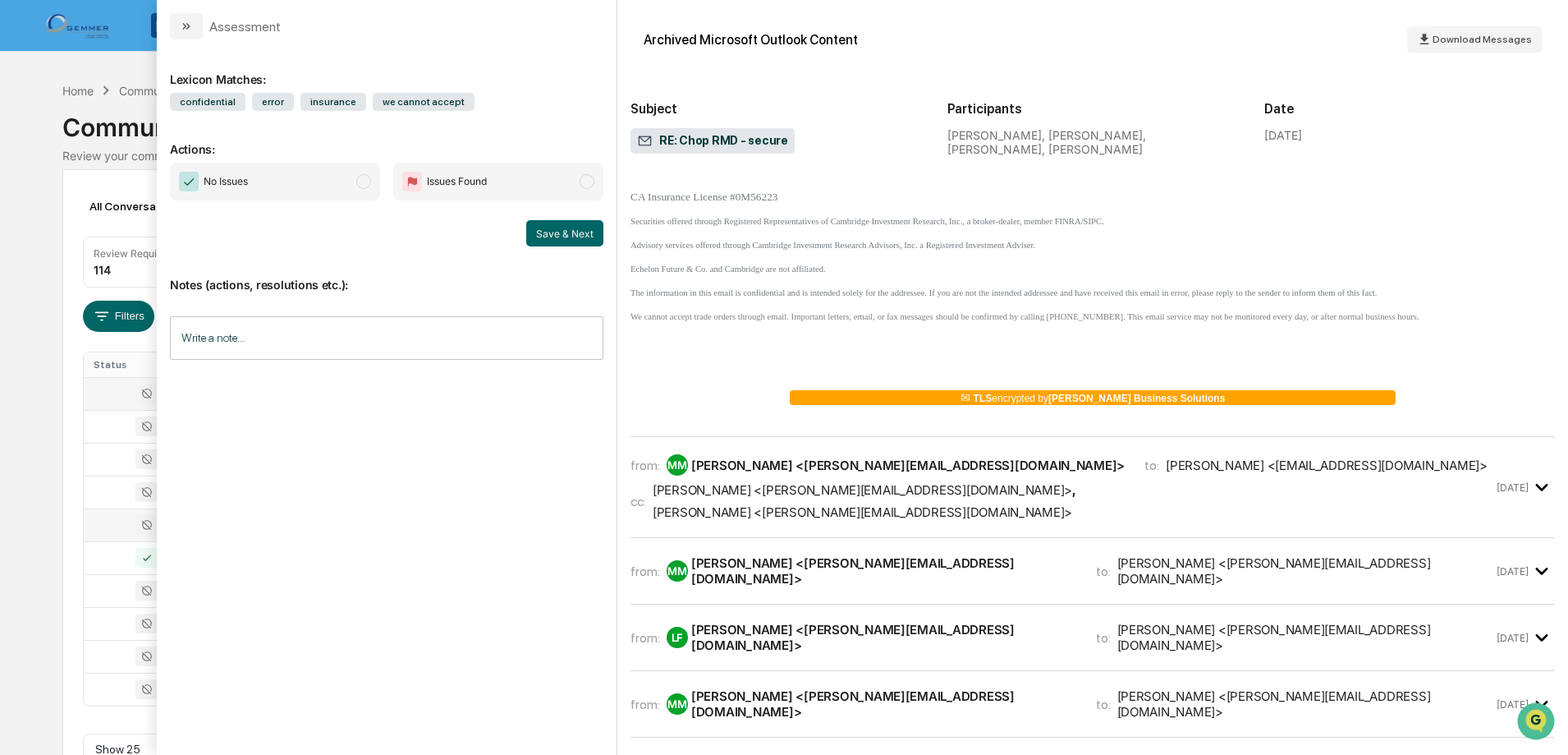
click at [992, 505] on div "[PERSON_NAME] <[PERSON_NAME][EMAIL_ADDRESS][DOMAIN_NAME]>" at bounding box center [862, 512] width 420 height 15
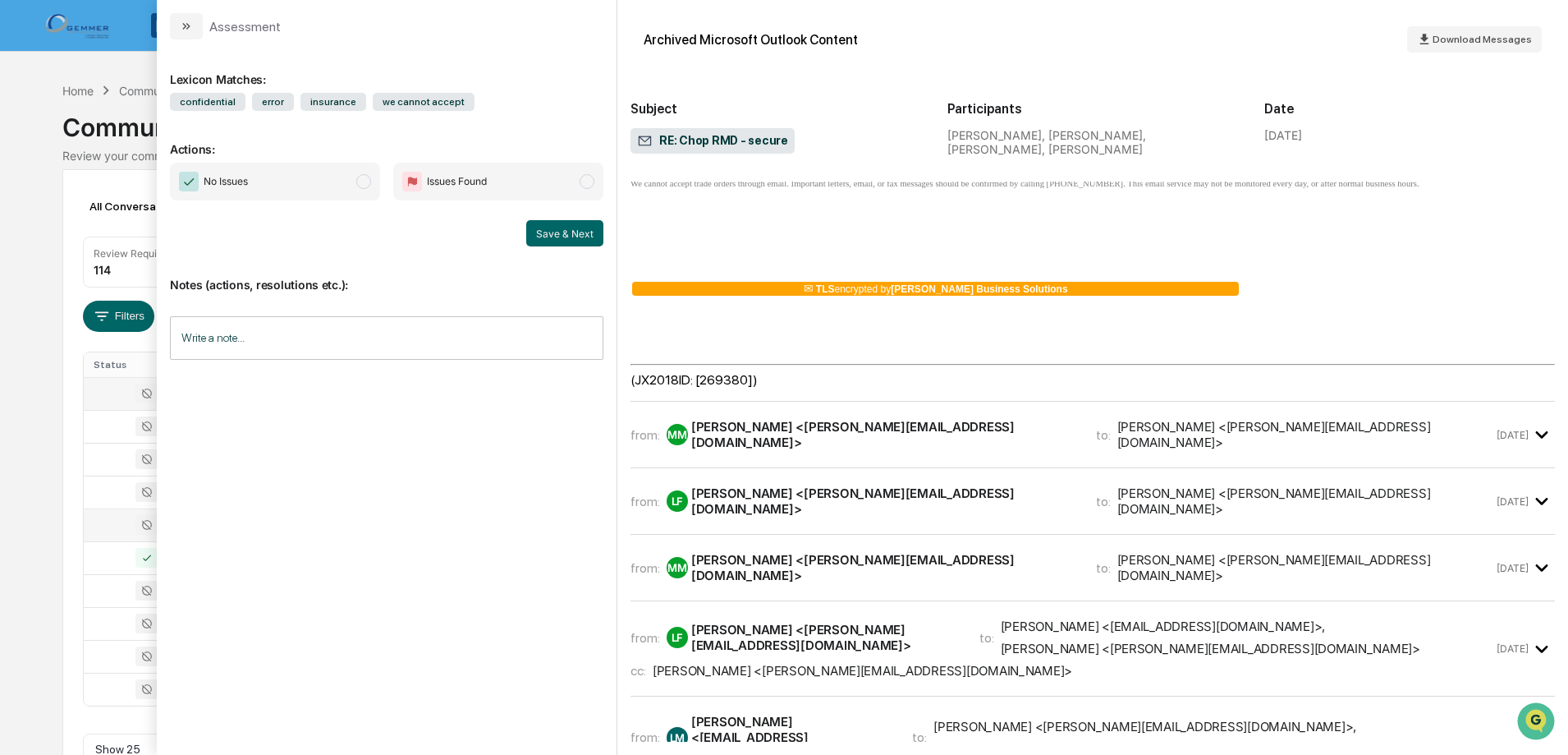
scroll to position [1561, 0]
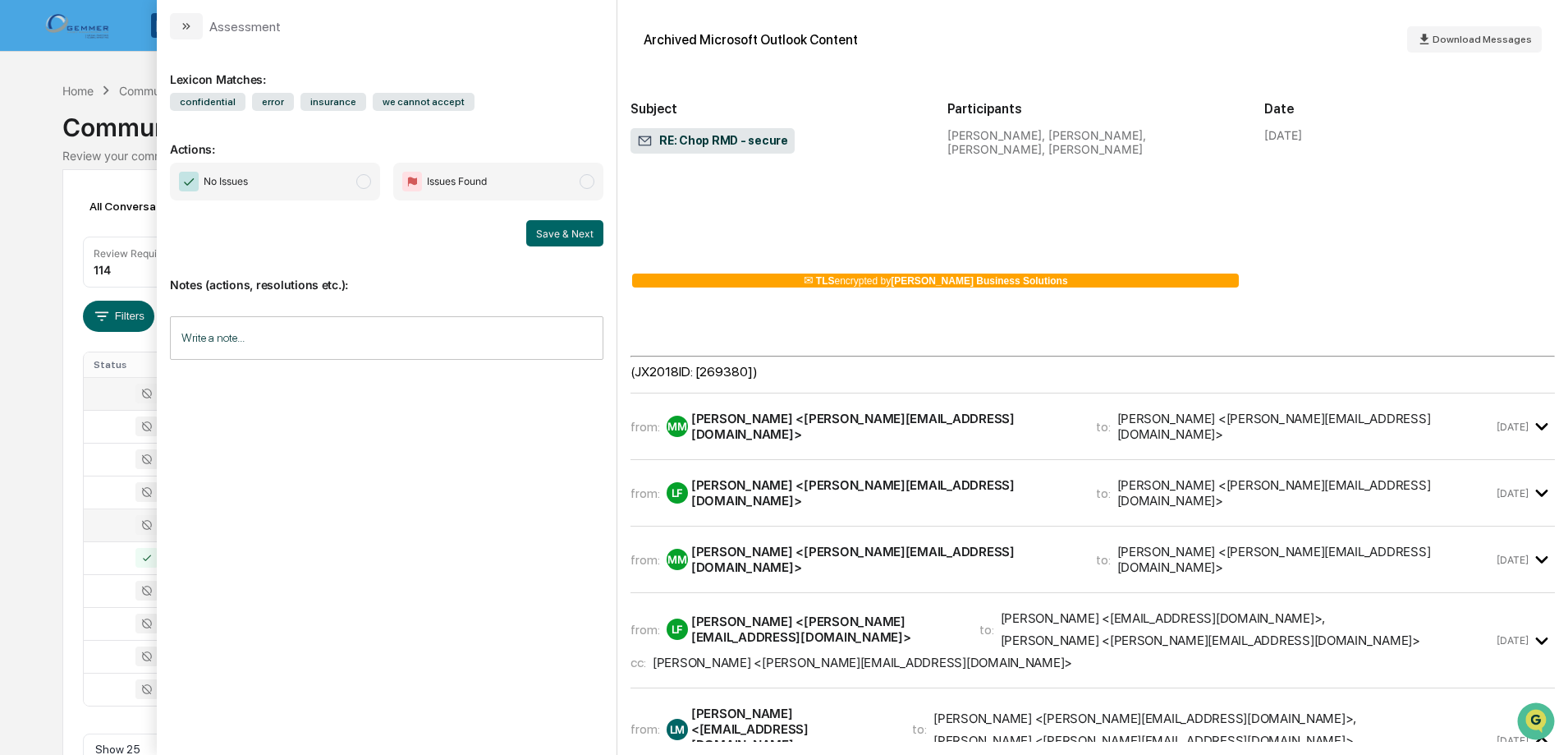
click at [764, 411] on div "[PERSON_NAME] <[PERSON_NAME][EMAIL_ADDRESS][DOMAIN_NAME]>" at bounding box center [884, 427] width 385 height 31
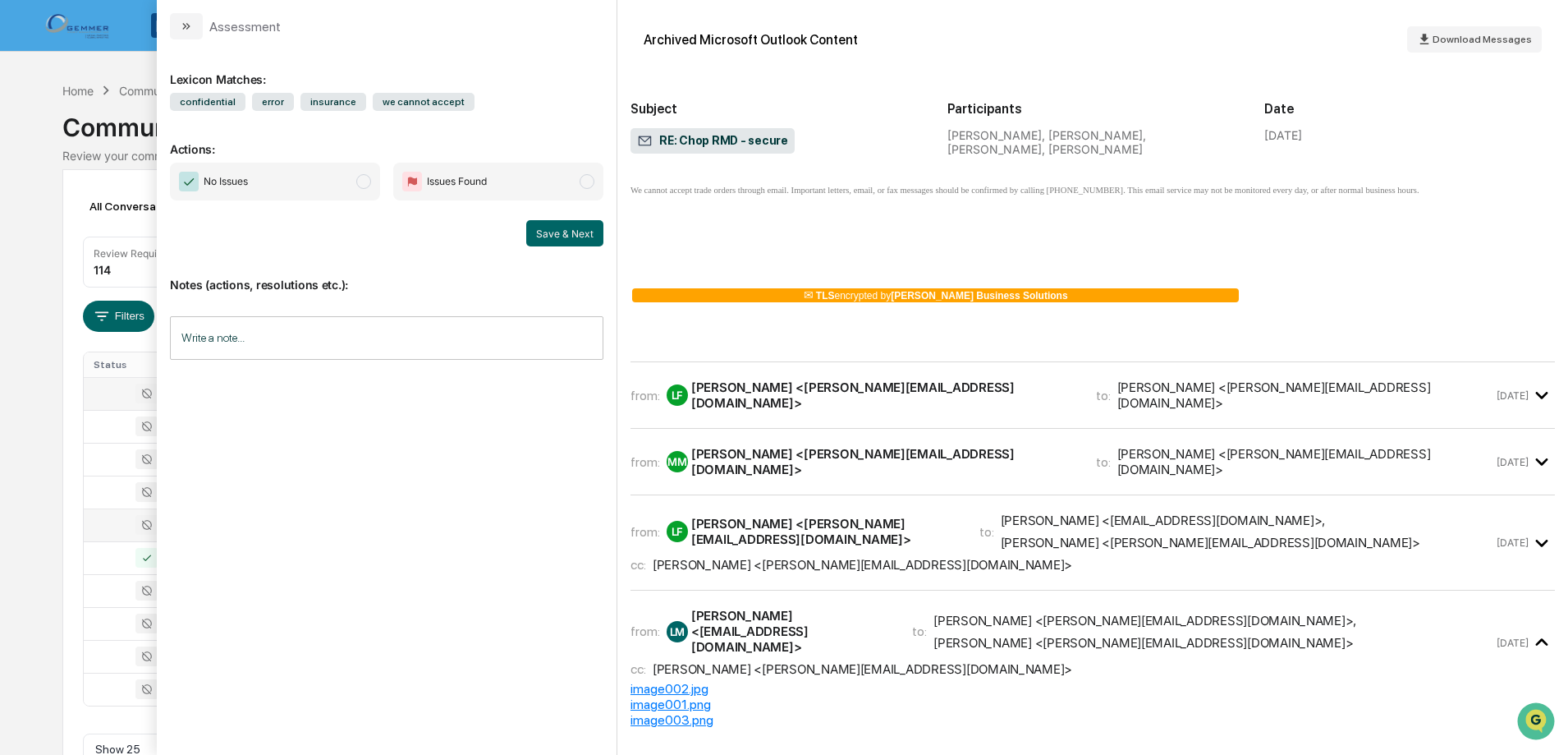
scroll to position [2547, 0]
